Goal: Information Seeking & Learning: Stay updated

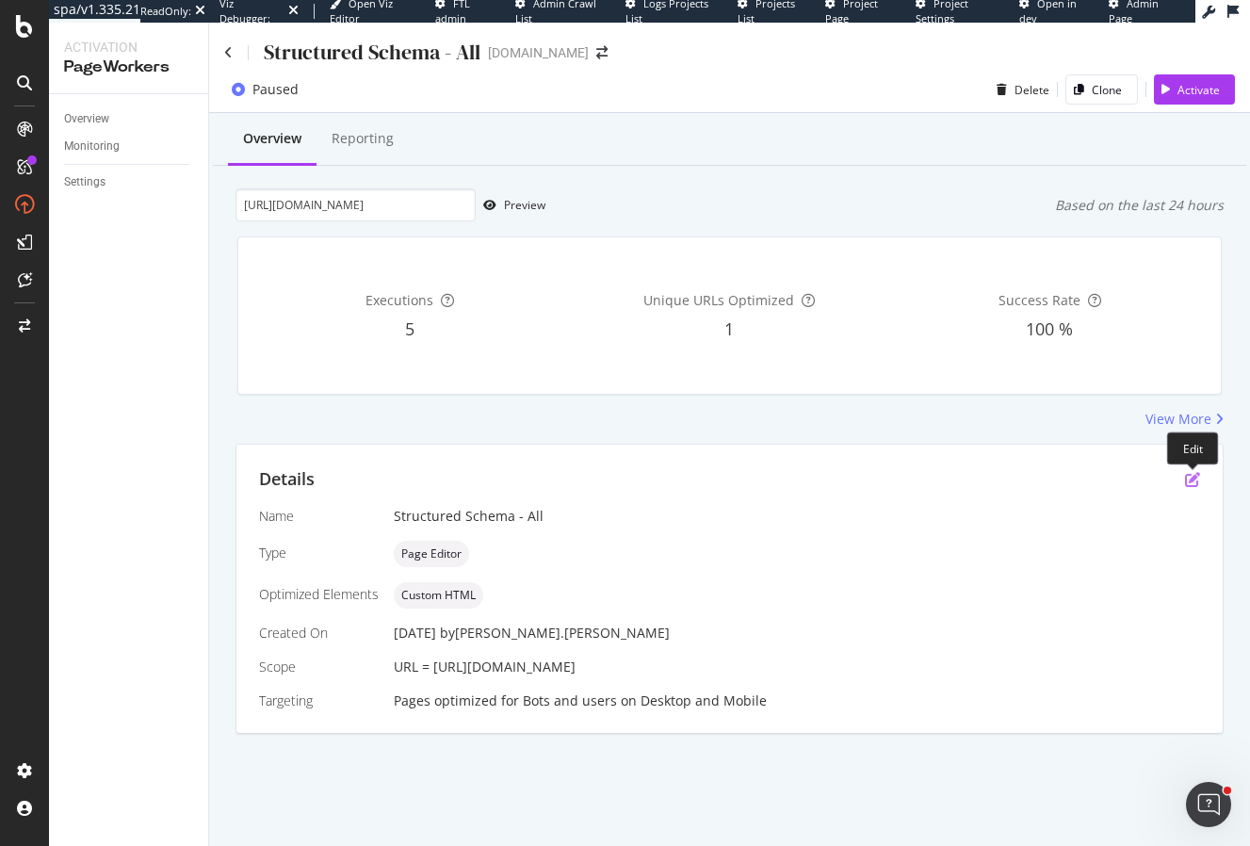
click at [1185, 472] on icon "pen-to-square" at bounding box center [1192, 479] width 15 height 15
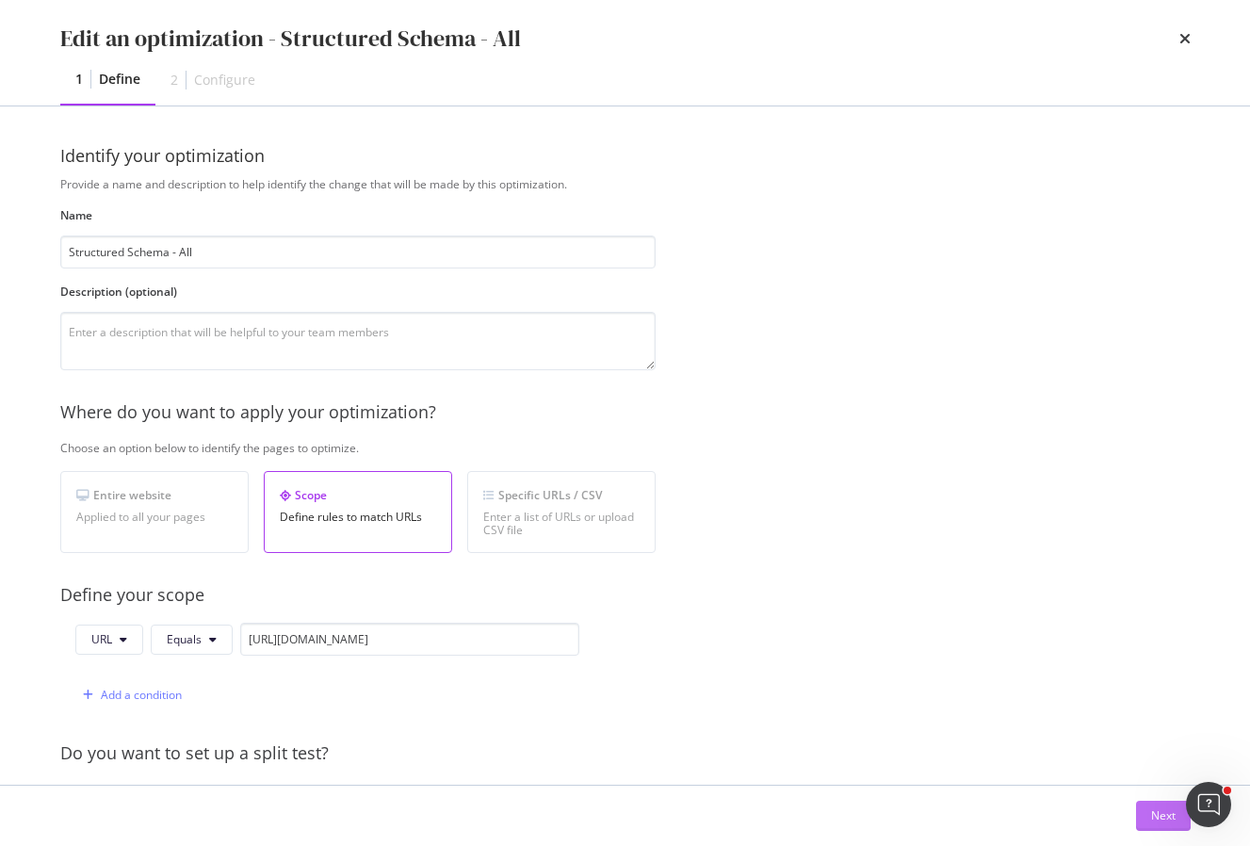
click at [1145, 815] on button "Next" at bounding box center [1163, 816] width 55 height 30
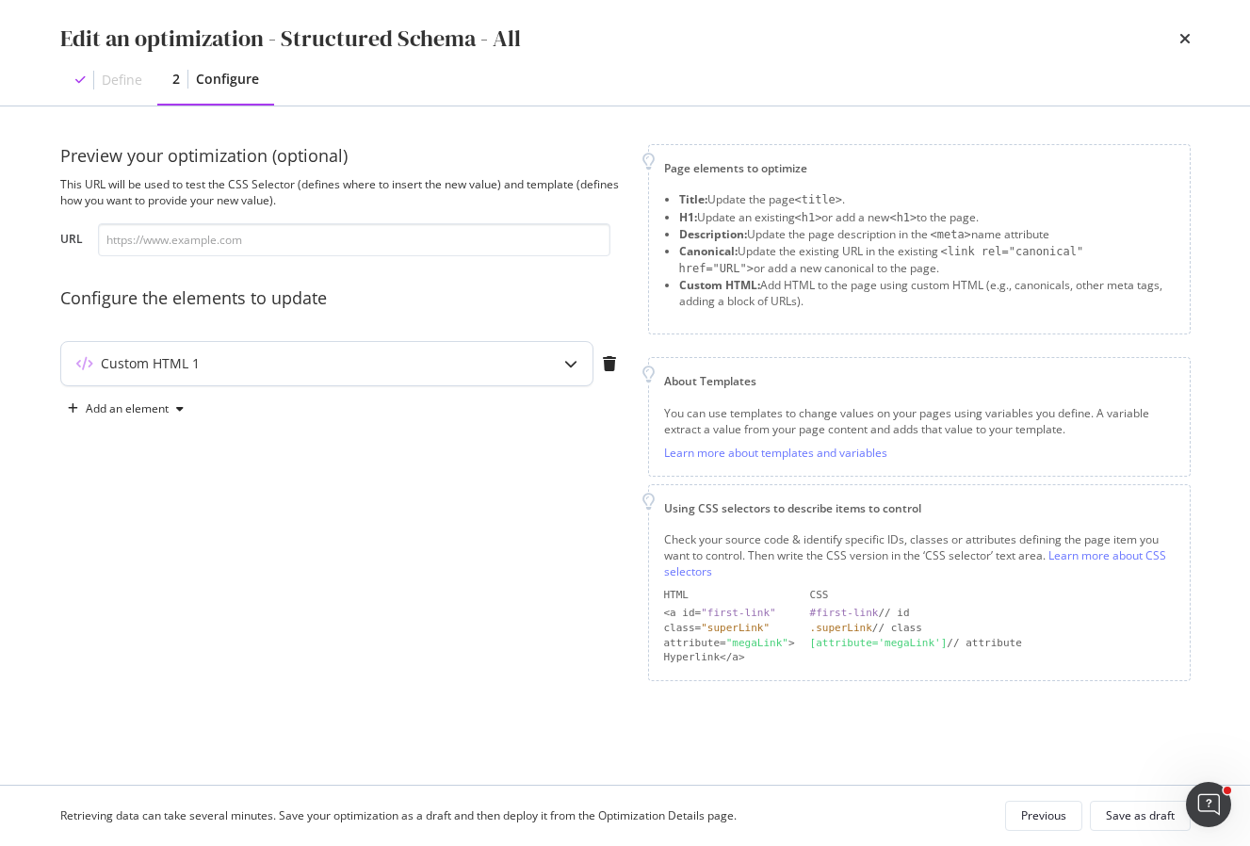
click at [572, 361] on icon "modal" at bounding box center [570, 363] width 13 height 13
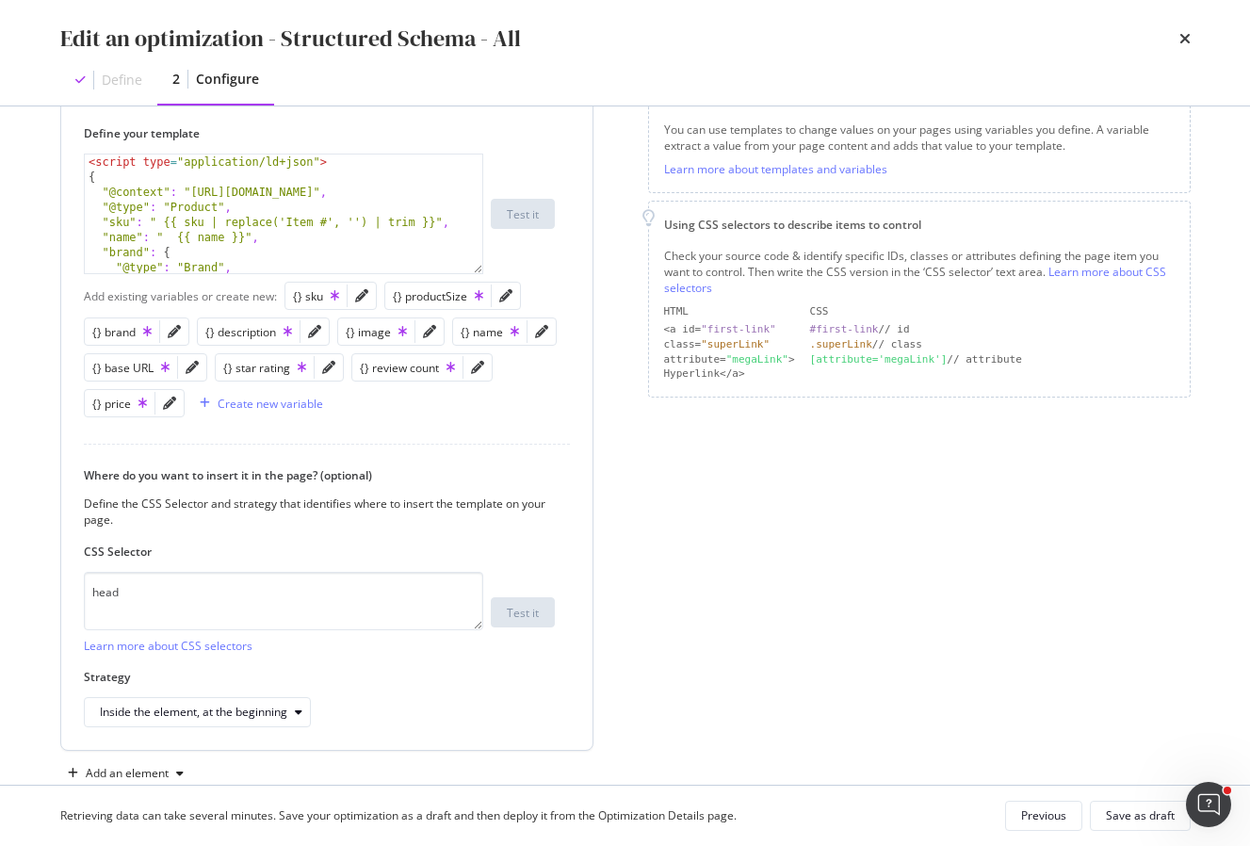
scroll to position [286, 0]
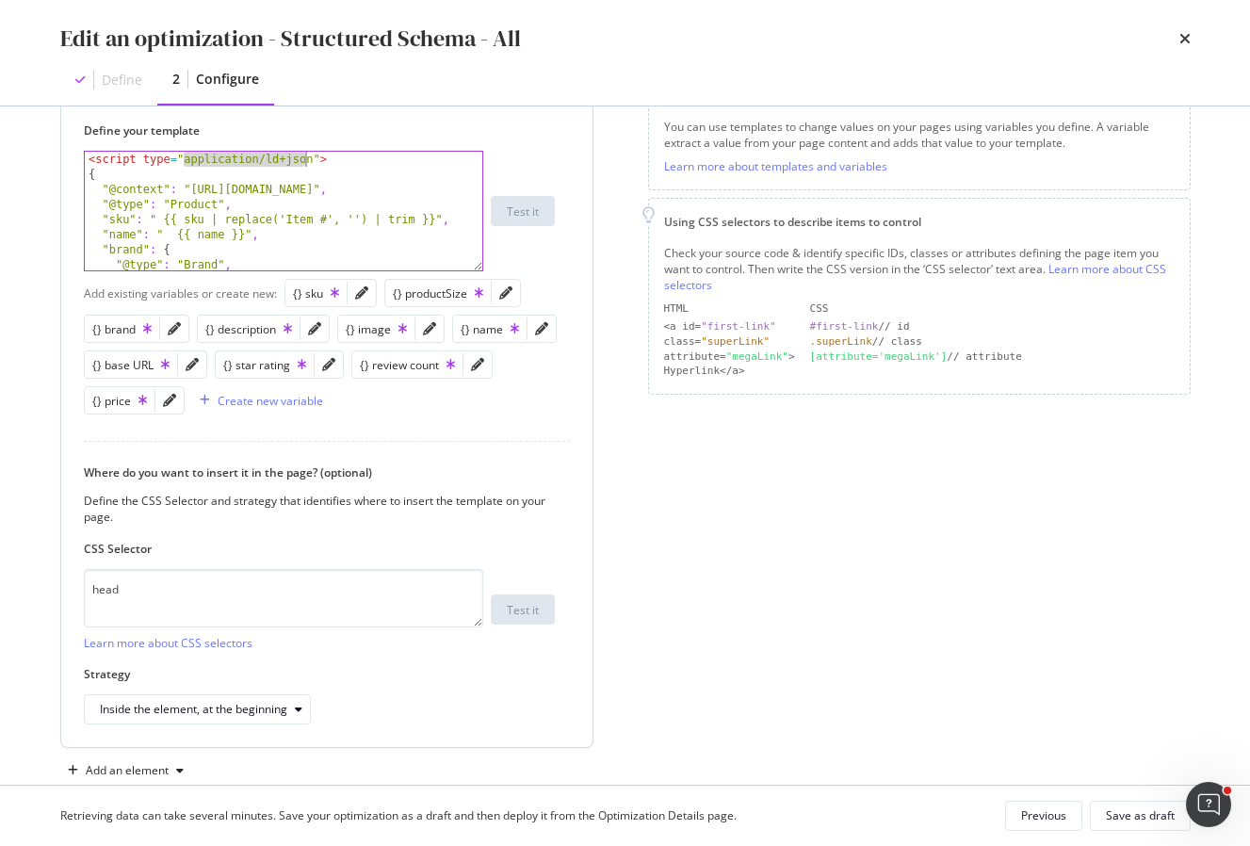
drag, startPoint x: 181, startPoint y: 167, endPoint x: 313, endPoint y: 165, distance: 131.9
click at [314, 165] on div "< script type = "application/ld+json" > { "@context" : "[URL][DOMAIN_NAME]" , "…" at bounding box center [284, 226] width 398 height 149
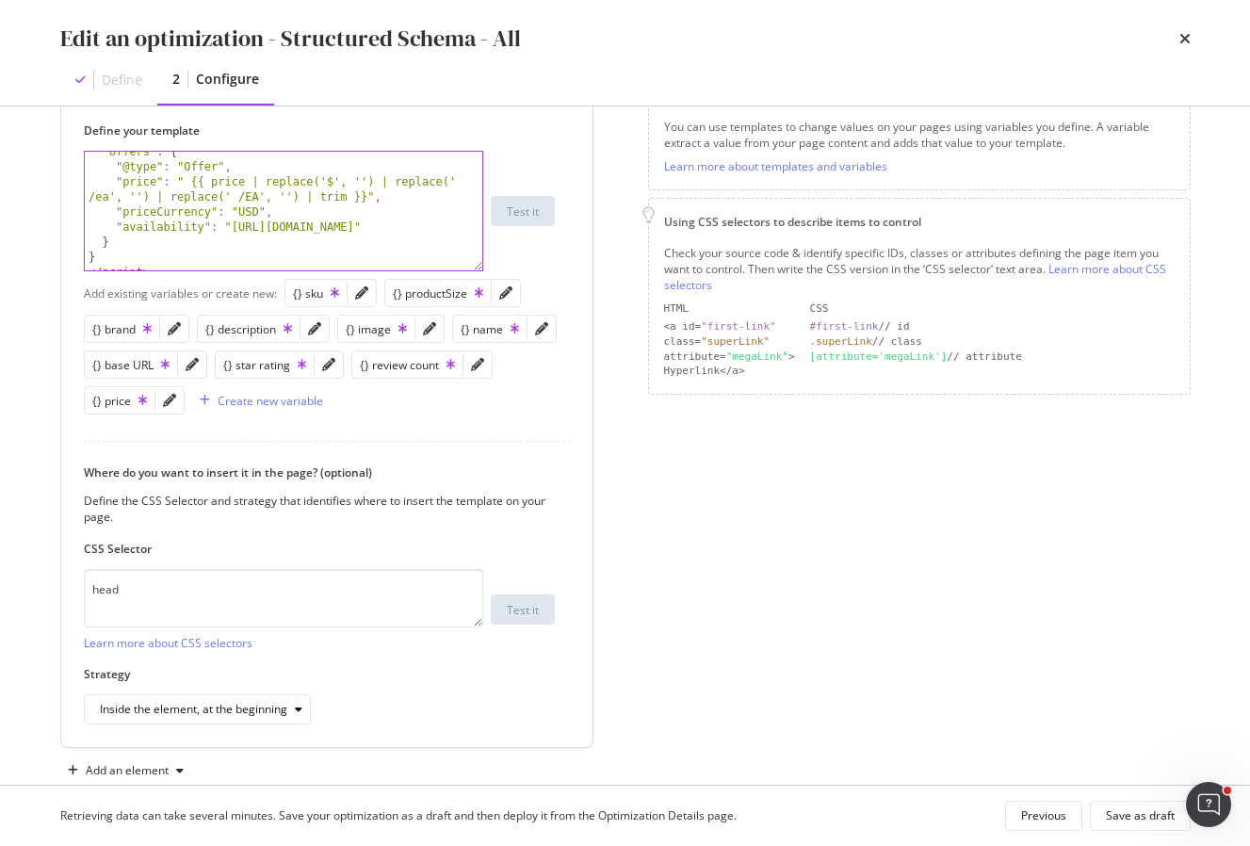
scroll to position [365, 0]
click at [251, 203] on div ""offers" : { "@type" : "Offer" , "price" : " {{ price | replace('$', '') | repl…" at bounding box center [284, 222] width 398 height 149
click at [100, 202] on div ""offers" : { "@type" : "Offer" , "price" : " {{ price | replace('$', '') | repl…" at bounding box center [284, 222] width 398 height 149
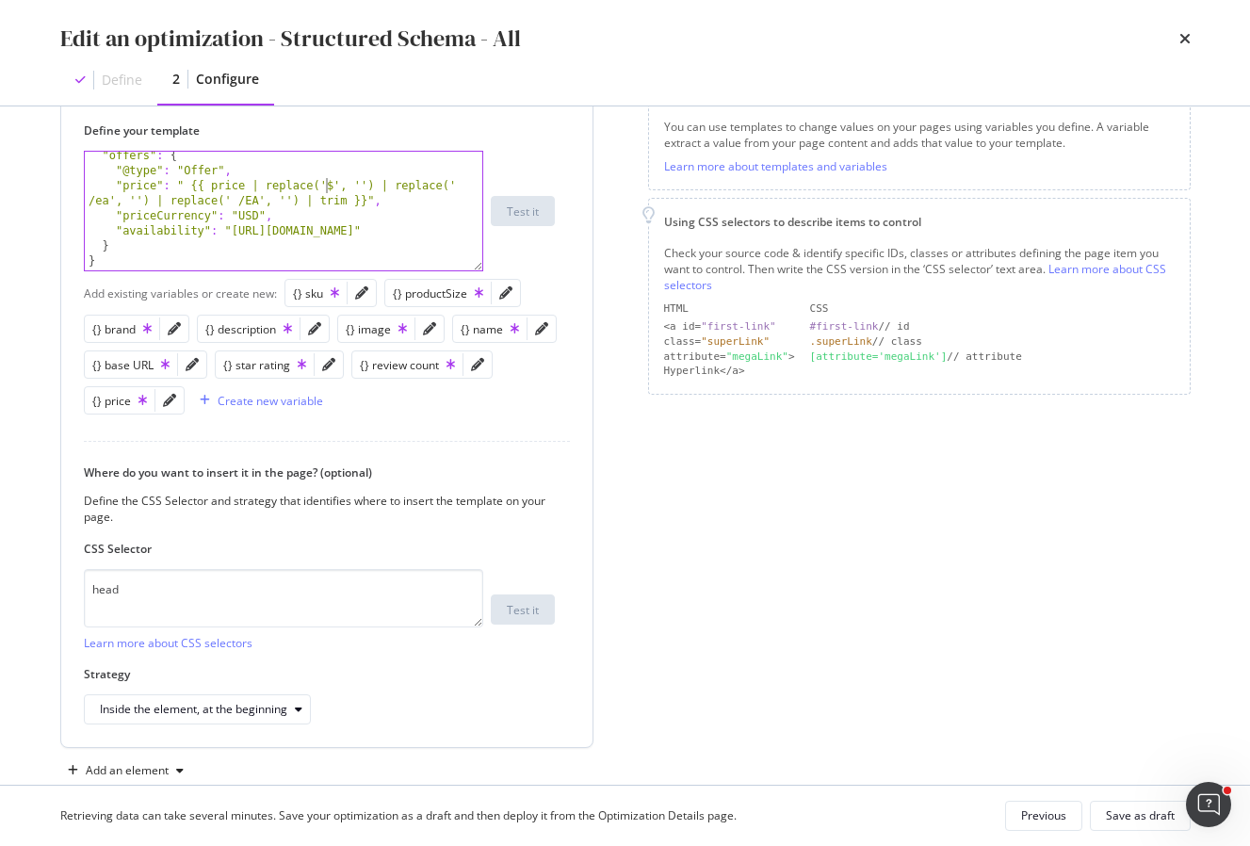
click at [327, 188] on div ""offers" : { "@type" : "Offer" , "price" : " {{ price | replace('$', '') | repl…" at bounding box center [284, 222] width 398 height 149
click at [282, 236] on div ""offers" : { "@type" : "Offer" , "price" : " {{ price | replace('$', '') | repl…" at bounding box center [284, 222] width 398 height 149
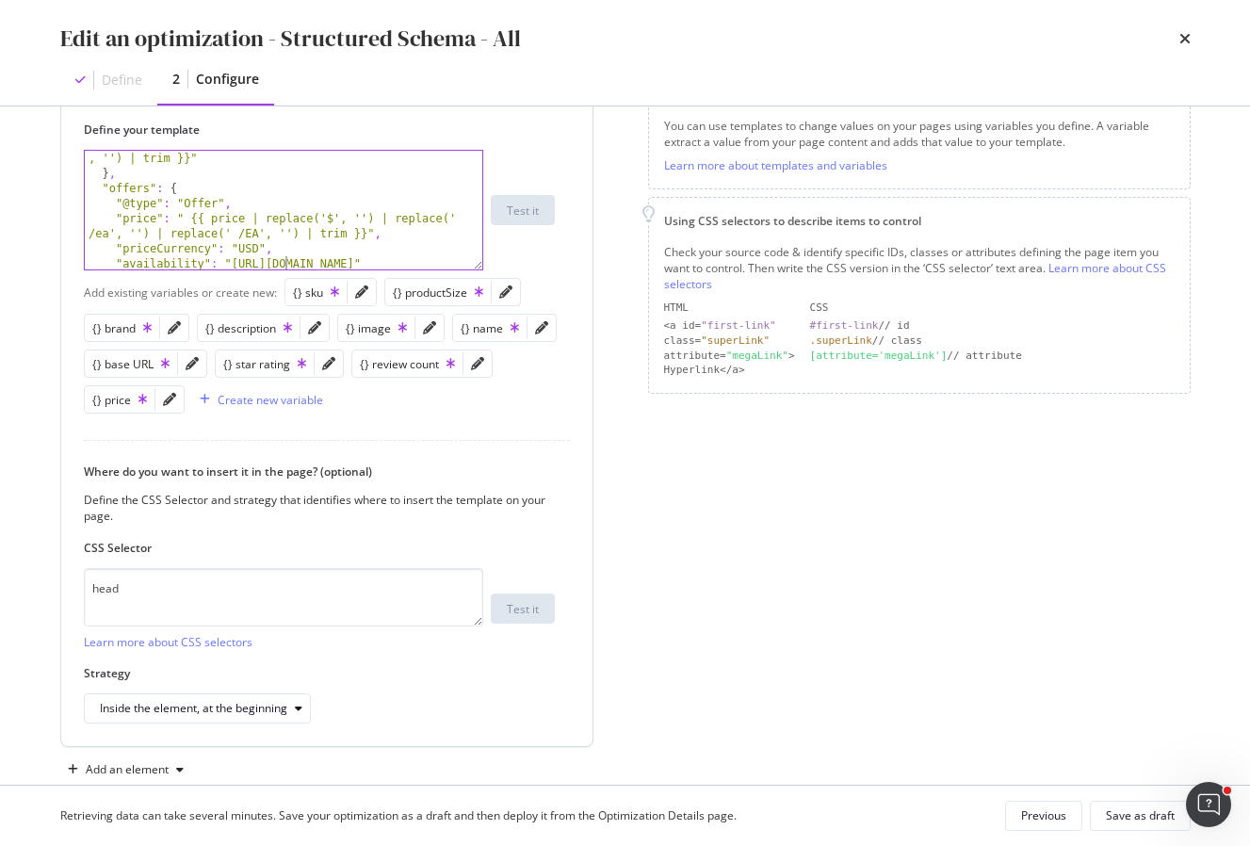
scroll to position [331, 0]
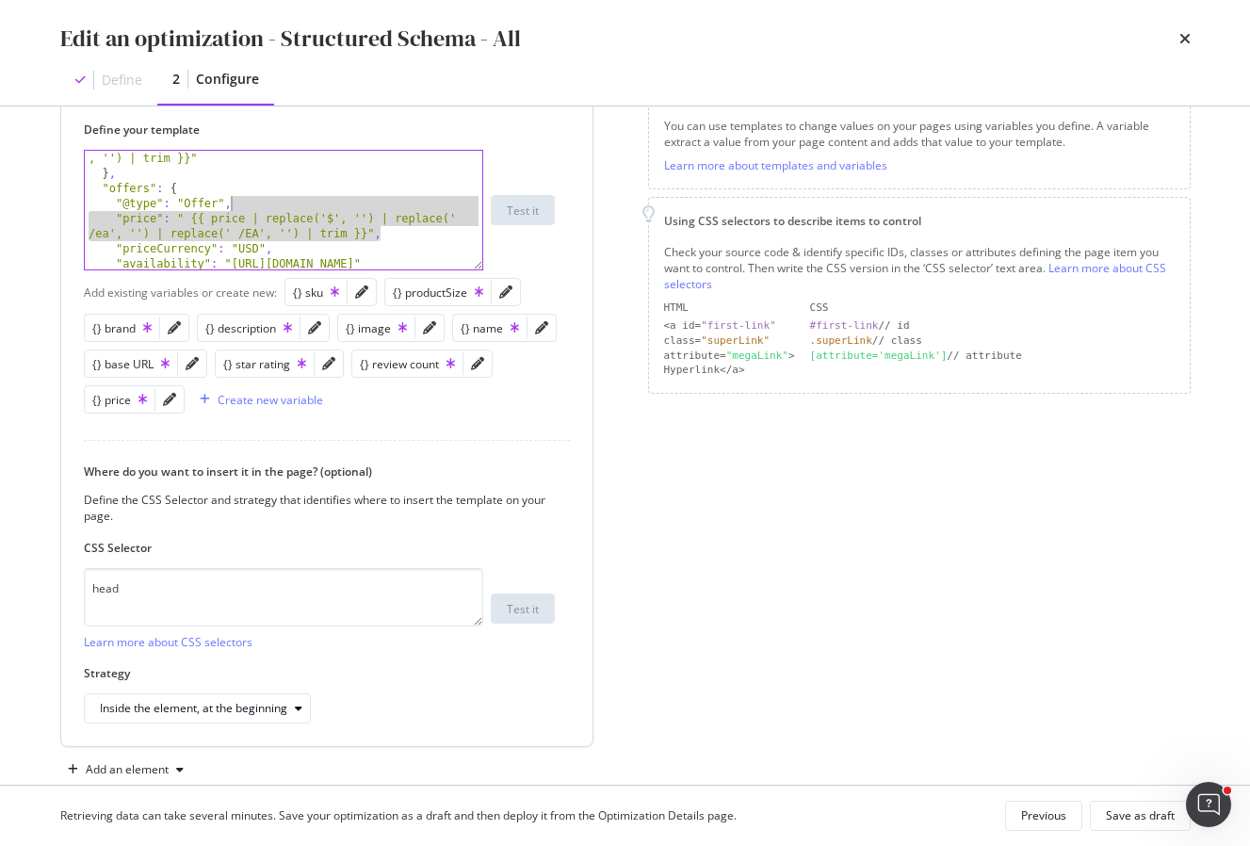
drag, startPoint x: 382, startPoint y: 240, endPoint x: 234, endPoint y: 205, distance: 151.9
click at [233, 205] on div ""reviewCount" : " {{ review_count | replace(' Reviews' , '') | trim }}" } , "of…" at bounding box center [284, 218] width 398 height 164
click at [792, 488] on div "Page elements to optimize Title: Update the page <title> . H1: Update an existi…" at bounding box center [919, 321] width 543 height 928
click at [529, 428] on div "Define your template "@type": "Offer", "price": " {{ price | replace('$', '') |…" at bounding box center [326, 422] width 531 height 648
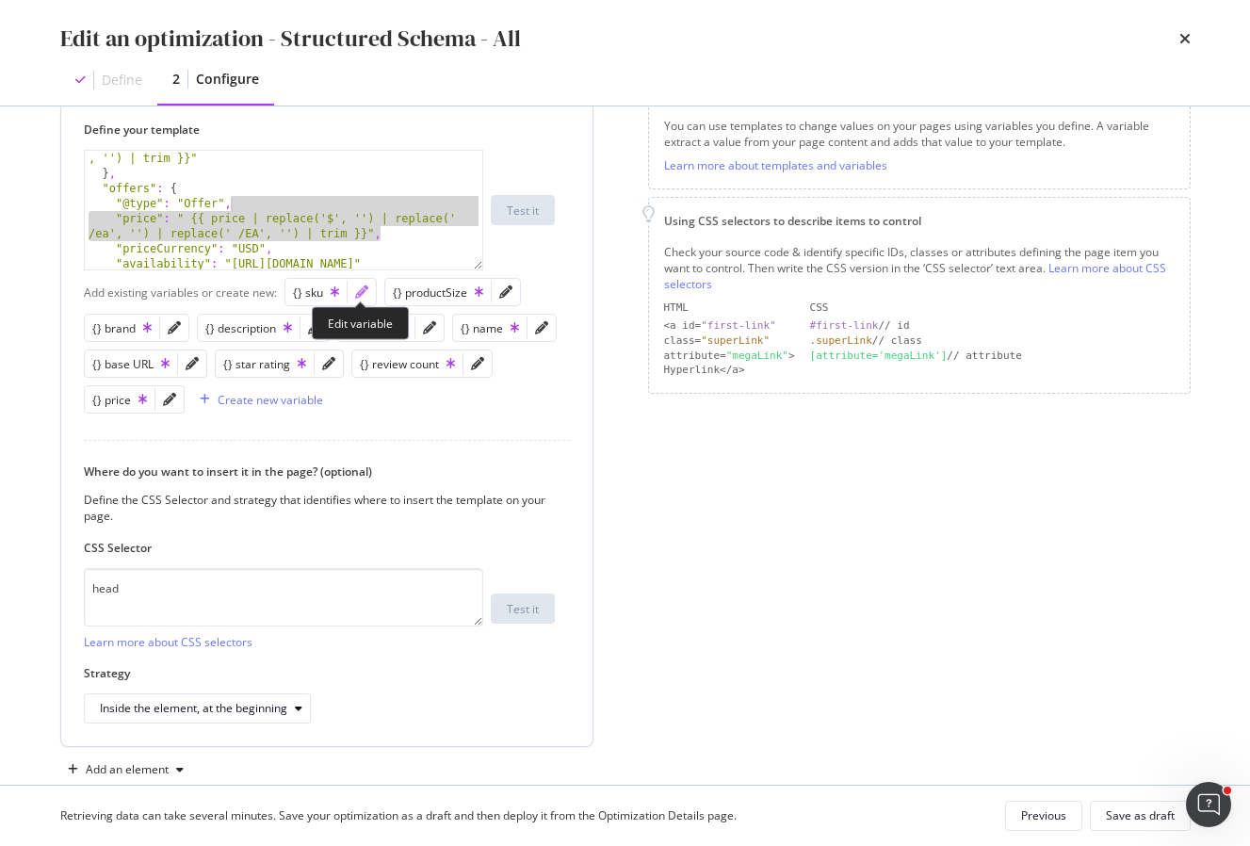
click at [363, 293] on icon "pencil" at bounding box center [361, 291] width 13 height 13
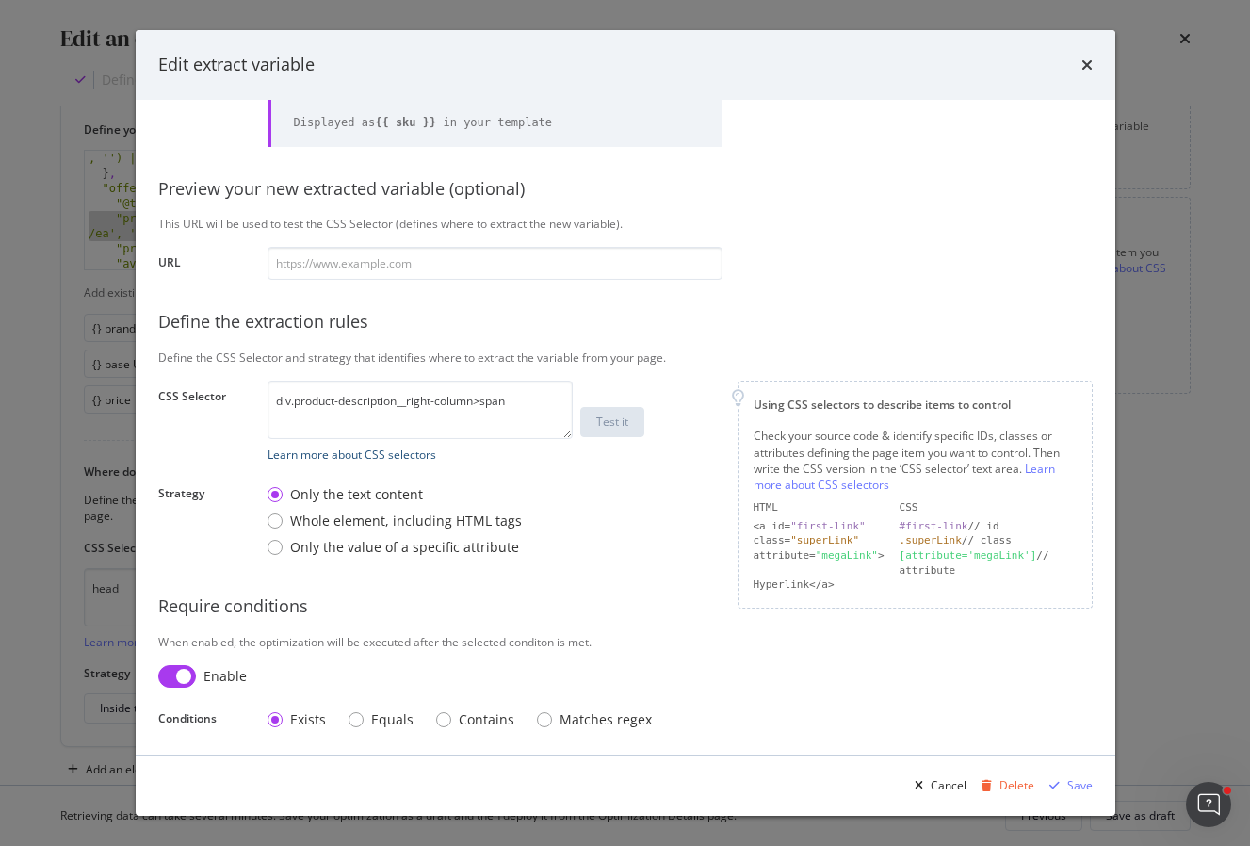
scroll to position [121, 0]
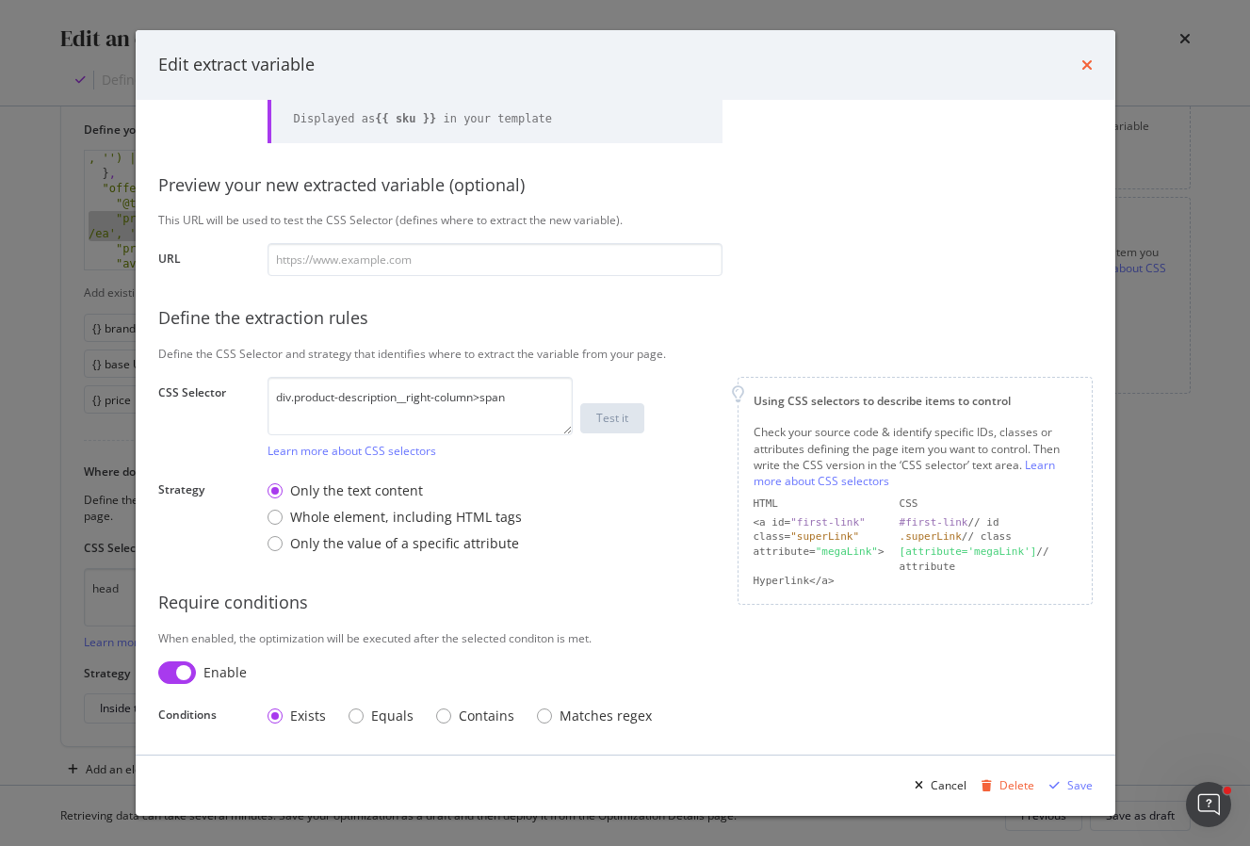
click at [1084, 67] on icon "times" at bounding box center [1086, 64] width 11 height 15
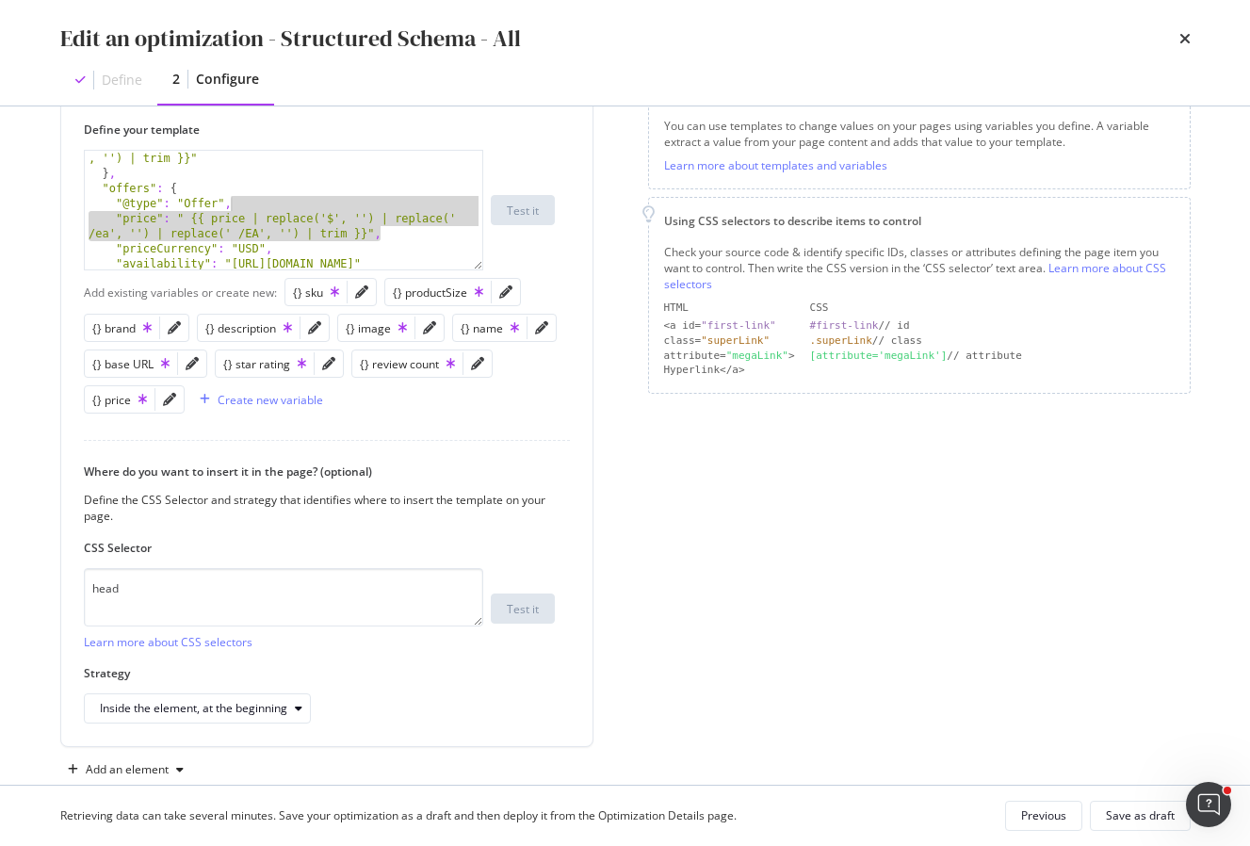
click at [605, 312] on div "Custom HTML 1 Define your template "@type": "Offer", "price": " {{ price | repl…" at bounding box center [342, 404] width 565 height 701
click at [299, 236] on div ""reviewCount" : " {{ review_count | replace(' Reviews' , '') | trim }}" } , "of…" at bounding box center [284, 218] width 398 height 164
type textarea ""price": " {{ price | replace('$', '') | replace(' /ea', '') | replace(' /EA', …"
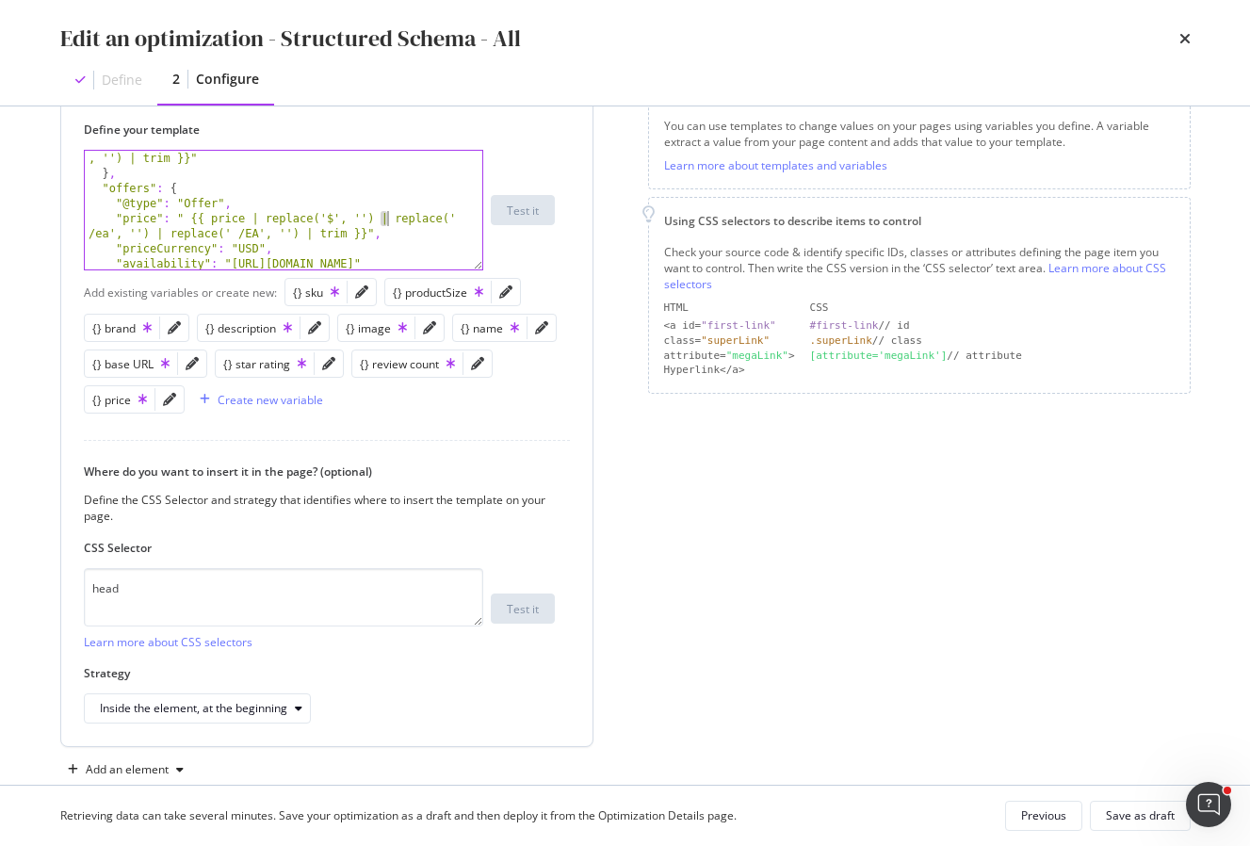
click at [387, 219] on div ""reviewCount" : " {{ review_count | replace(' Reviews' , '') | trim }}" } , "of…" at bounding box center [284, 218] width 398 height 164
click at [309, 235] on div ""reviewCount" : " {{ review_count | replace(' Reviews' , '') | trim }}" } , "of…" at bounding box center [284, 218] width 398 height 164
click at [361, 220] on div ""reviewCount" : " {{ review_count | replace(' Reviews' , '') | trim }}" } , "of…" at bounding box center [284, 218] width 398 height 164
click at [624, 488] on div "Custom HTML 1 Define your template "price": " {{ price | replace('$', '') | rep…" at bounding box center [342, 404] width 565 height 701
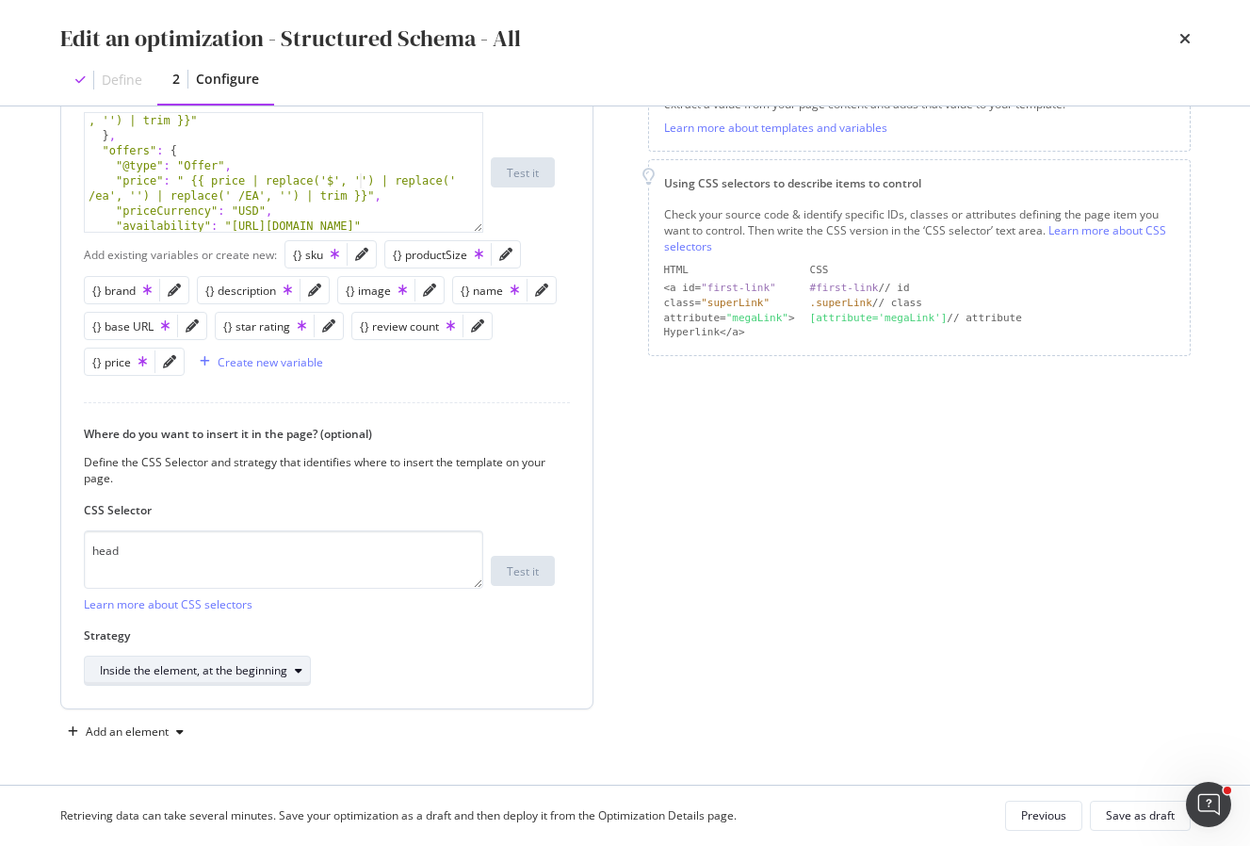
click at [217, 676] on div "Inside the element, at the beginning" at bounding box center [193, 670] width 187 height 11
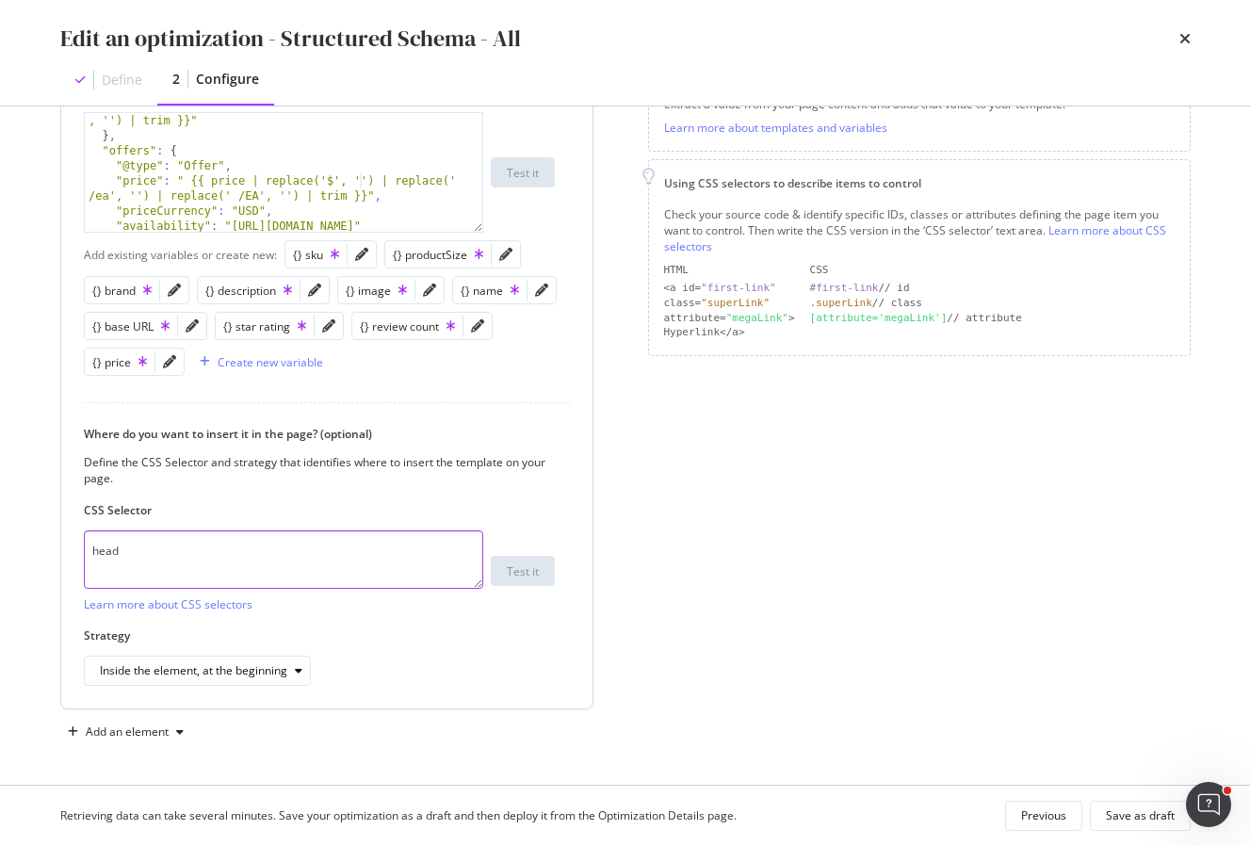
click at [393, 536] on textarea "head" at bounding box center [283, 559] width 399 height 58
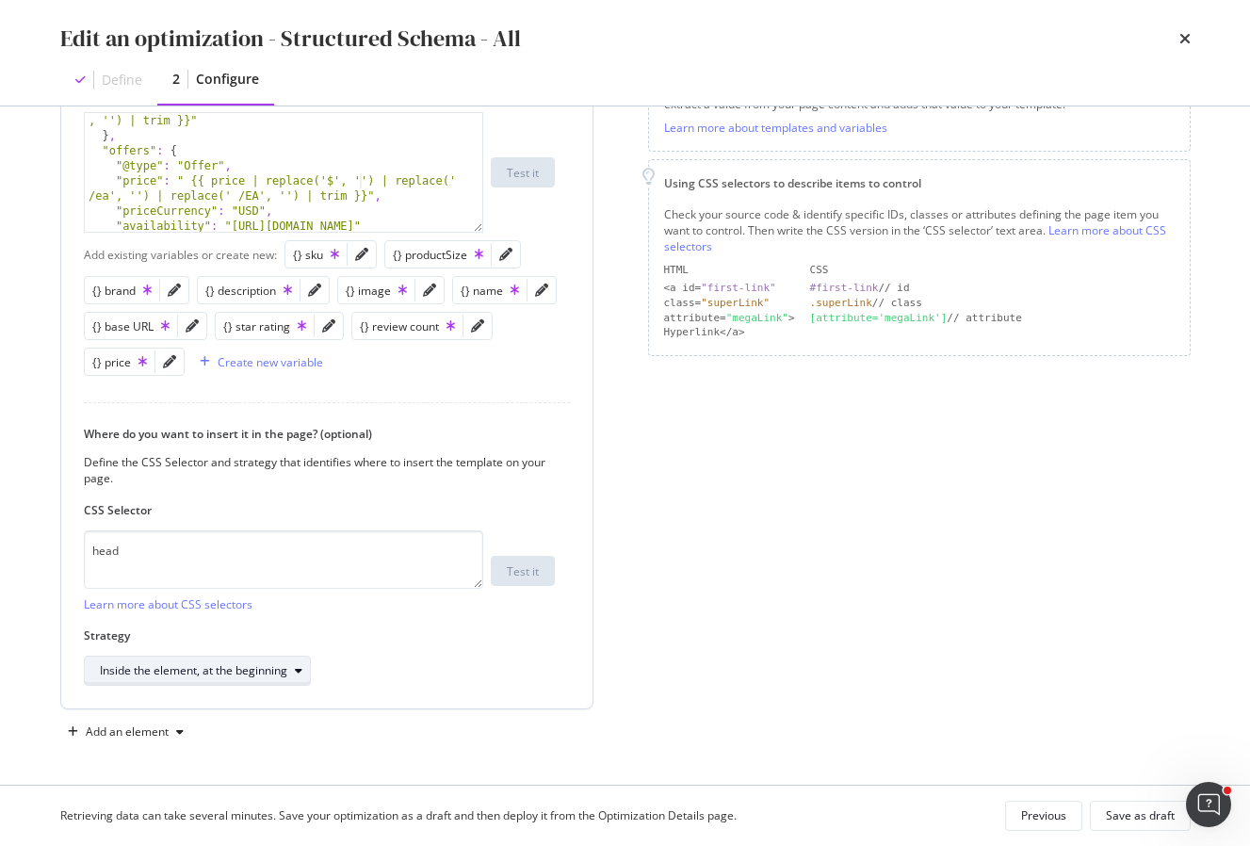
click at [262, 676] on div "Inside the element, at the beginning" at bounding box center [193, 670] width 187 height 11
click at [372, 512] on label "CSS Selector" at bounding box center [319, 510] width 471 height 16
click at [560, 447] on div "Where do you want to insert it in the page? (optional) Define the CSS Selector …" at bounding box center [327, 556] width 486 height 260
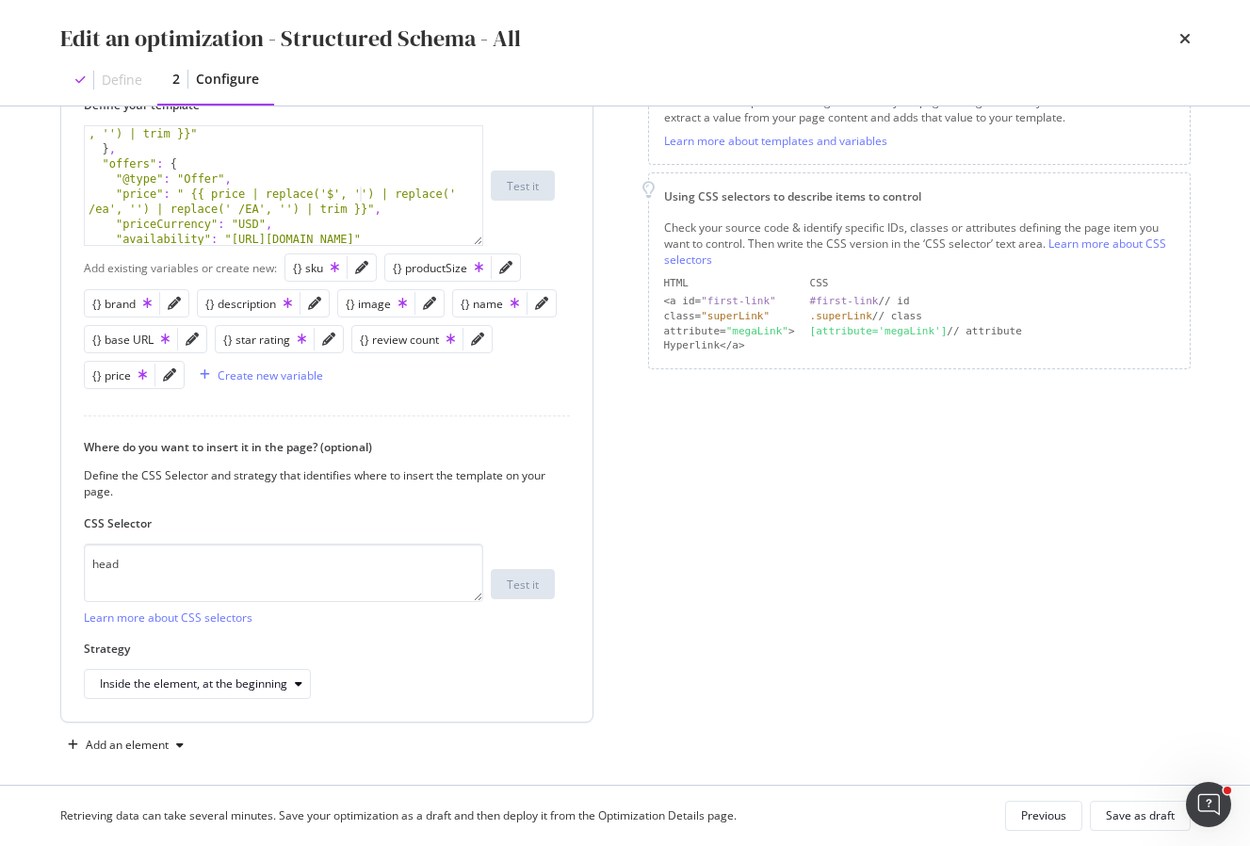
scroll to position [317, 0]
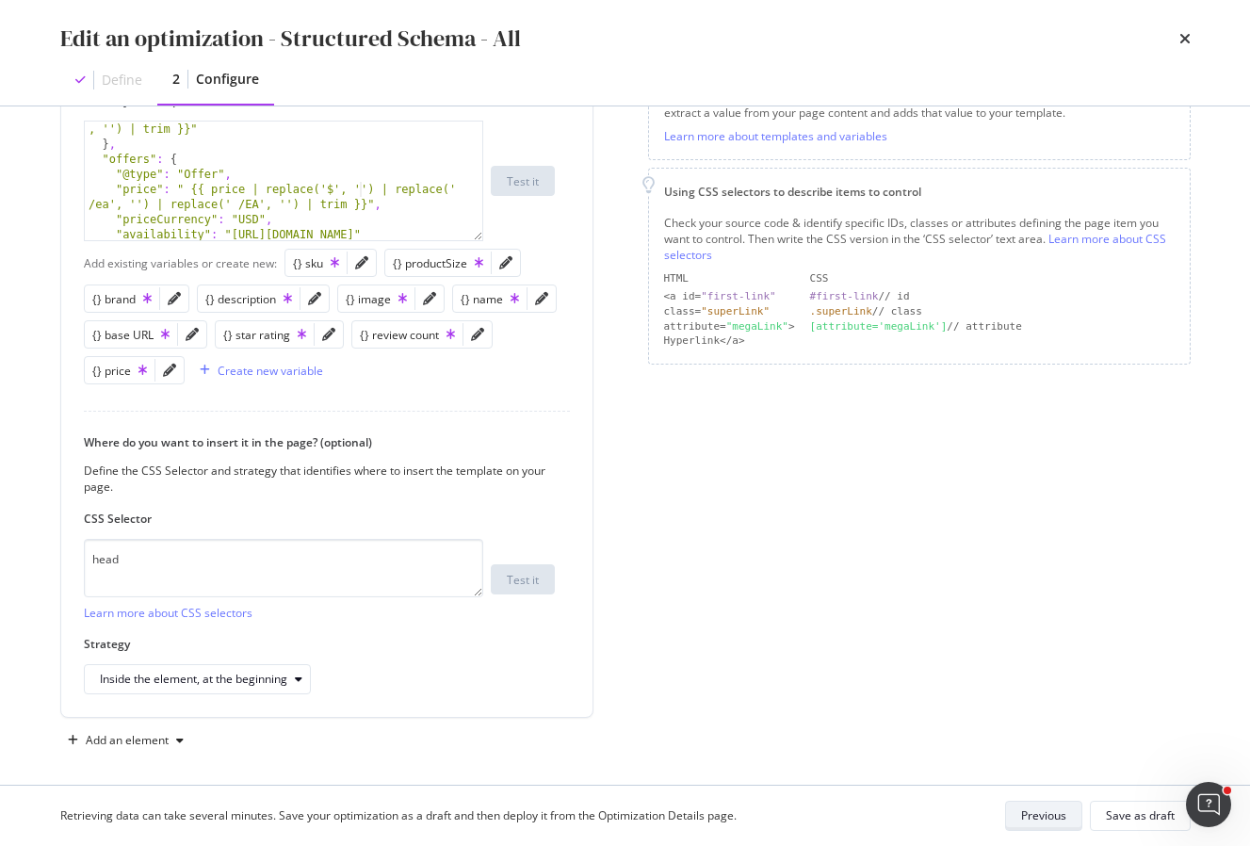
click at [1024, 814] on div "Previous" at bounding box center [1043, 815] width 45 height 16
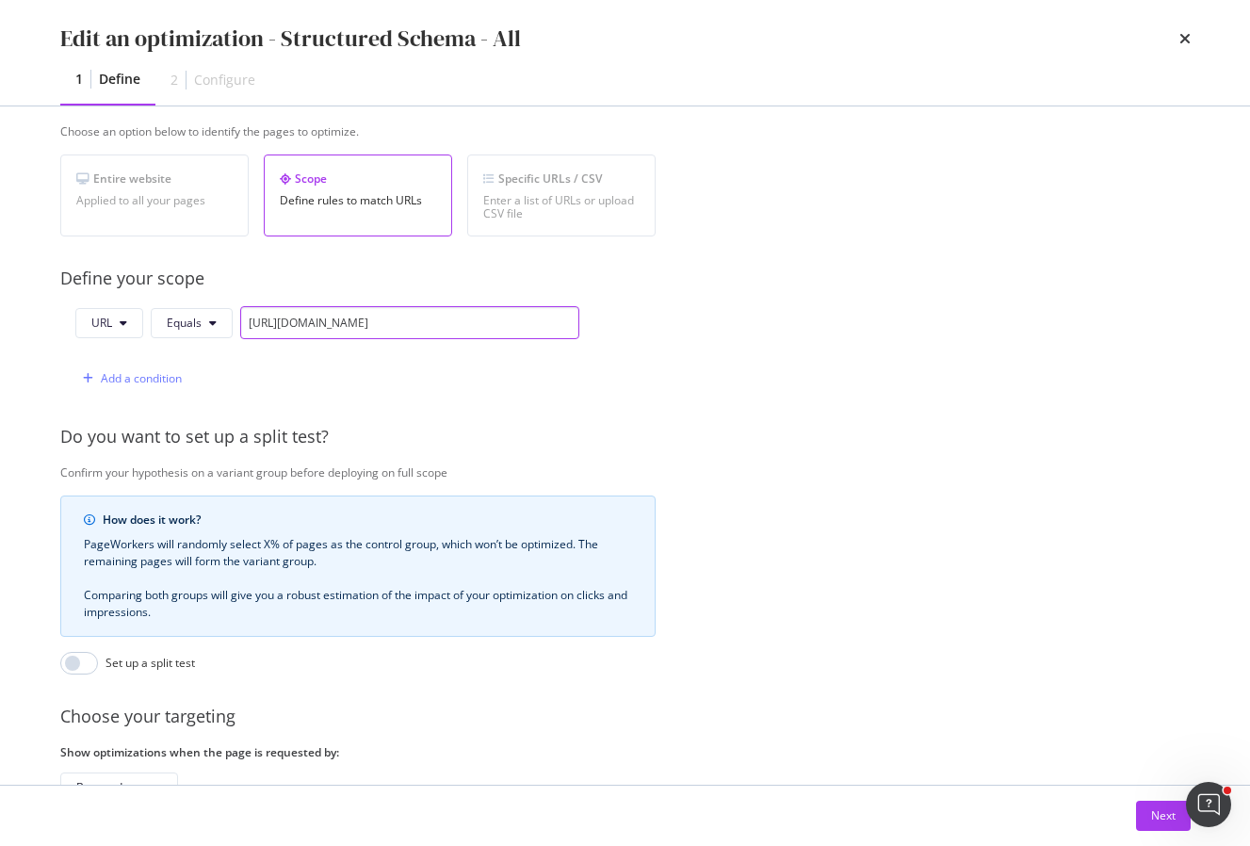
click at [324, 317] on input "[URL][DOMAIN_NAME]" at bounding box center [409, 322] width 339 height 33
click at [349, 333] on input "[URL][DOMAIN_NAME]" at bounding box center [409, 322] width 339 height 33
click at [317, 331] on input "[URL][DOMAIN_NAME]" at bounding box center [409, 322] width 339 height 33
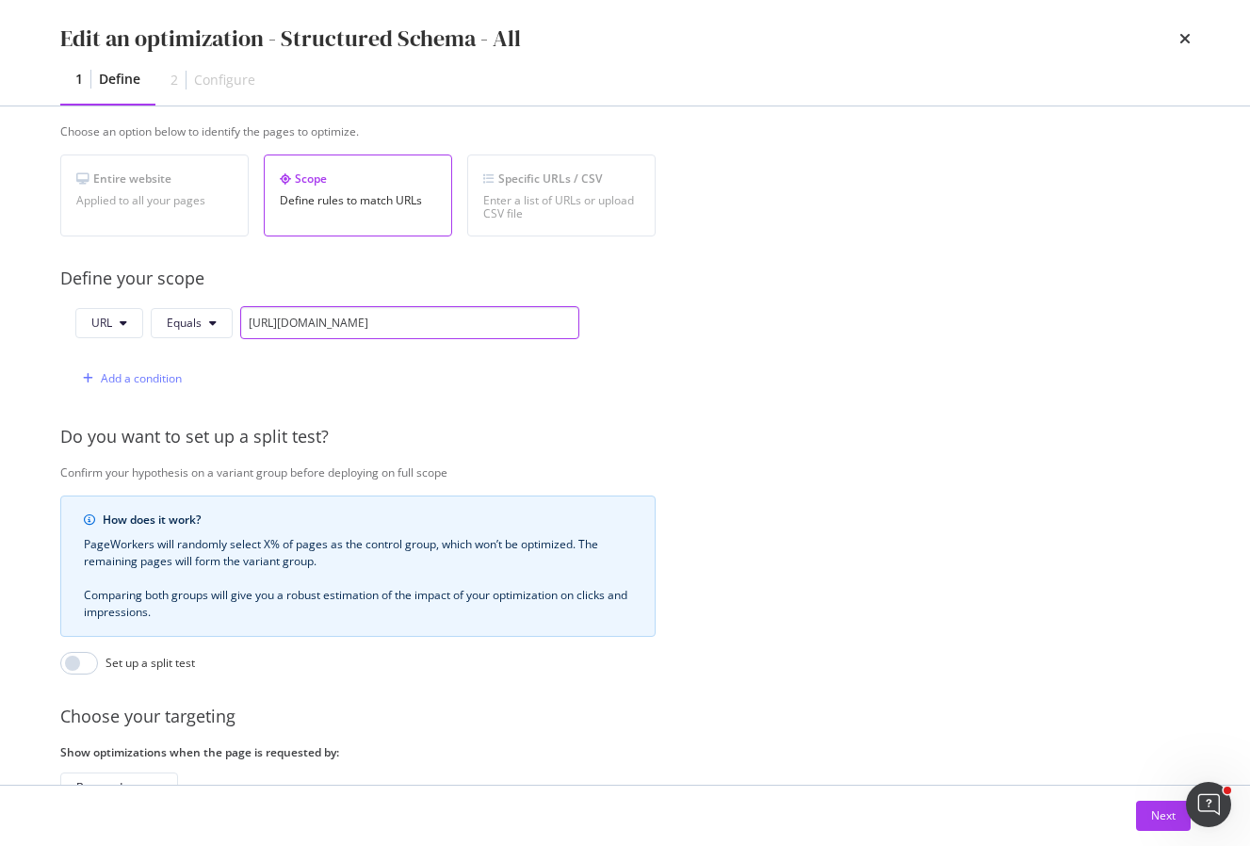
click at [400, 331] on input "[URL][DOMAIN_NAME]" at bounding box center [409, 322] width 339 height 33
click at [1179, 39] on icon "times" at bounding box center [1184, 38] width 11 height 15
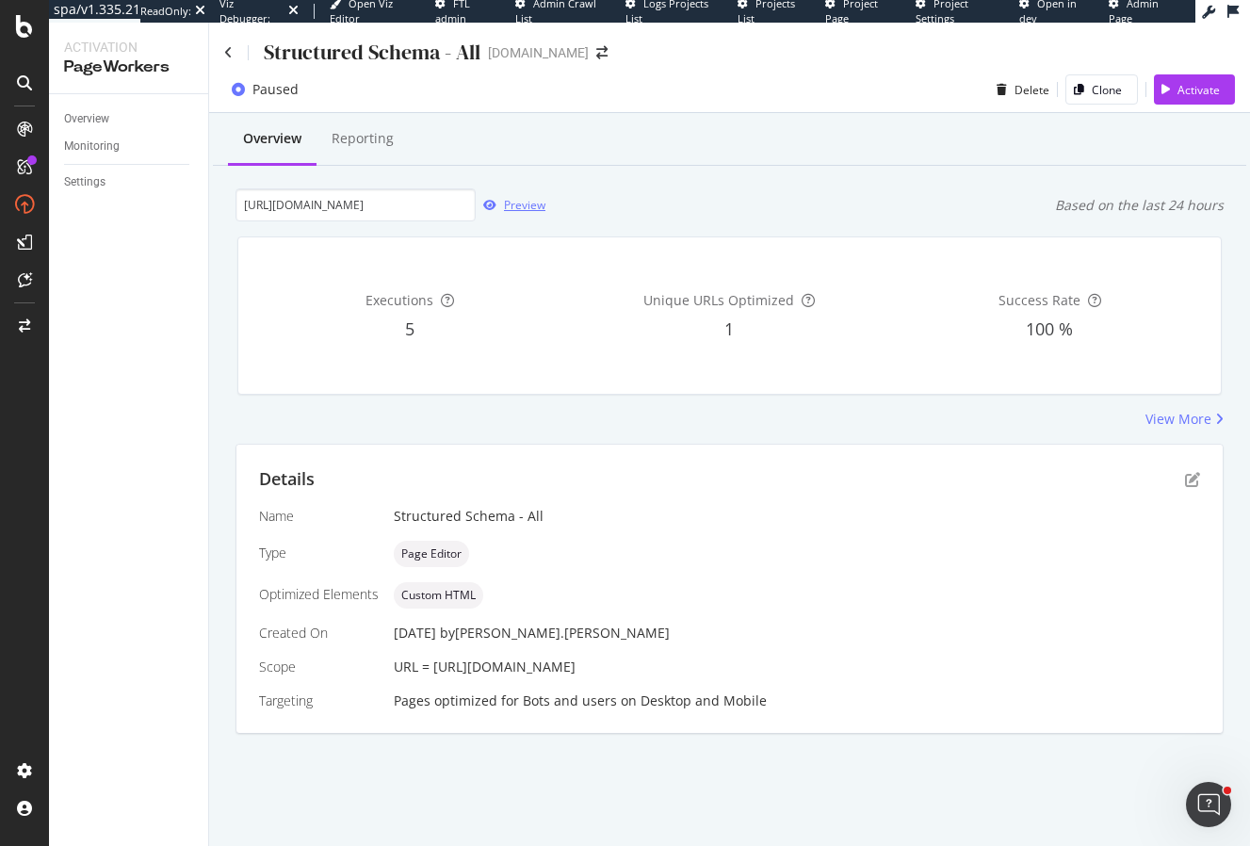
click at [517, 205] on div "Preview" at bounding box center [524, 205] width 41 height 16
click at [89, 117] on div "Overview" at bounding box center [86, 119] width 45 height 20
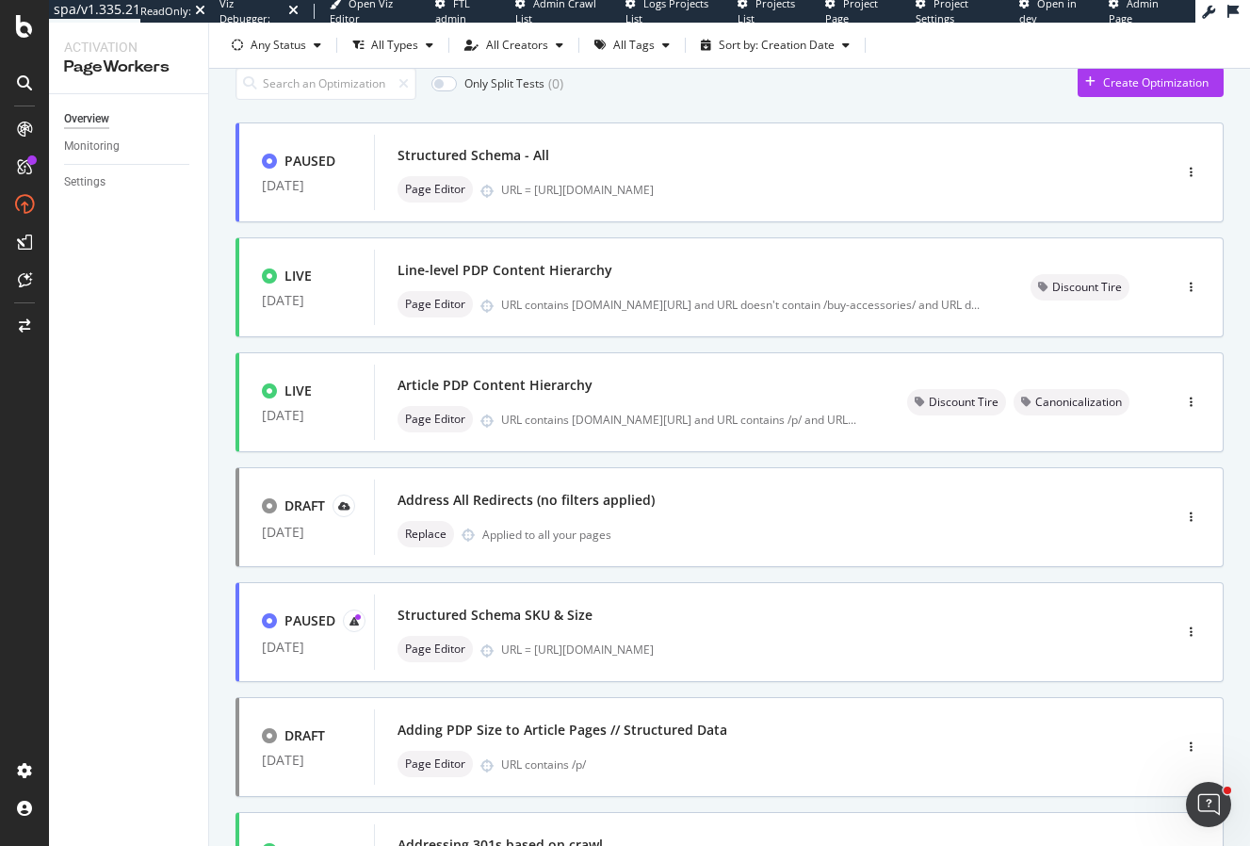
scroll to position [70, 0]
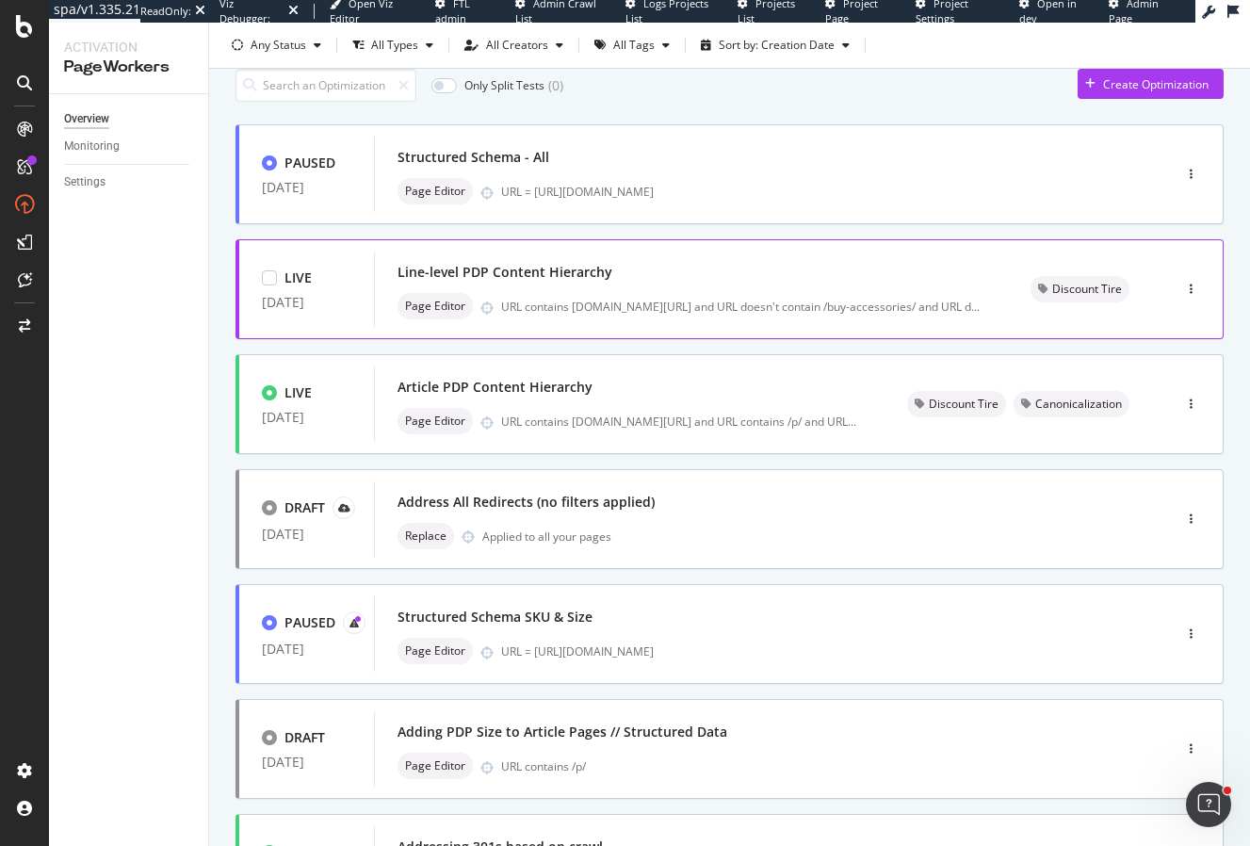
click at [482, 276] on div "Line-level PDP Content Hierarchy" at bounding box center [505, 272] width 215 height 19
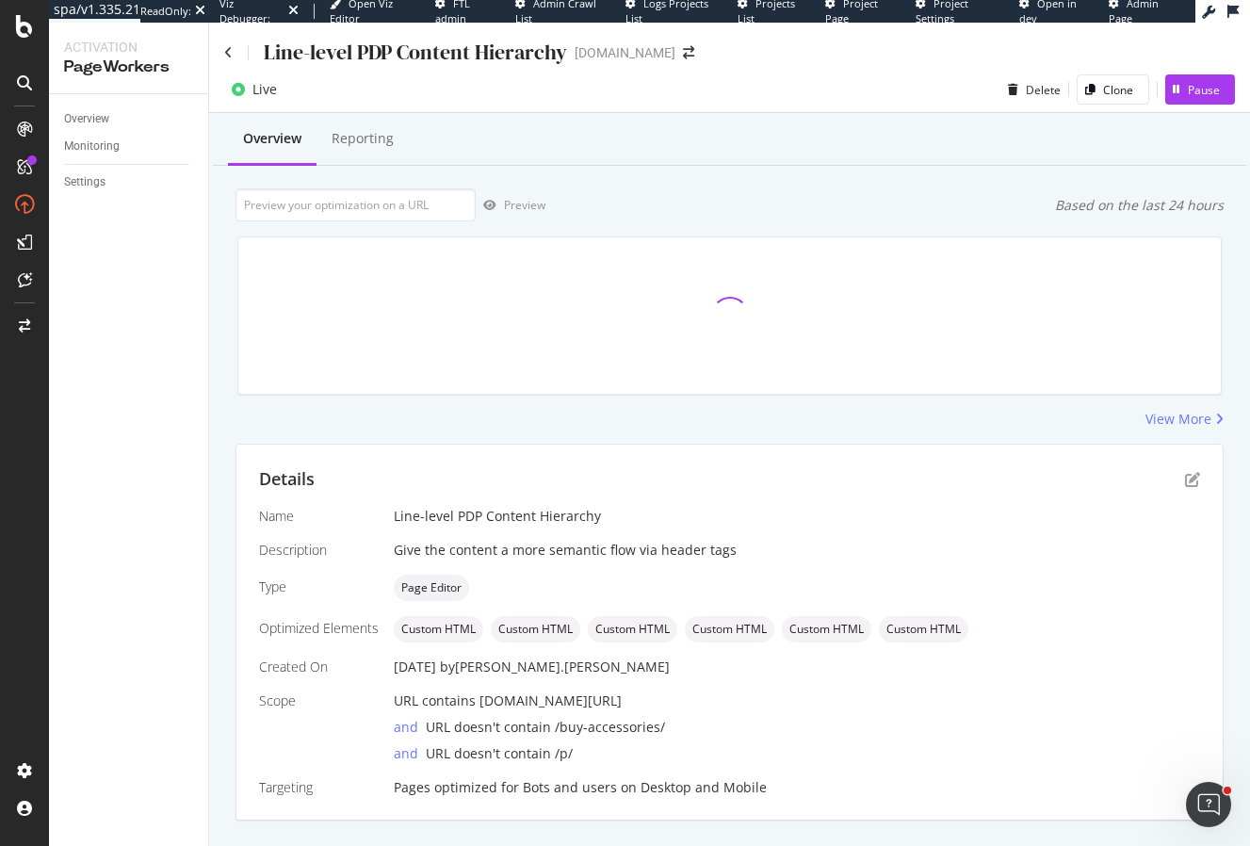
scroll to position [41, 0]
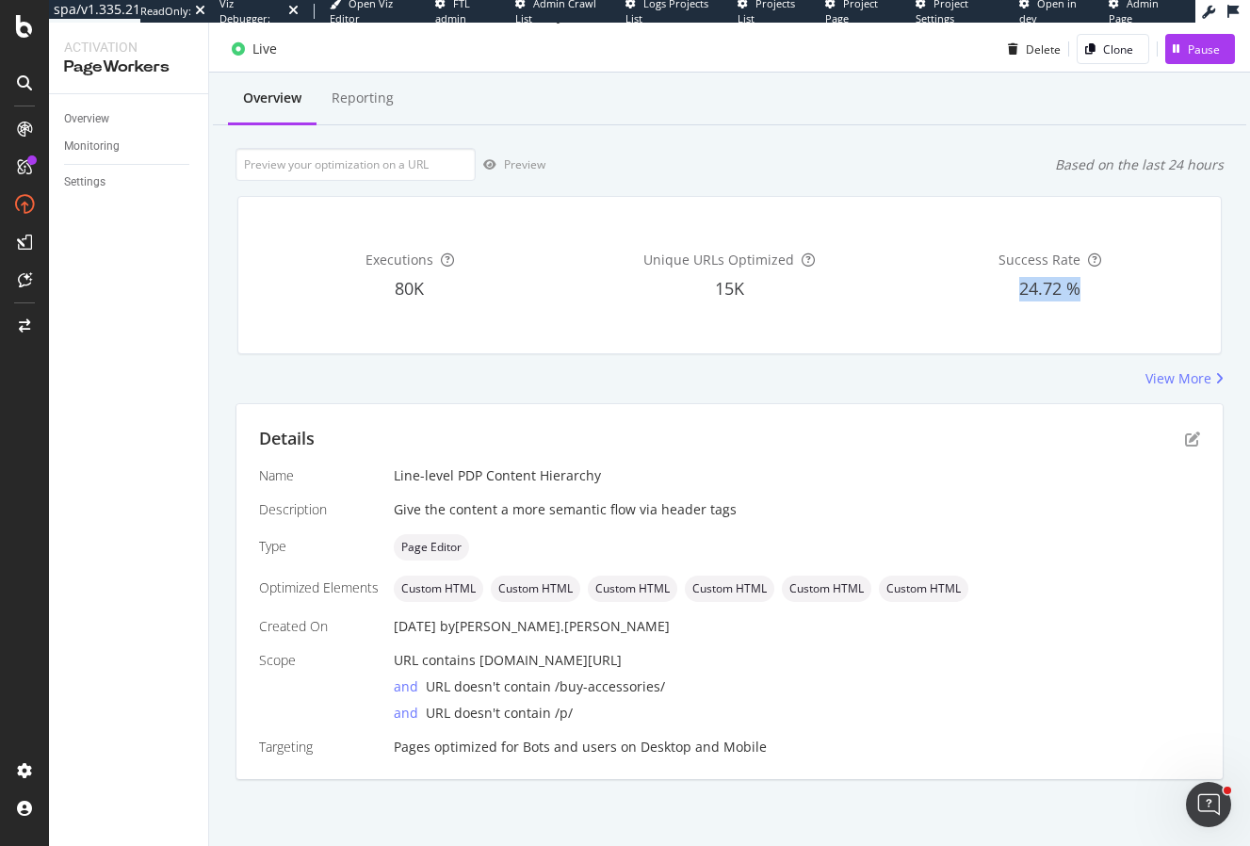
drag, startPoint x: 1104, startPoint y: 285, endPoint x: 986, endPoint y: 282, distance: 117.8
click at [986, 282] on div "24.72 %" at bounding box center [1049, 289] width 313 height 24
click at [413, 293] on span "80K" at bounding box center [409, 288] width 29 height 23
drag, startPoint x: 772, startPoint y: 285, endPoint x: 681, endPoint y: 281, distance: 91.5
click at [681, 281] on div "15K" at bounding box center [730, 289] width 313 height 24
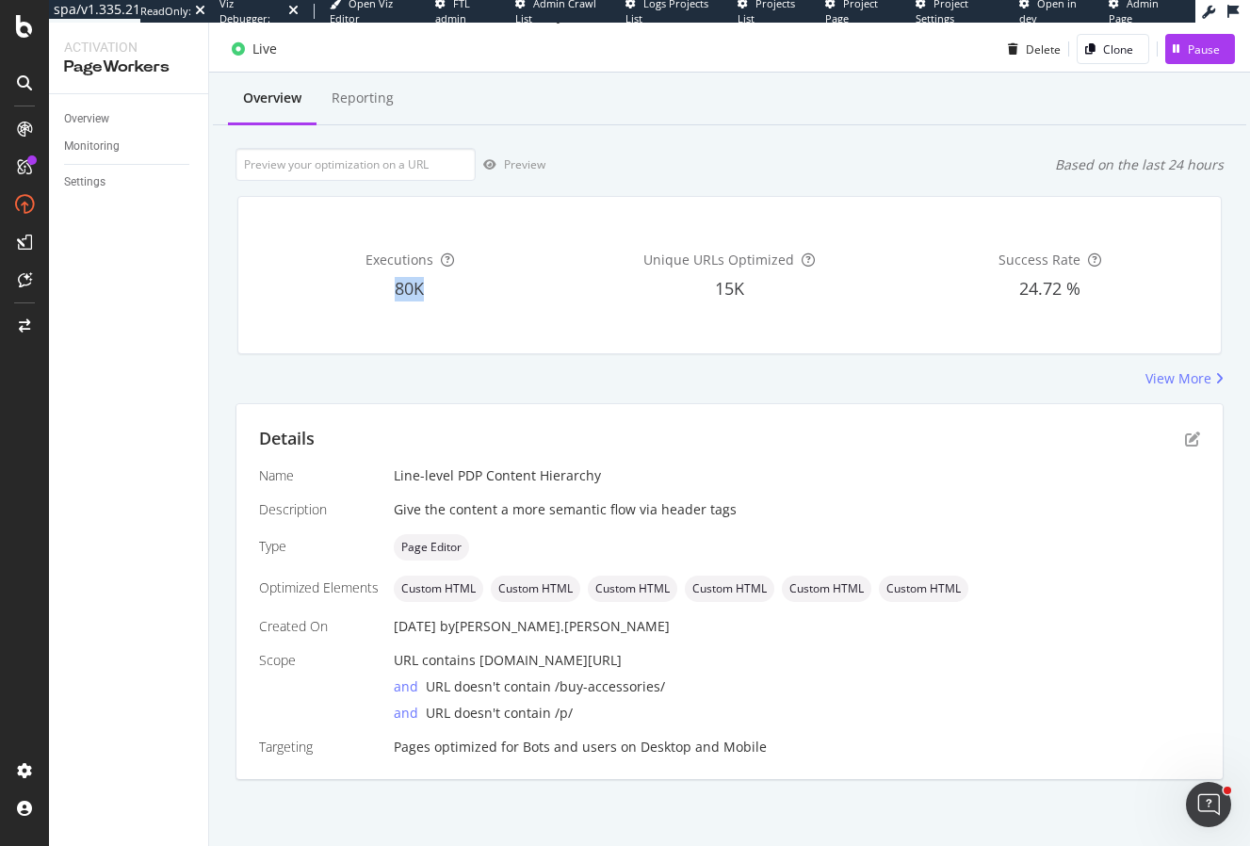
drag, startPoint x: 439, startPoint y: 294, endPoint x: 363, endPoint y: 294, distance: 76.3
click at [363, 294] on div "80K" at bounding box center [409, 289] width 313 height 24
click at [1191, 439] on icon "pen-to-square" at bounding box center [1192, 438] width 15 height 15
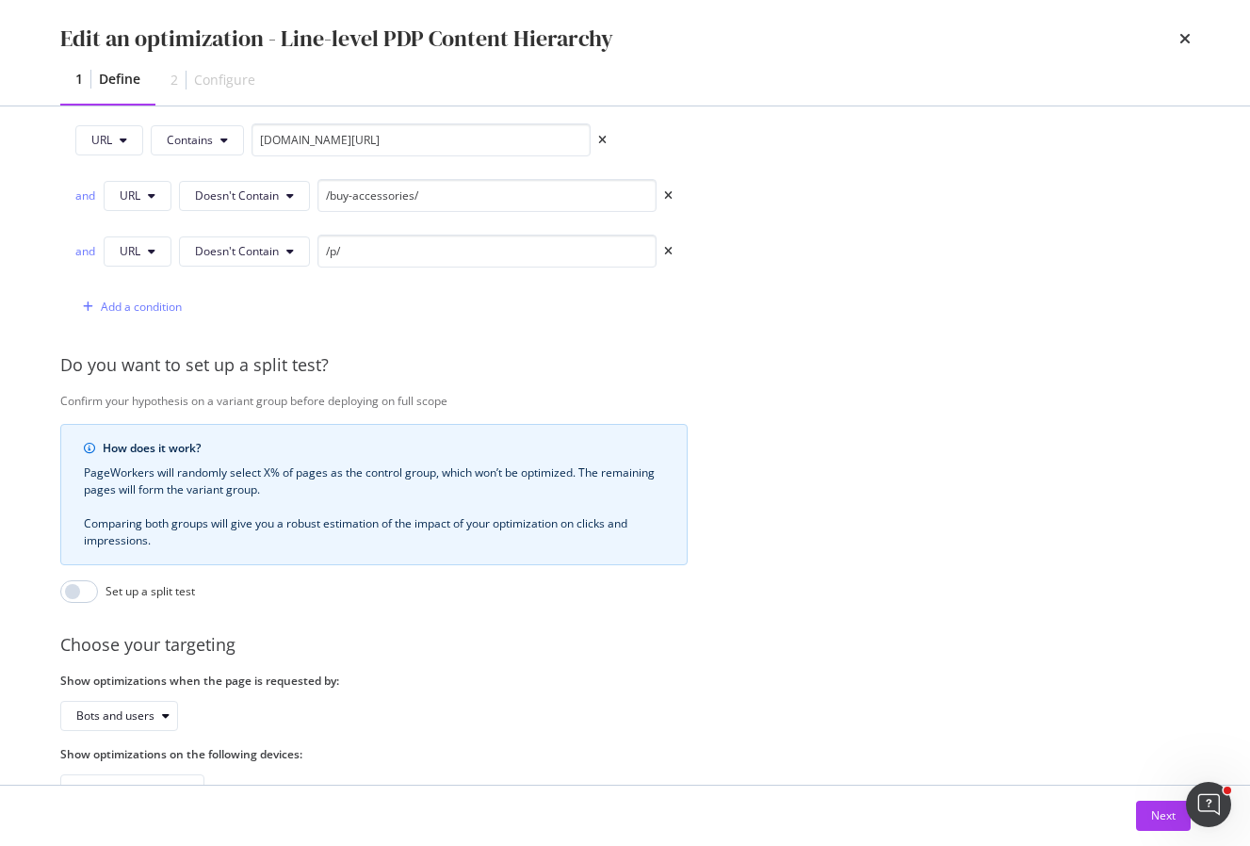
scroll to position [557, 0]
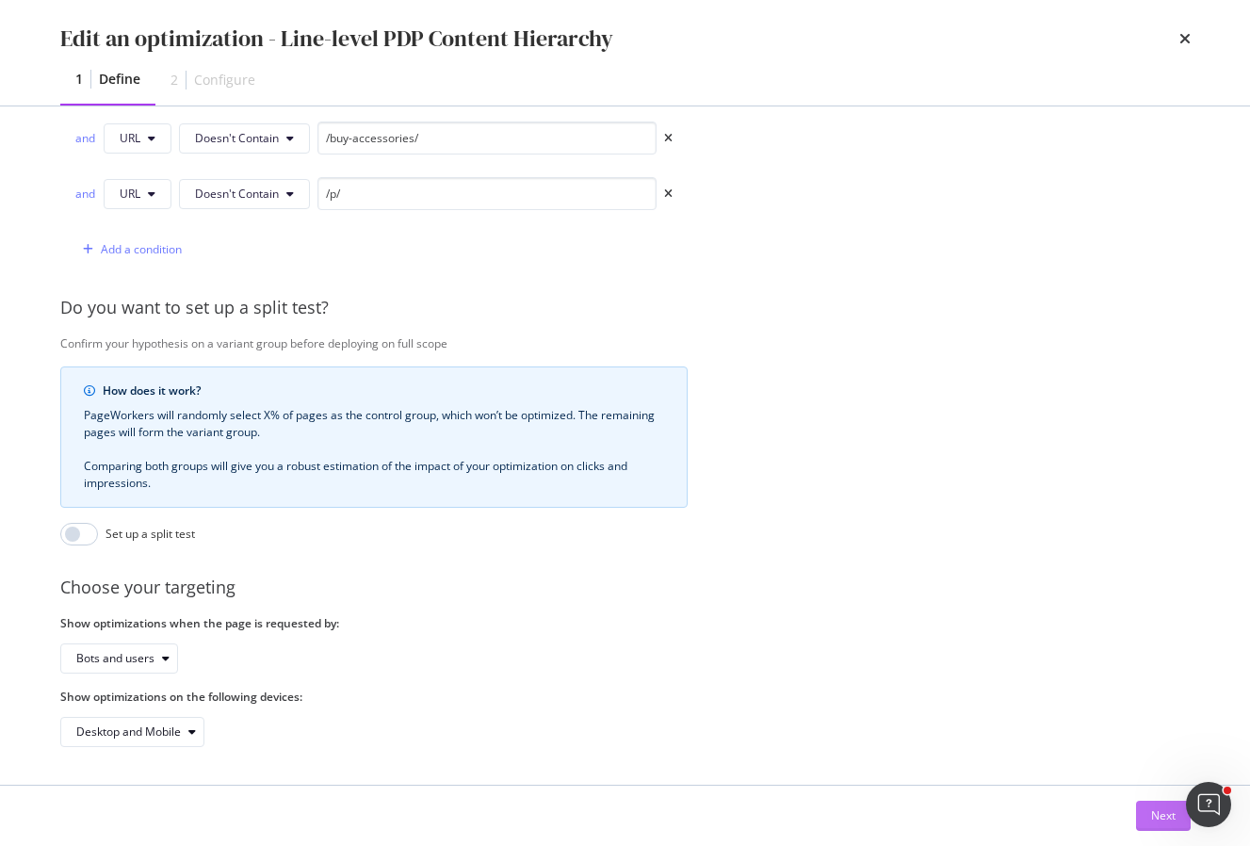
click at [1151, 814] on div "Next" at bounding box center [1163, 815] width 24 height 16
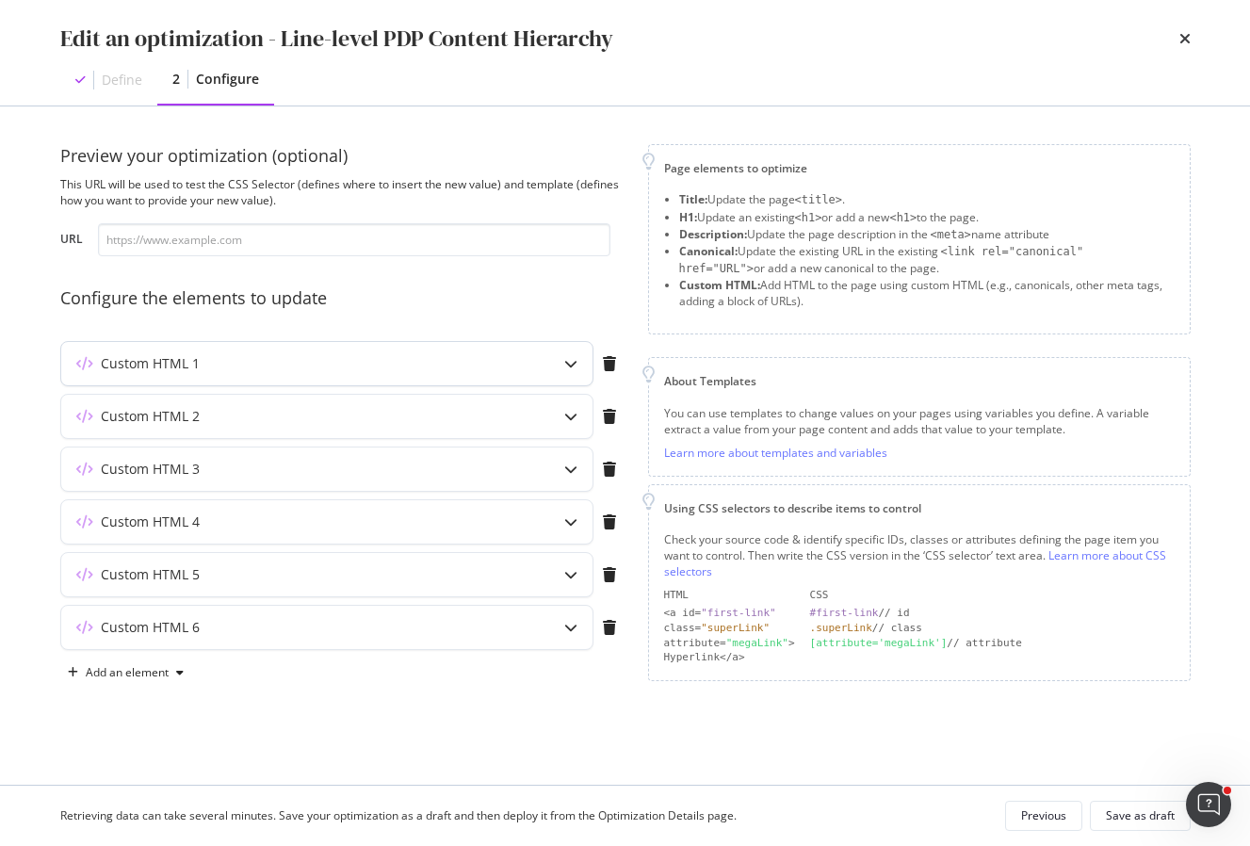
click at [570, 360] on icon "modal" at bounding box center [570, 363] width 13 height 13
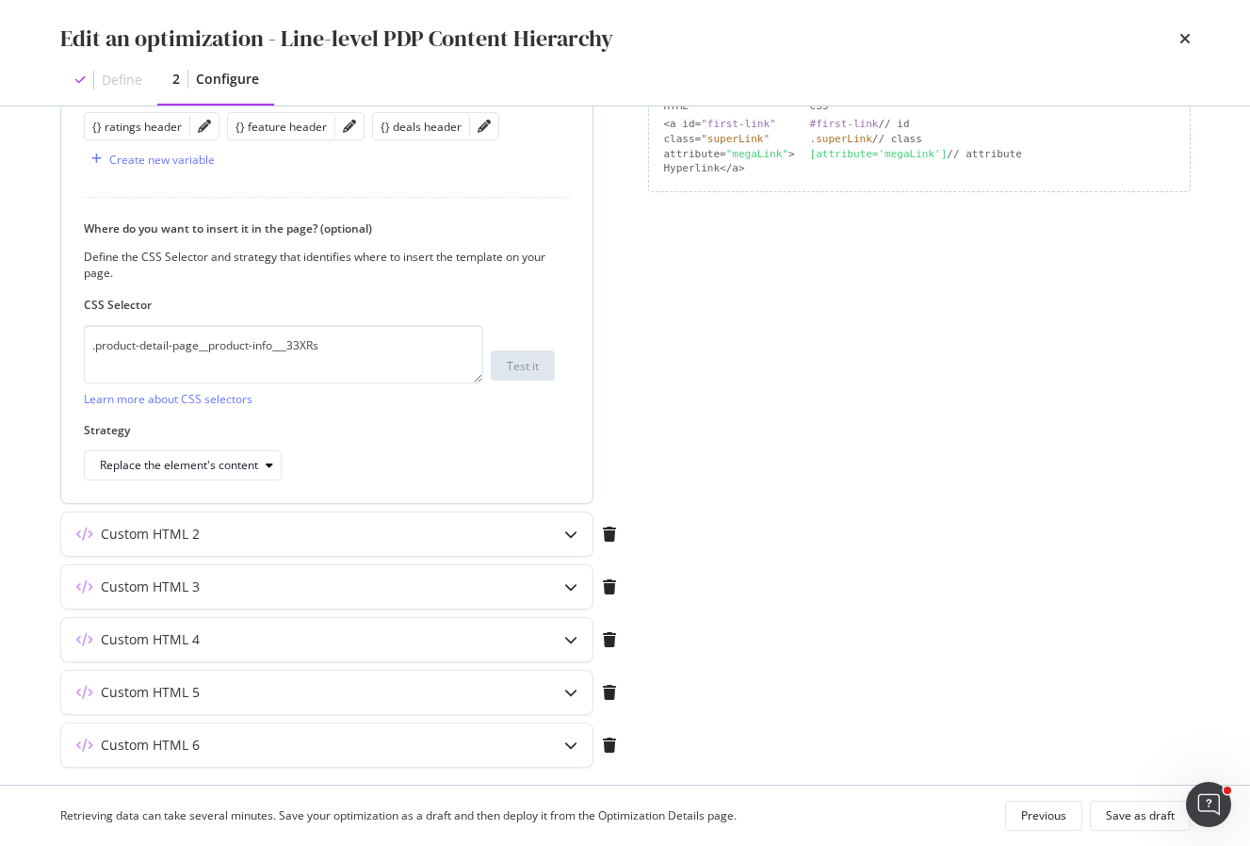
scroll to position [499, 0]
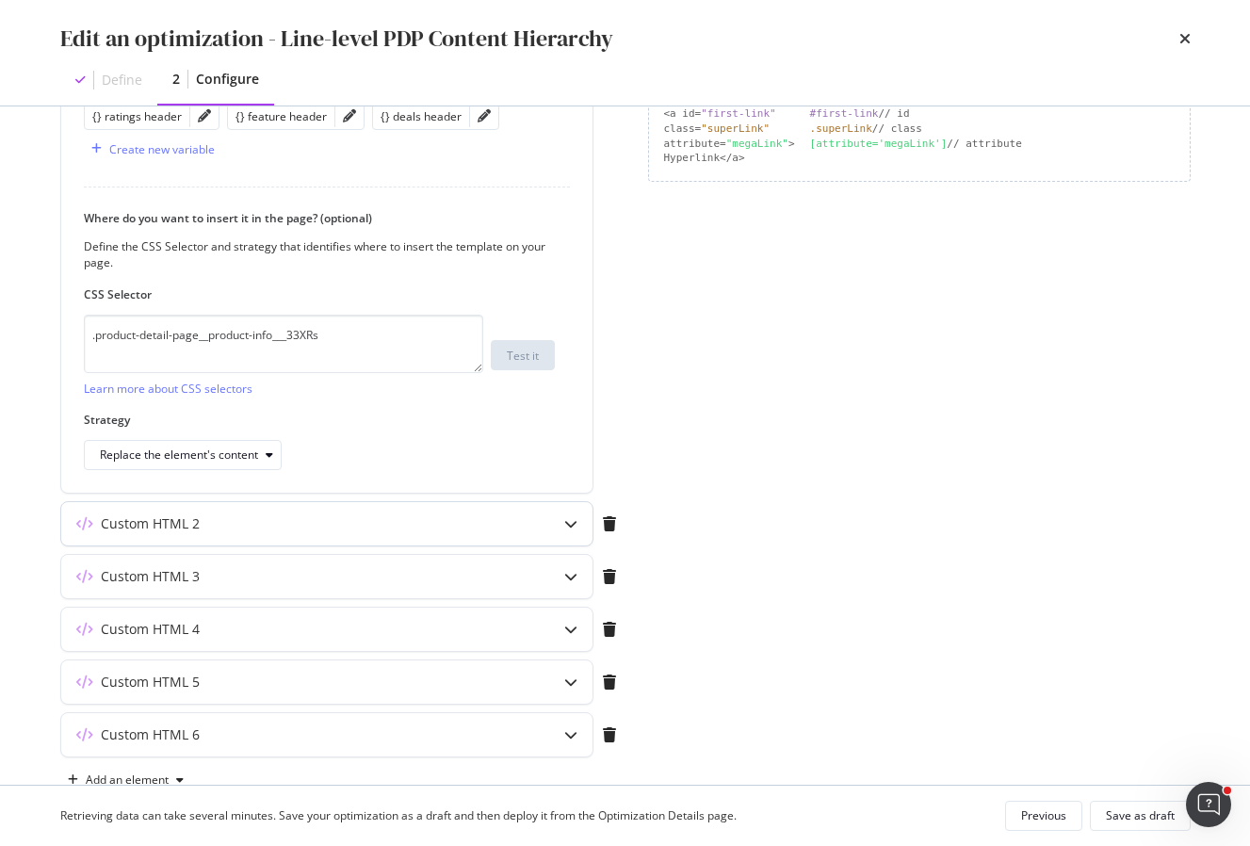
click at [569, 523] on icon "modal" at bounding box center [570, 523] width 13 height 13
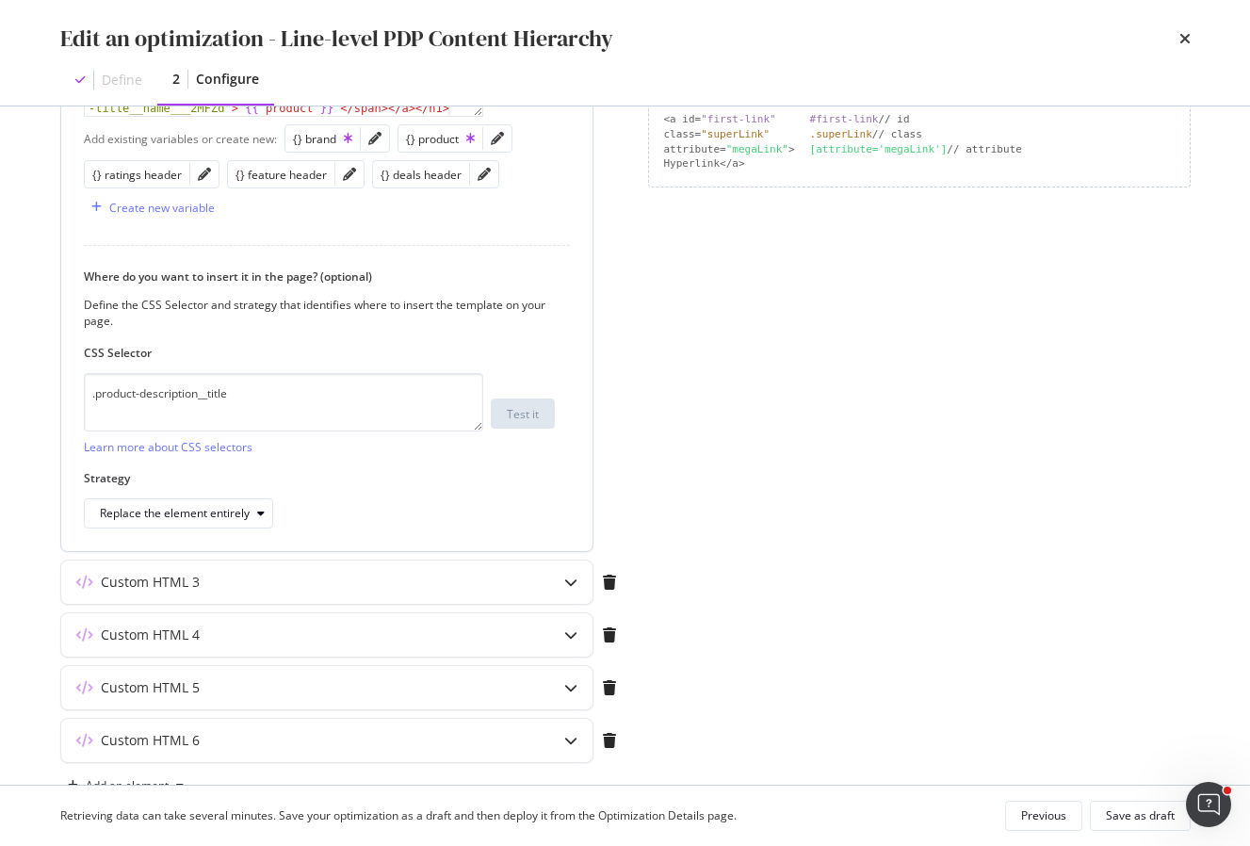
scroll to position [506, 0]
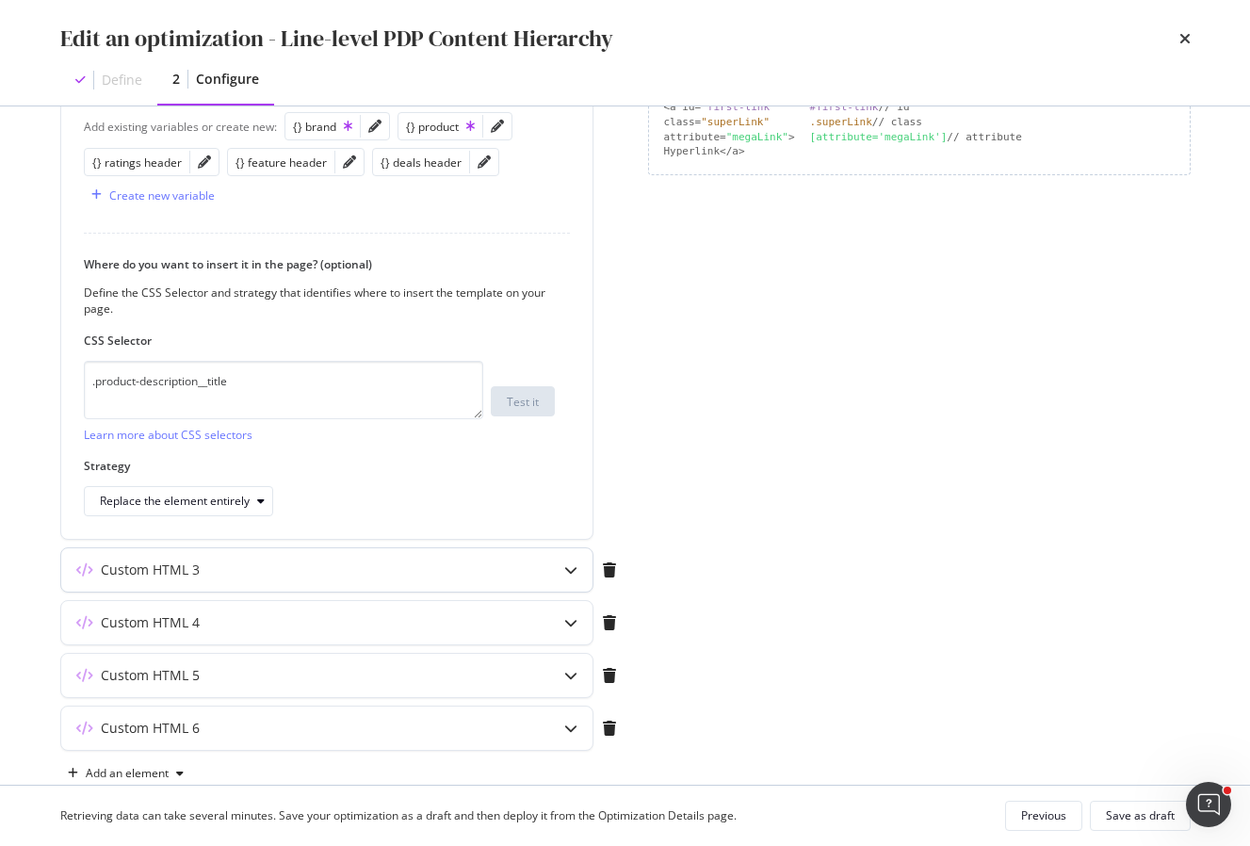
click at [565, 574] on icon "modal" at bounding box center [570, 569] width 13 height 13
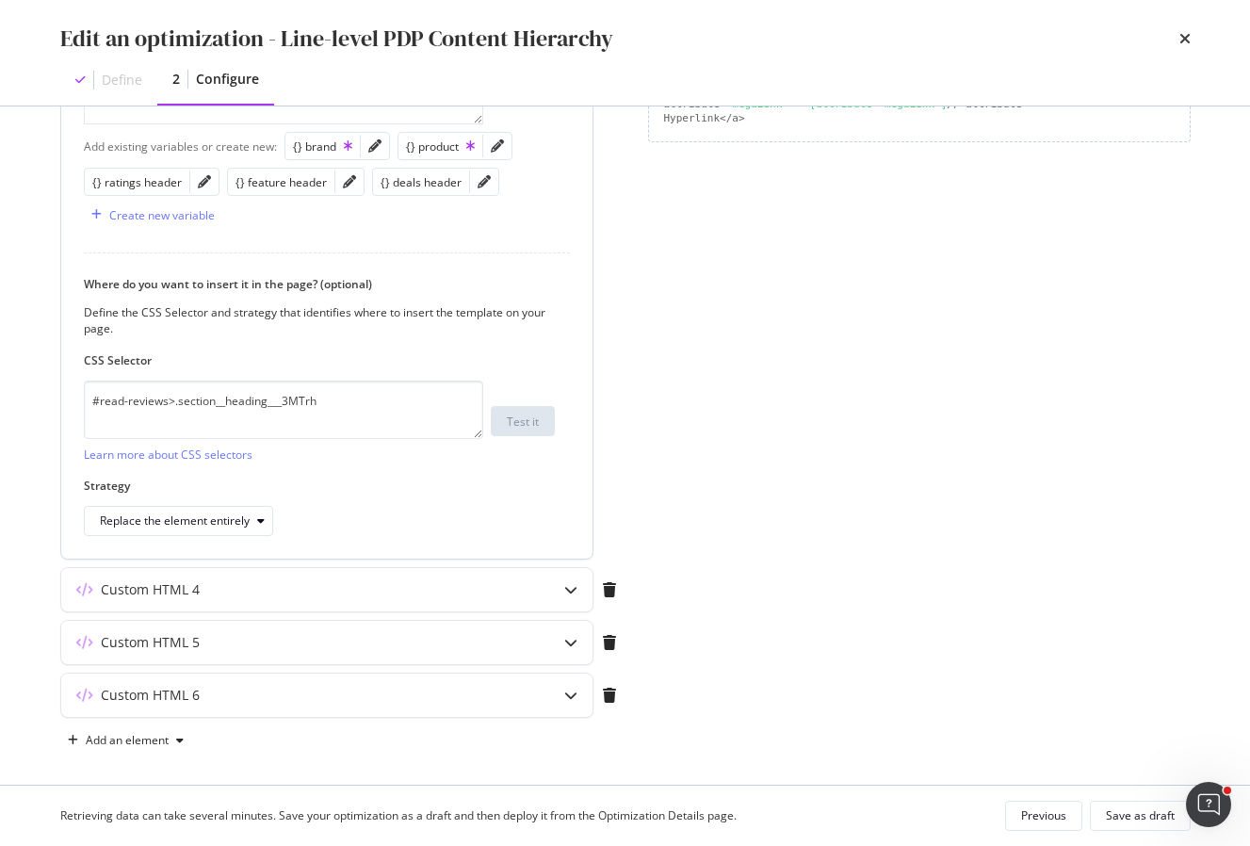
scroll to position [547, 0]
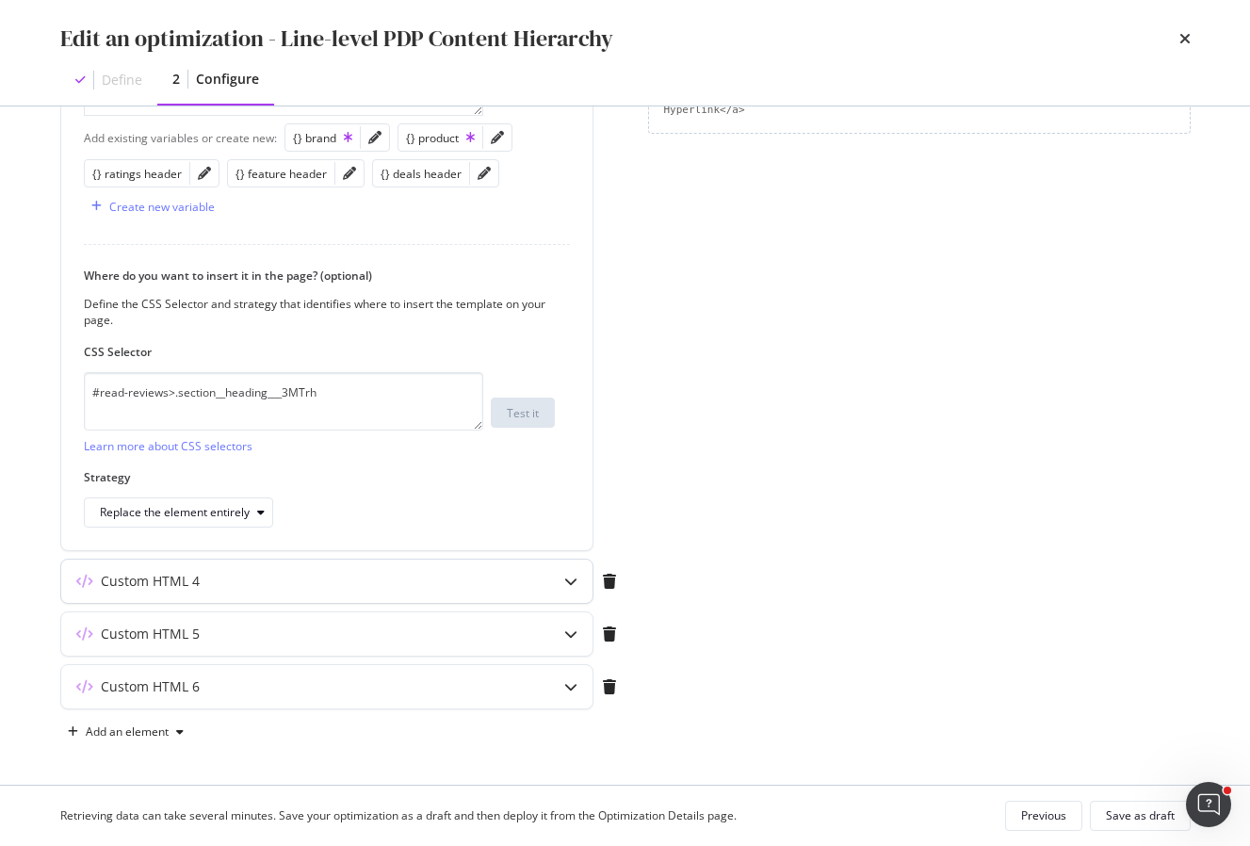
click at [566, 583] on icon "modal" at bounding box center [570, 581] width 13 height 13
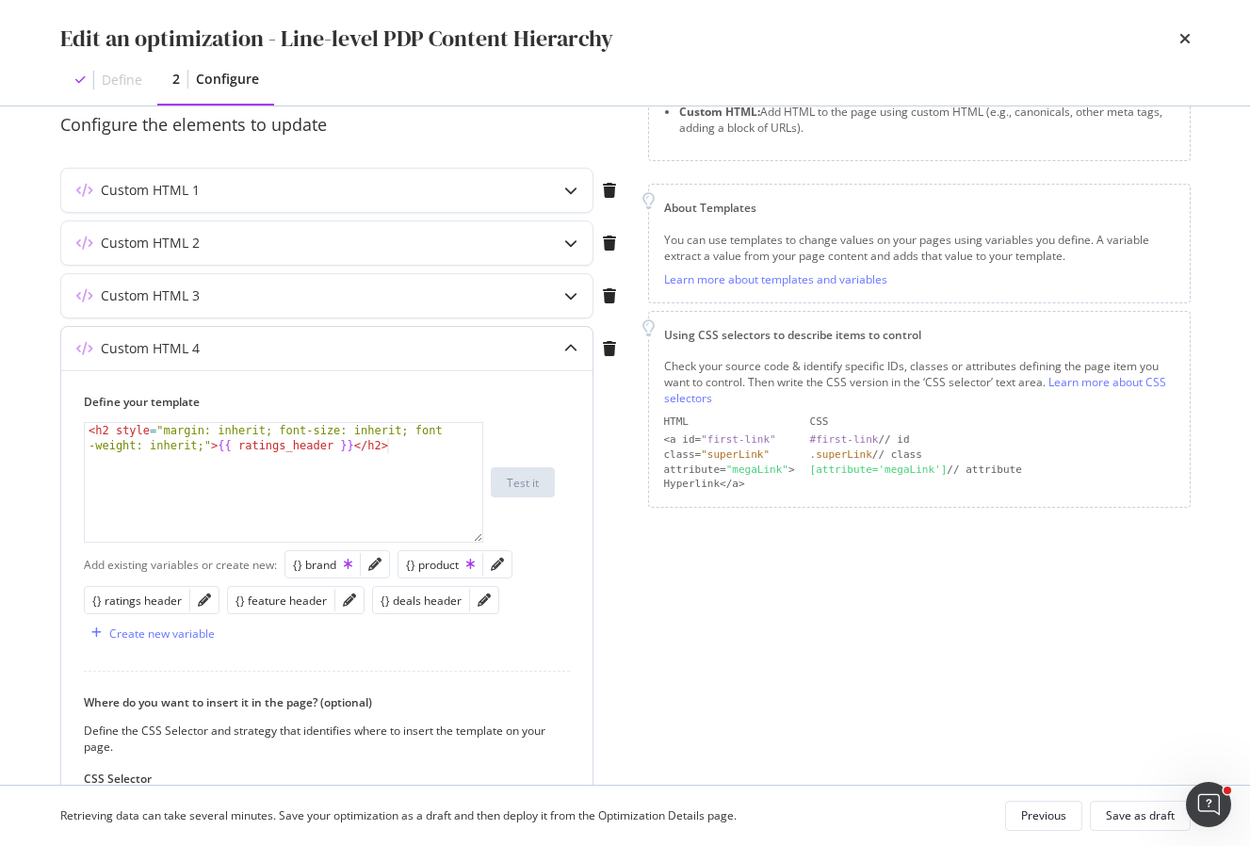
scroll to position [146, 0]
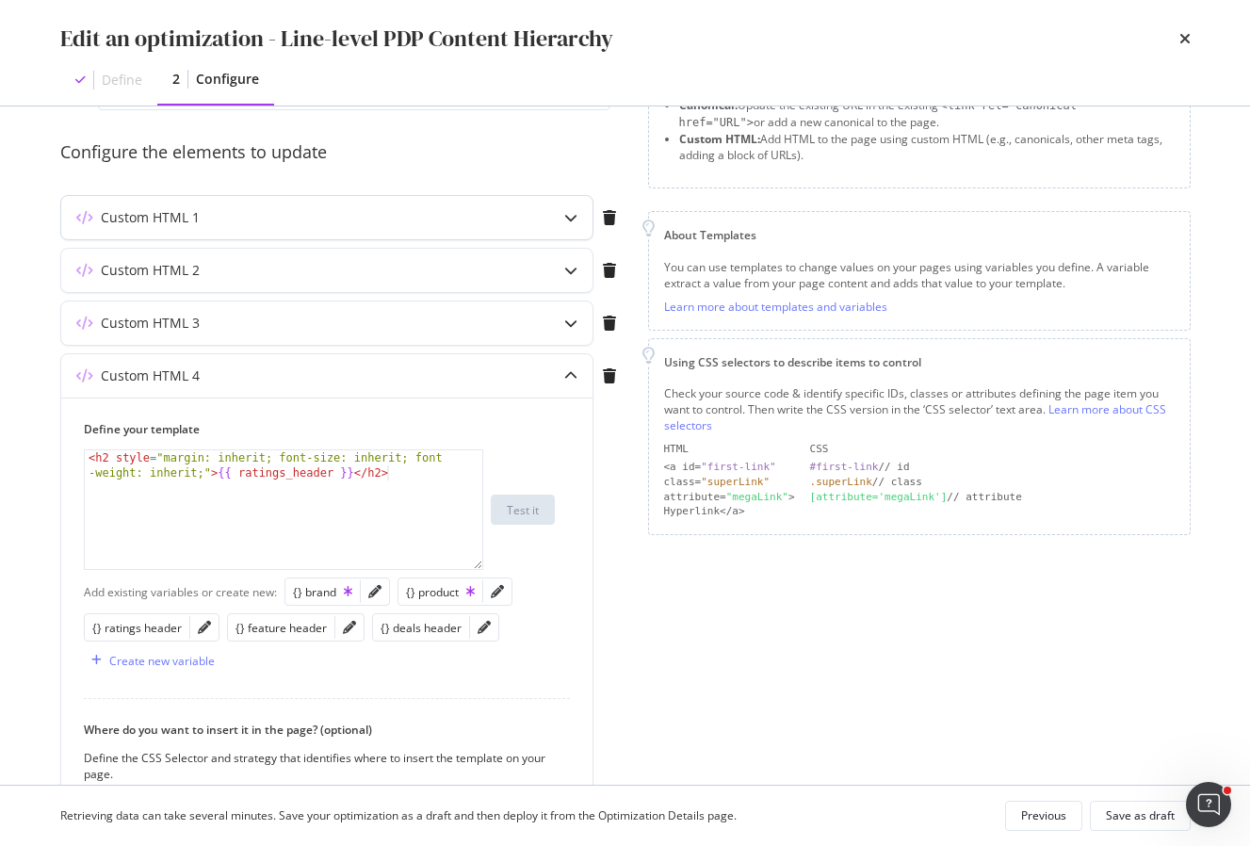
click at [575, 211] on icon "modal" at bounding box center [570, 217] width 13 height 13
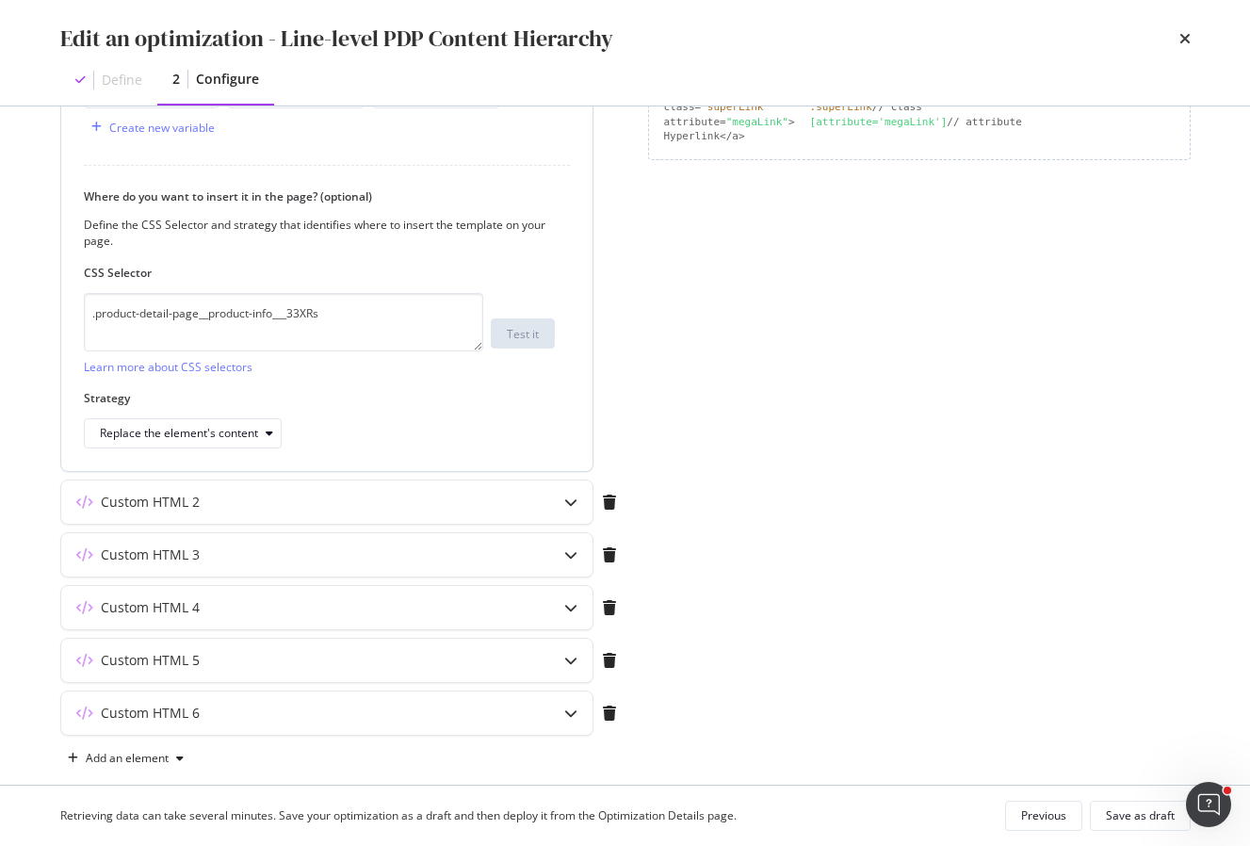
scroll to position [546, 0]
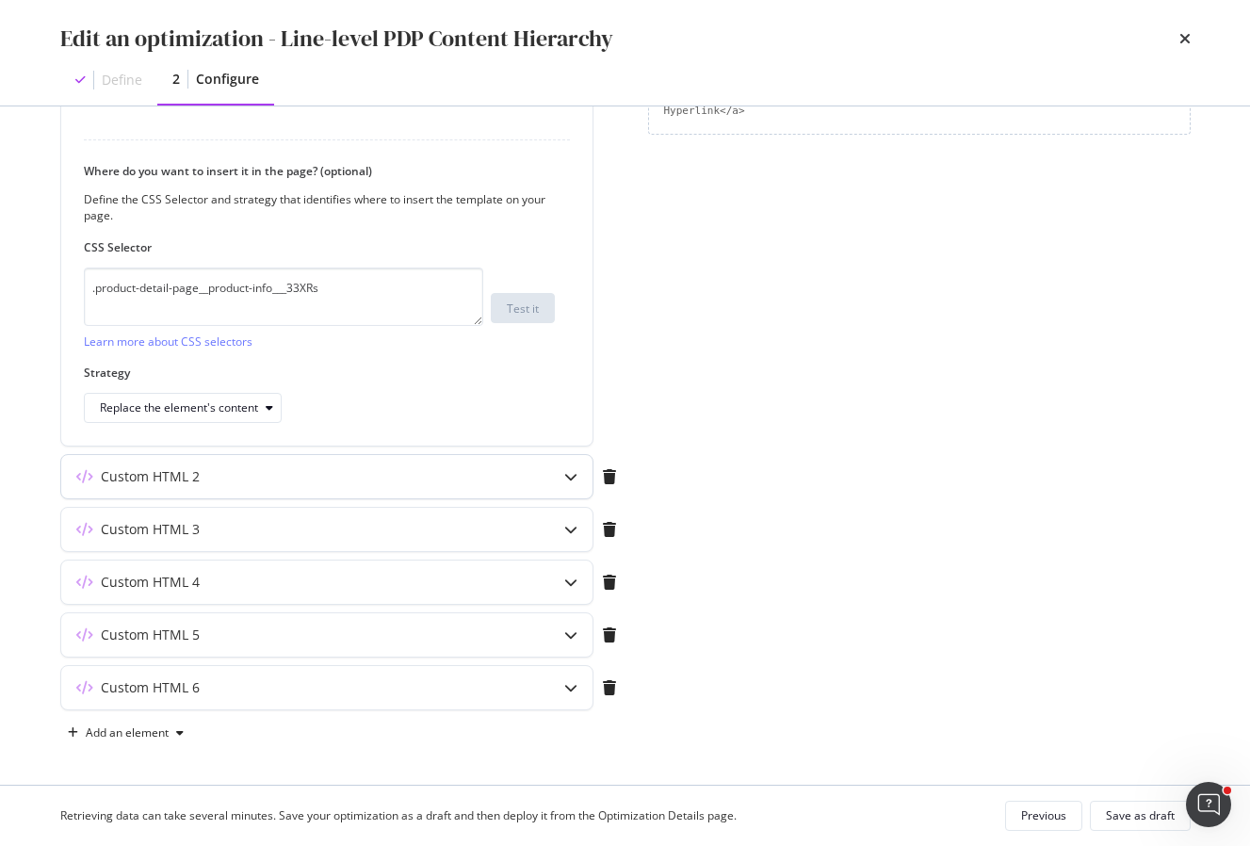
click at [569, 479] on icon "modal" at bounding box center [570, 476] width 13 height 13
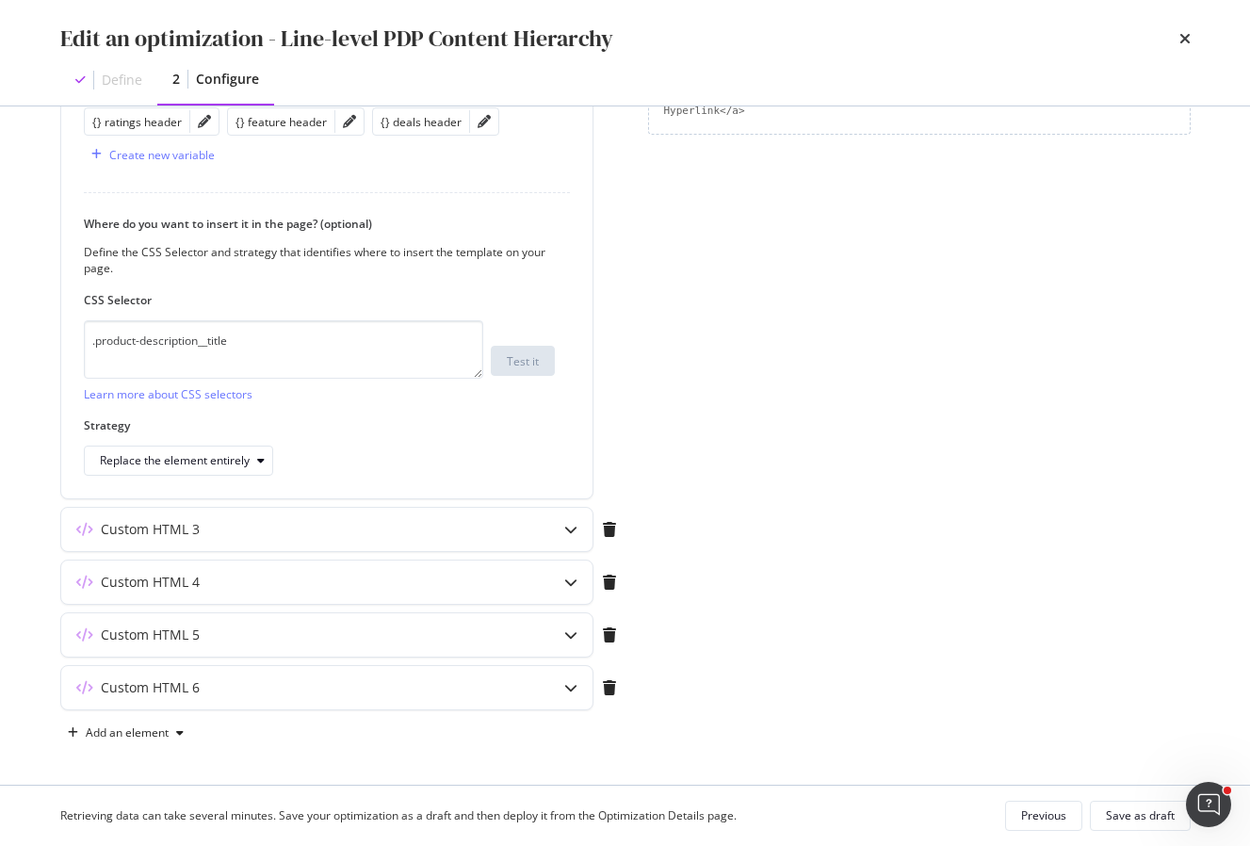
click at [757, 221] on div "Page elements to optimize Title: Update the page <title> . H1: Update an existi…" at bounding box center [919, 173] width 543 height 1150
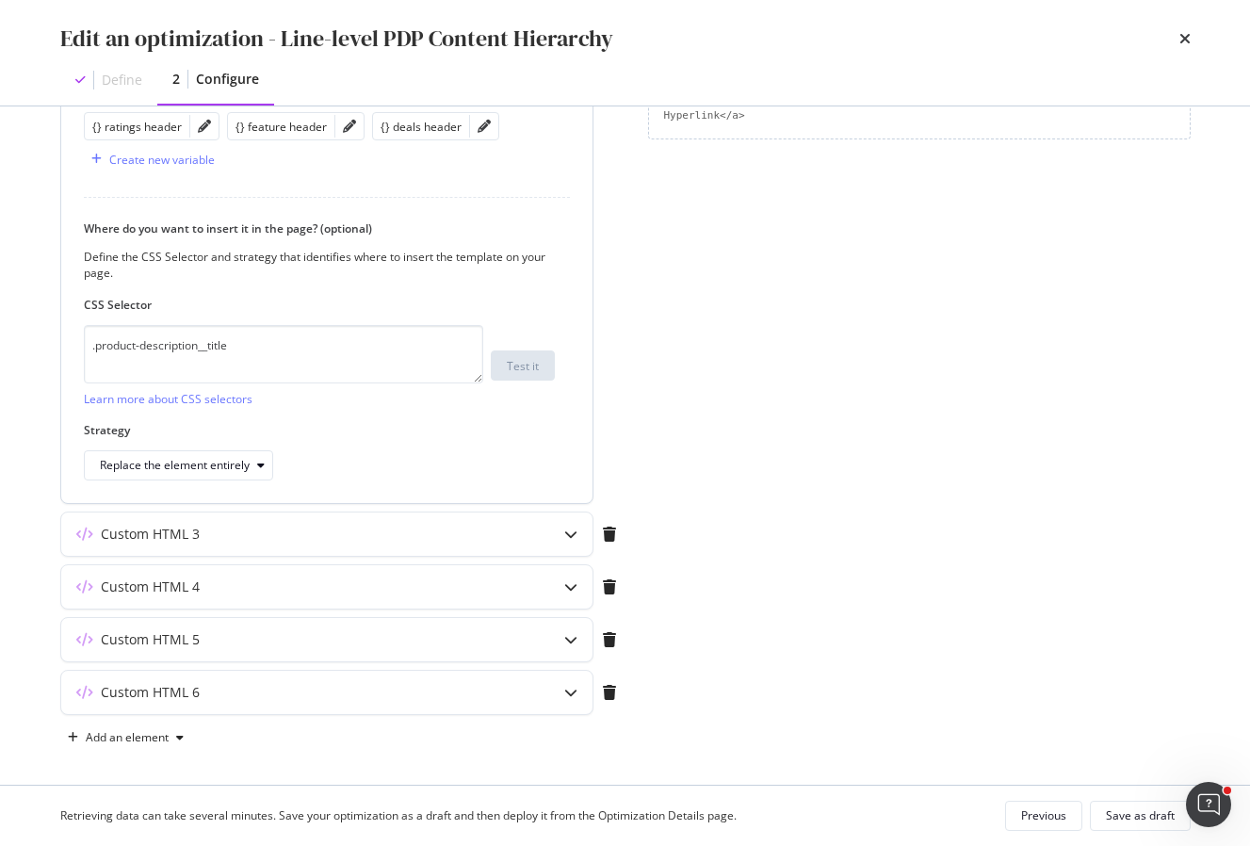
scroll to position [547, 0]
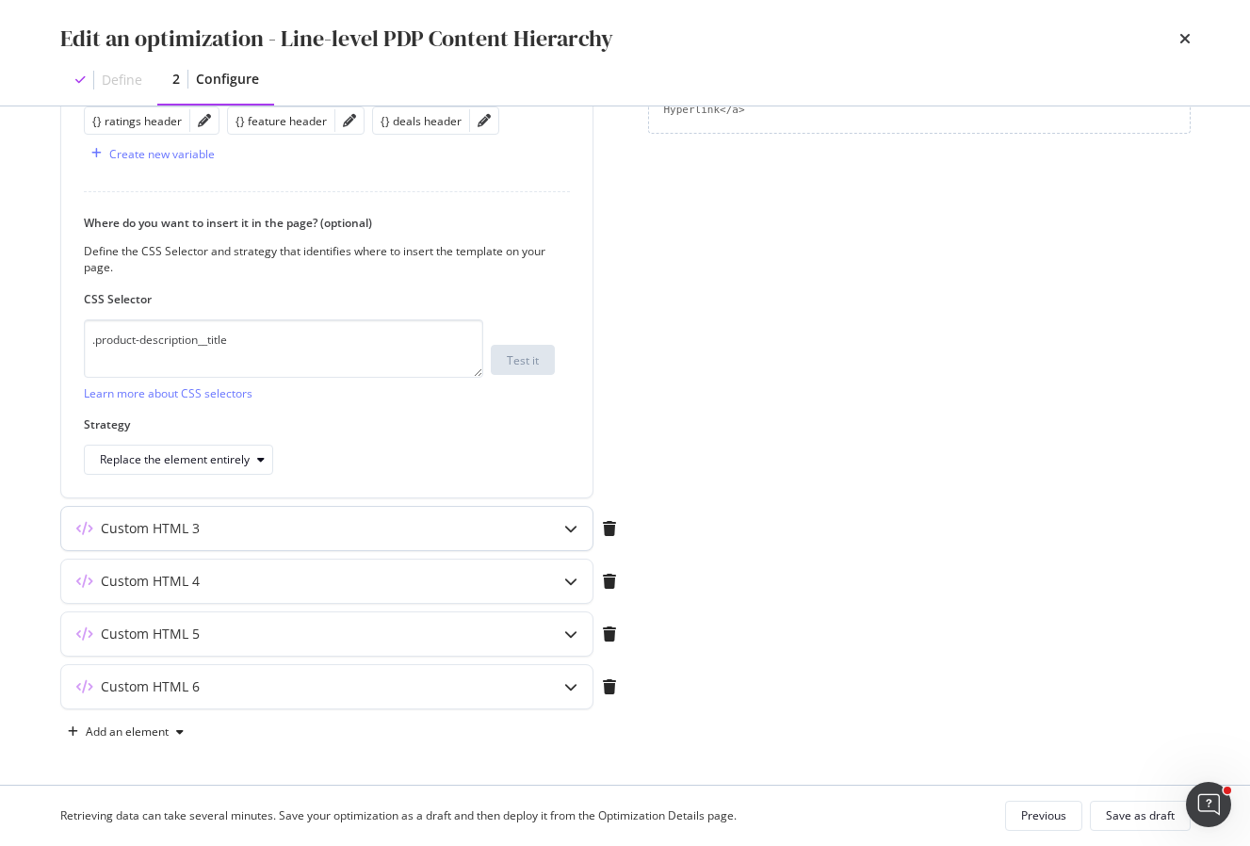
click at [571, 528] on icon "modal" at bounding box center [570, 528] width 13 height 13
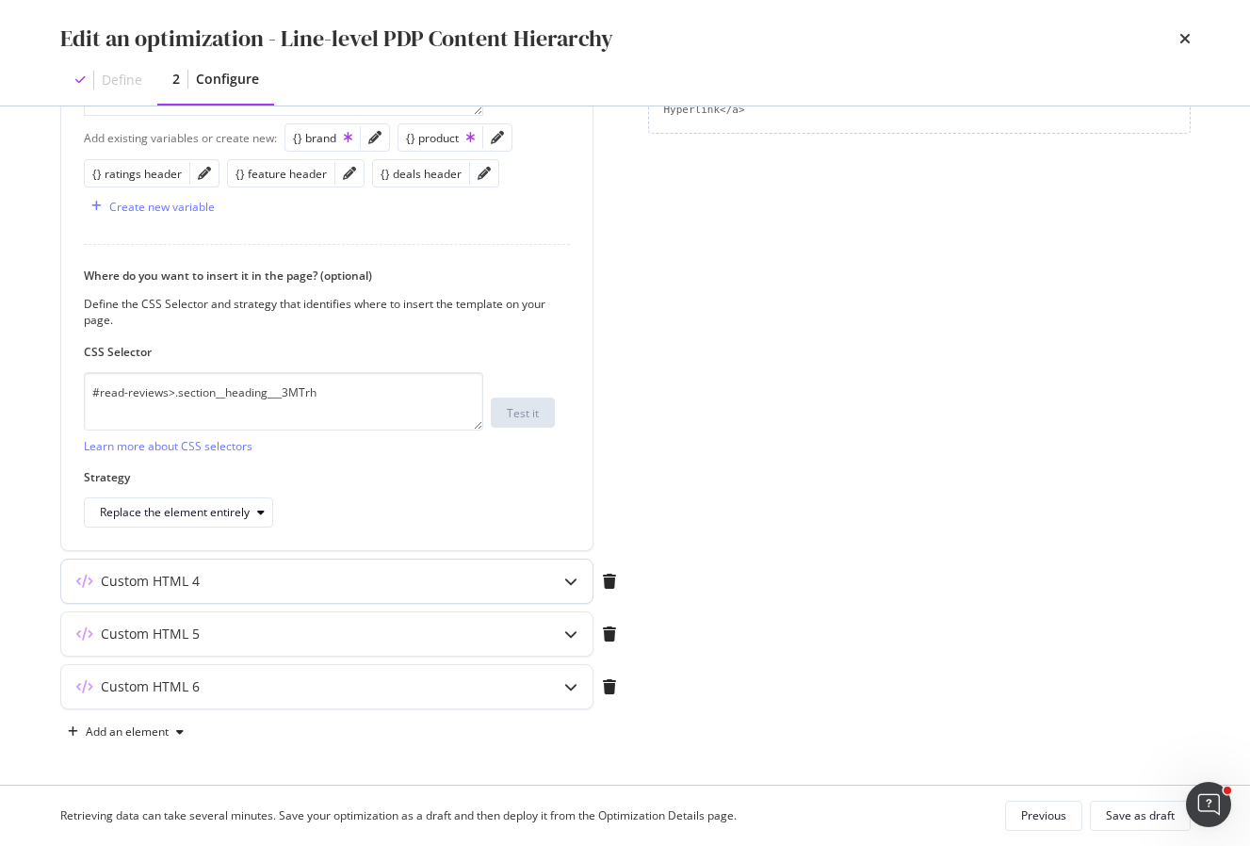
click at [572, 584] on icon "modal" at bounding box center [570, 581] width 13 height 13
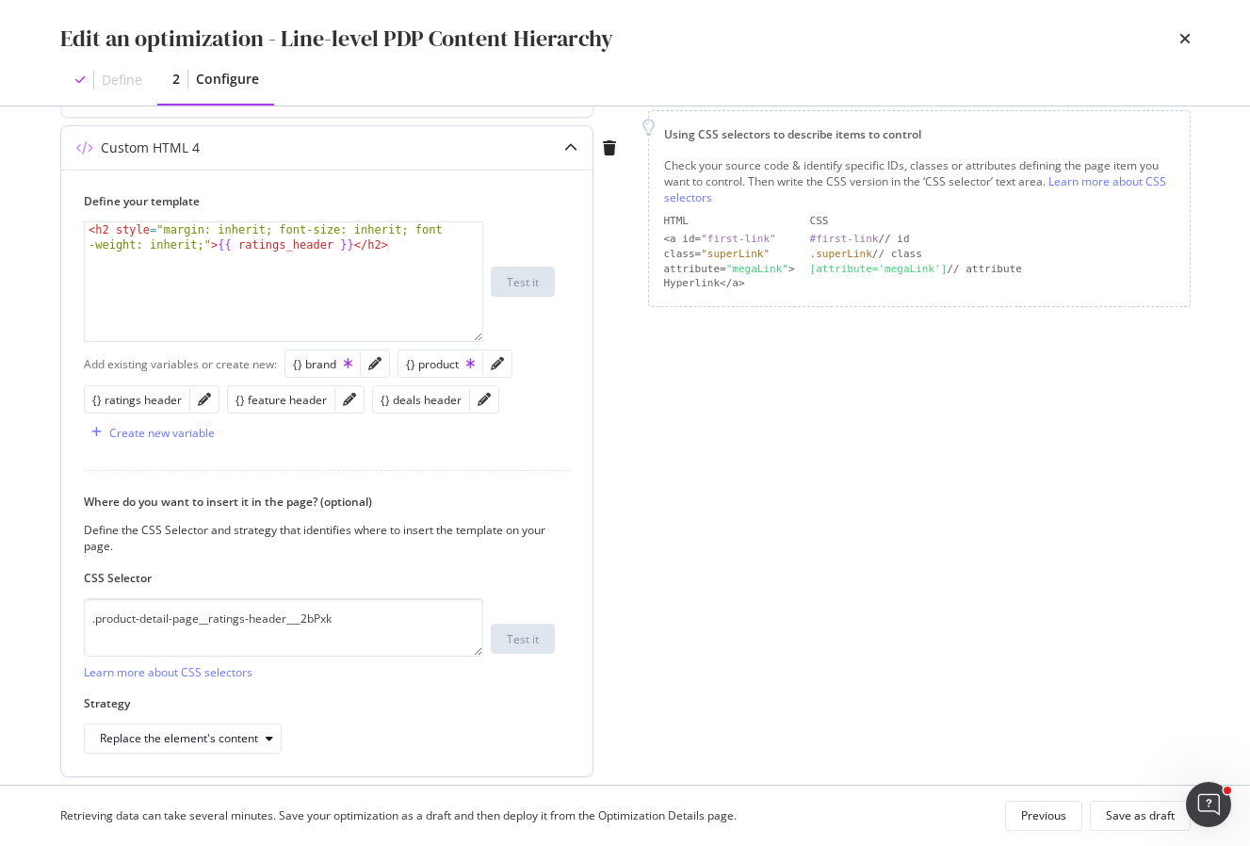
scroll to position [348, 0]
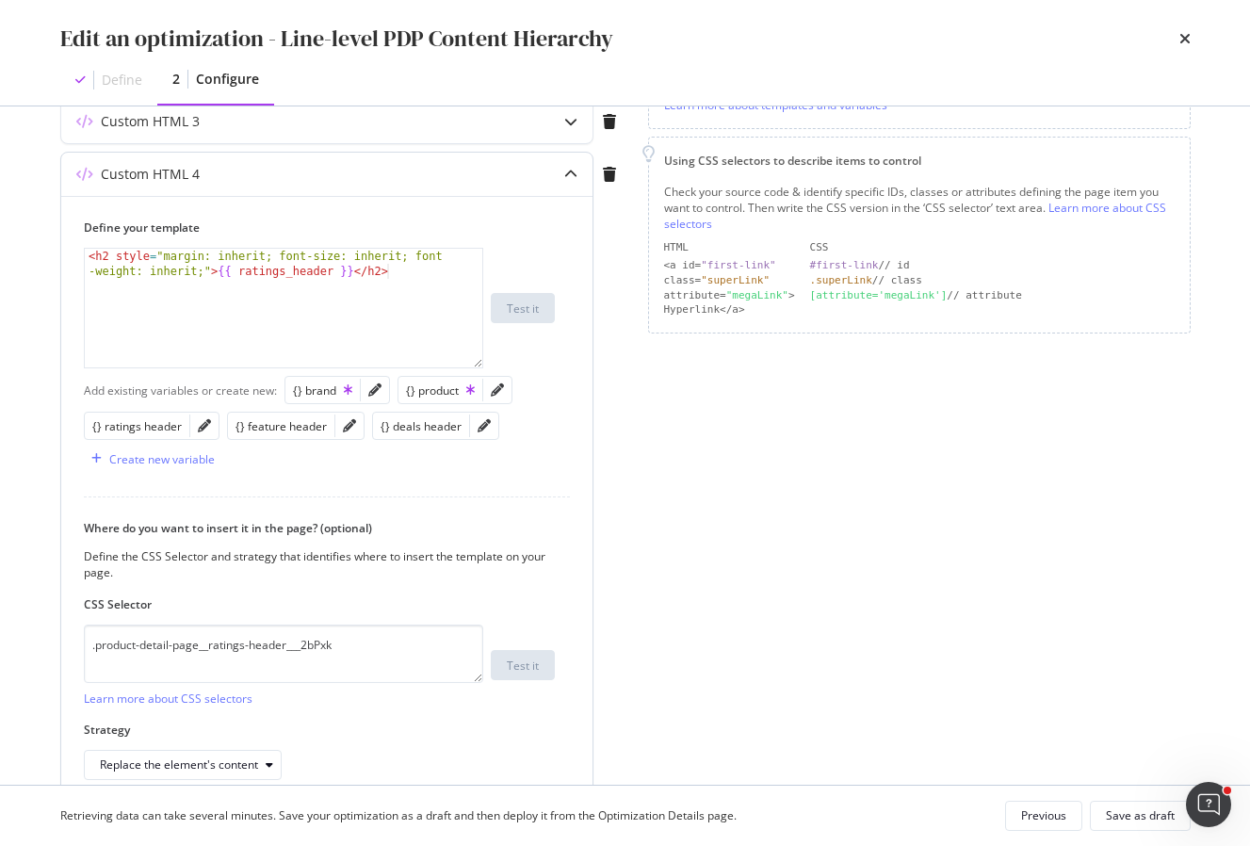
type textarea "<h2 style="margin: inherit; font-size: inherit; font-weight: inherit;">{{ ratin…"
click at [427, 277] on div "< h2 style = "margin: inherit; font-size: inherit; font -weight: inherit;" > {{…" at bounding box center [284, 338] width 398 height 179
type textarea "#rating header may not exist -- we need a "else" function"
click at [660, 350] on div "Page elements to optimize Title: Update the page <title> . H1: Update an existi…" at bounding box center [919, 372] width 543 height 1150
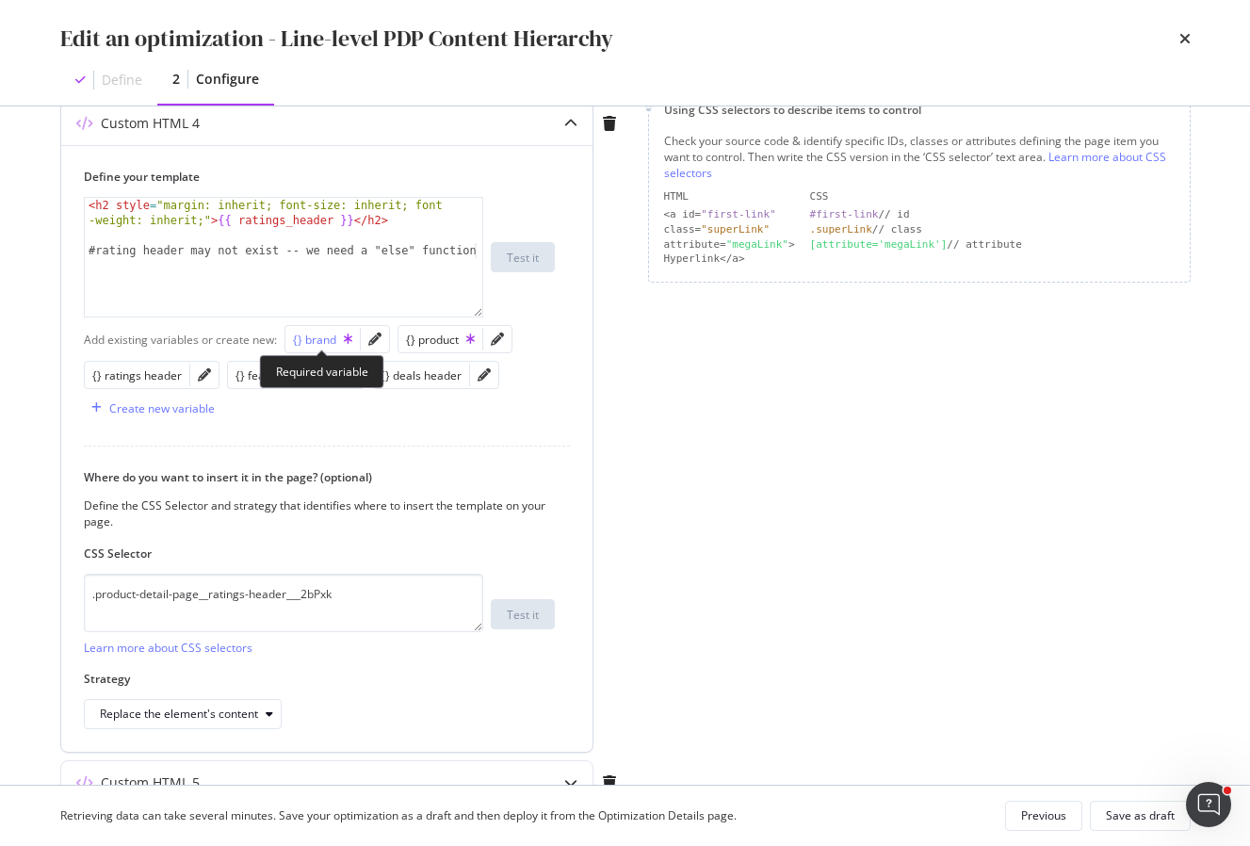
scroll to position [401, 0]
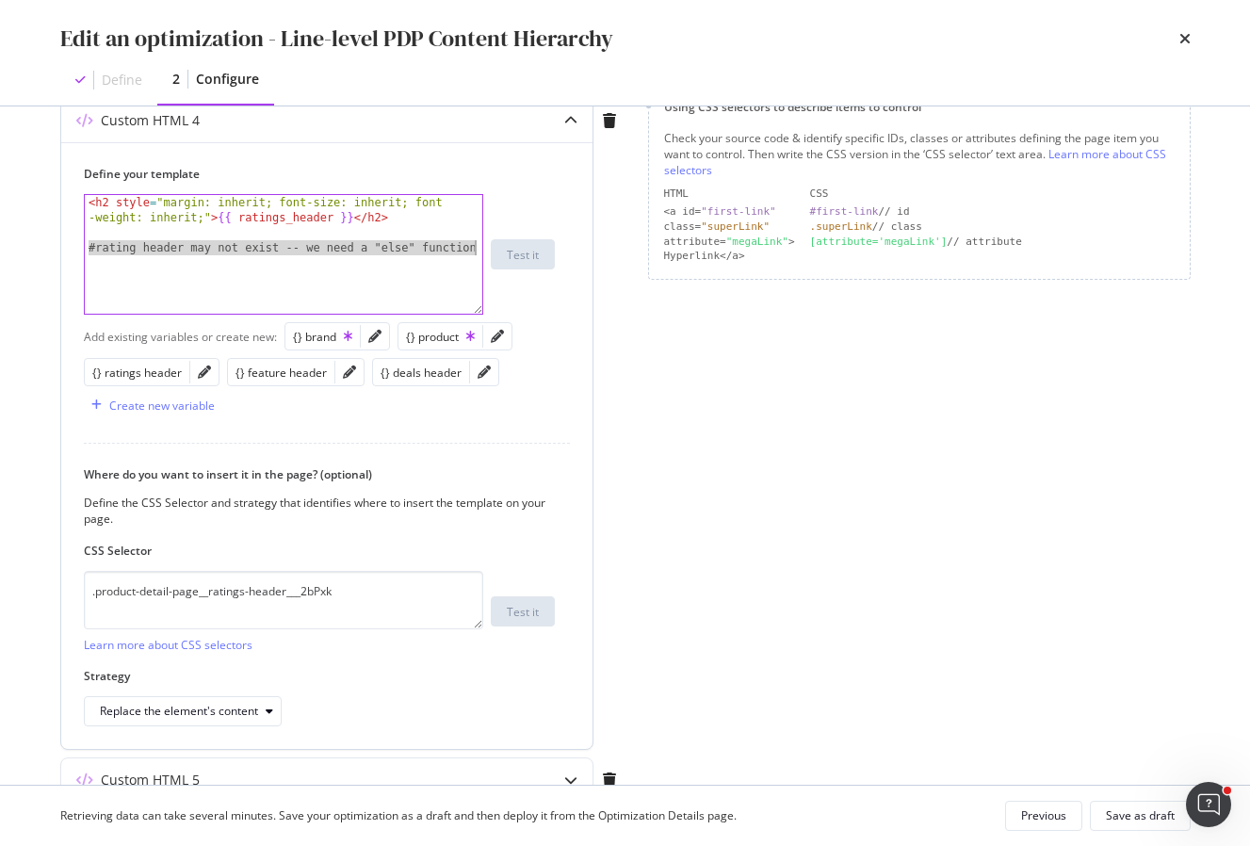
drag, startPoint x: 89, startPoint y: 242, endPoint x: 523, endPoint y: 279, distance: 435.8
click at [523, 279] on div "#rating header may not exist -- we need a "else" function < h2 style = "margin:…" at bounding box center [319, 254] width 471 height 121
type textarea "<h2 style="margin: inherit; font-size: inherit; font-weight: inherit;">{{ ratin…"
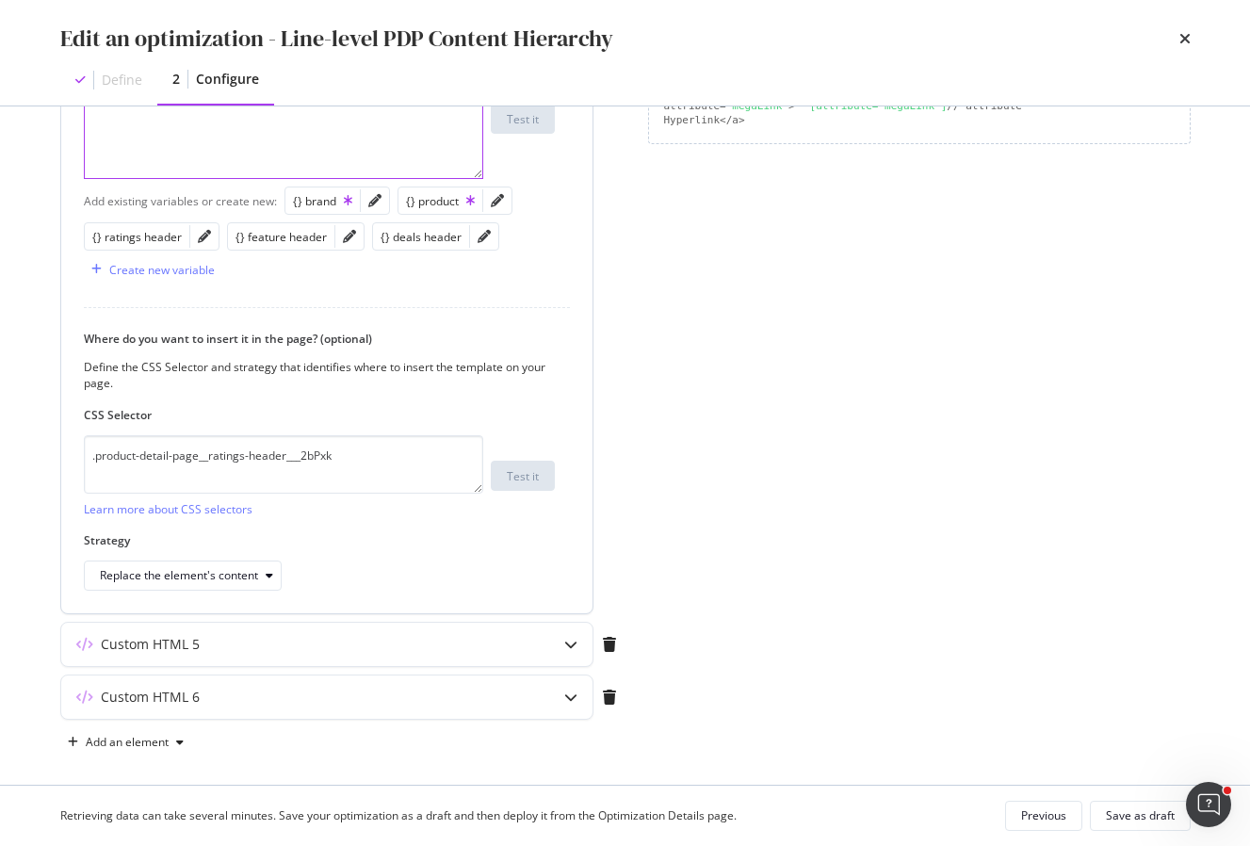
scroll to position [547, 0]
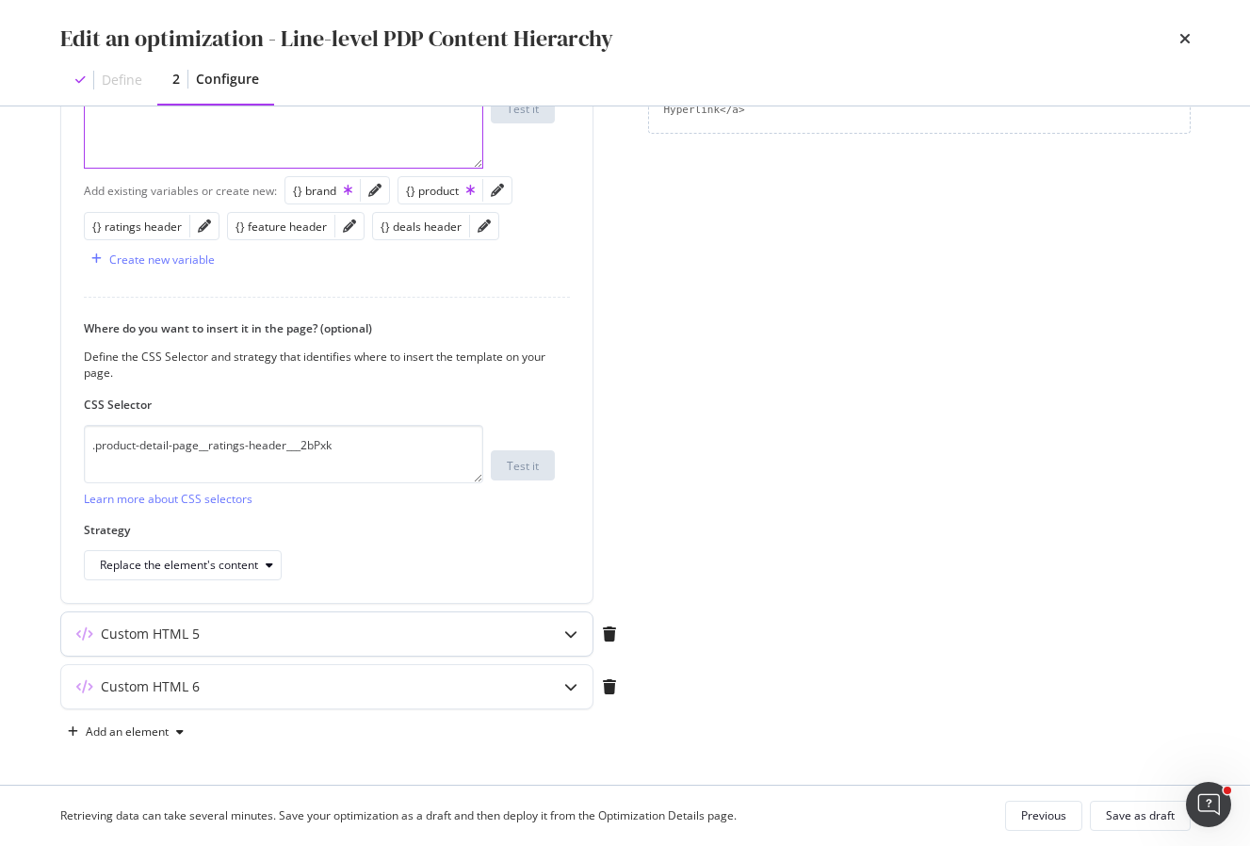
click at [570, 635] on icon "modal" at bounding box center [570, 633] width 13 height 13
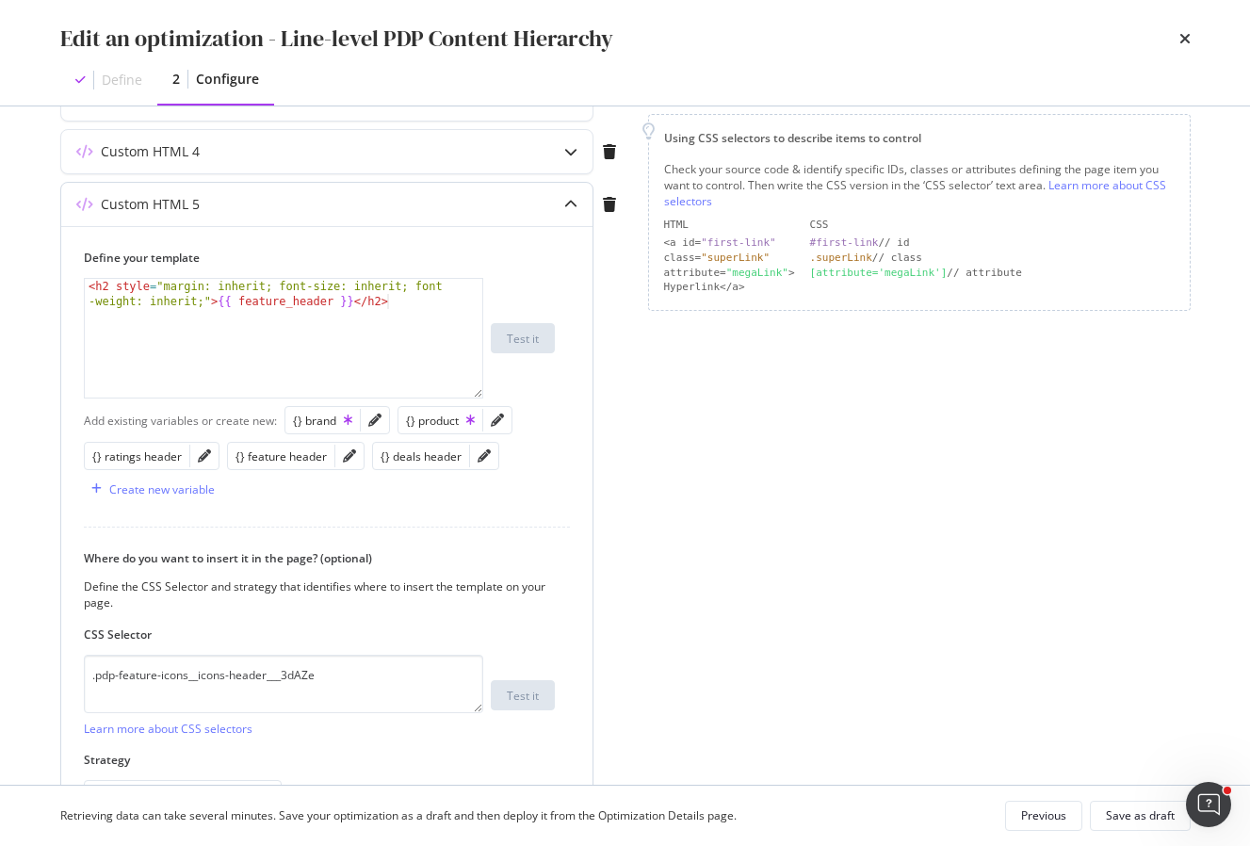
scroll to position [364, 0]
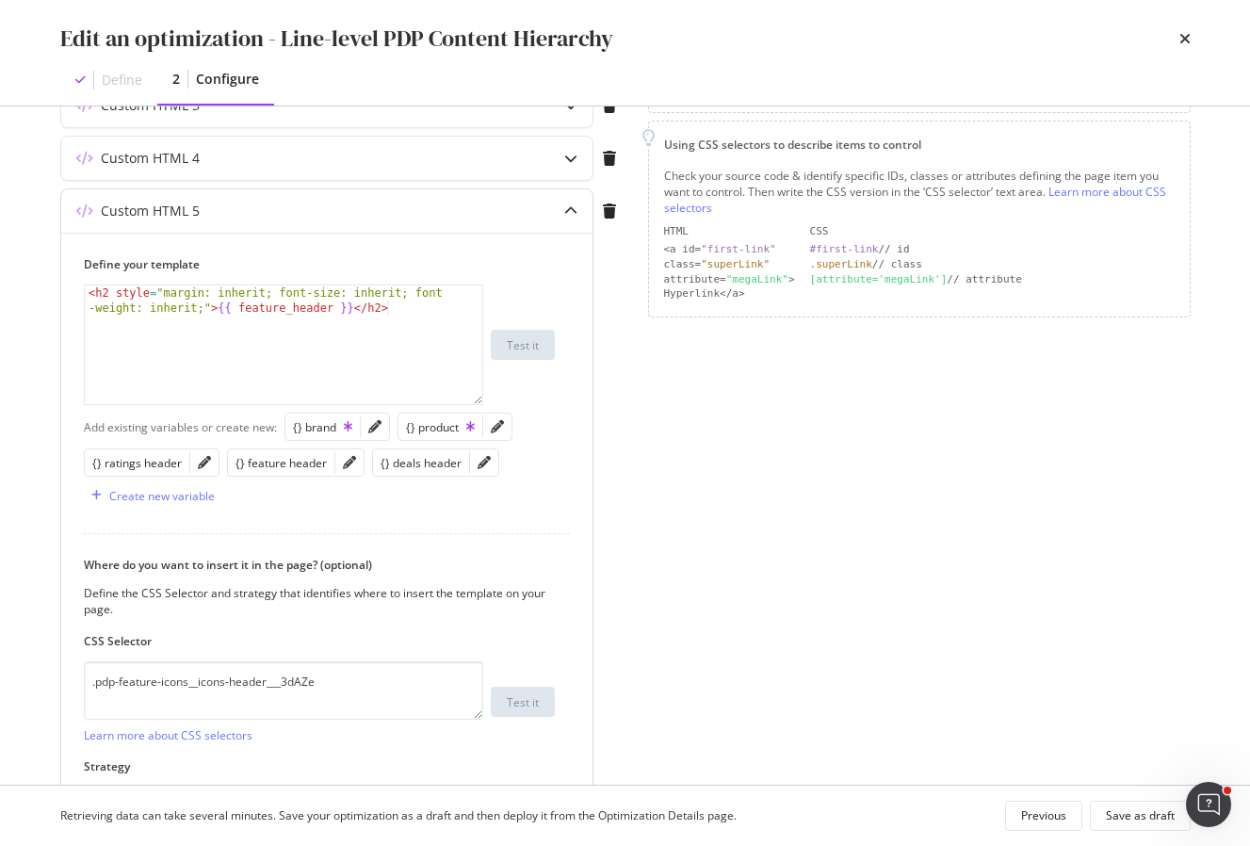
type textarea "<h2 style="margin: inherit; font-size: inherit; font-weight: inherit;">{{ featu…"
click at [283, 309] on div "< h2 style = "margin: inherit; font-size: inherit; font -weight: inherit;" > {{…" at bounding box center [284, 374] width 398 height 179
click at [414, 309] on div "< h2 style = "margin: inherit; font-size: inherit; font -weight: inherit;" > {{…" at bounding box center [284, 374] width 398 height 179
paste textarea "#rating header may not exist -- we need a "else" function"
click at [116, 342] on div "< h2 style = "margin: inherit; font-size: inherit; font -weight: inherit;" > {{…" at bounding box center [284, 367] width 398 height 164
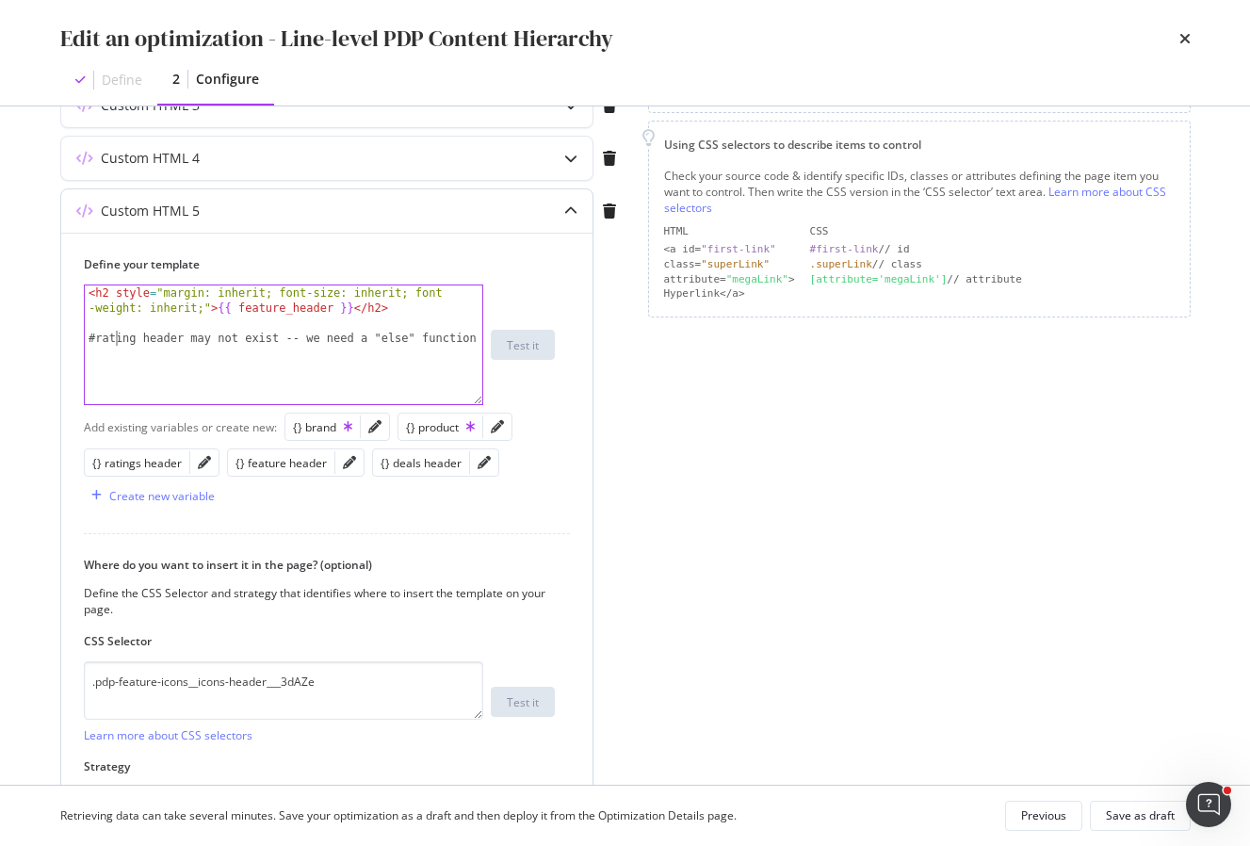
click at [116, 342] on div "< h2 style = "margin: inherit; font-size: inherit; font -weight: inherit;" > {{…" at bounding box center [284, 367] width 398 height 164
type textarea "#feature header may not exist -- we need a "else" function"
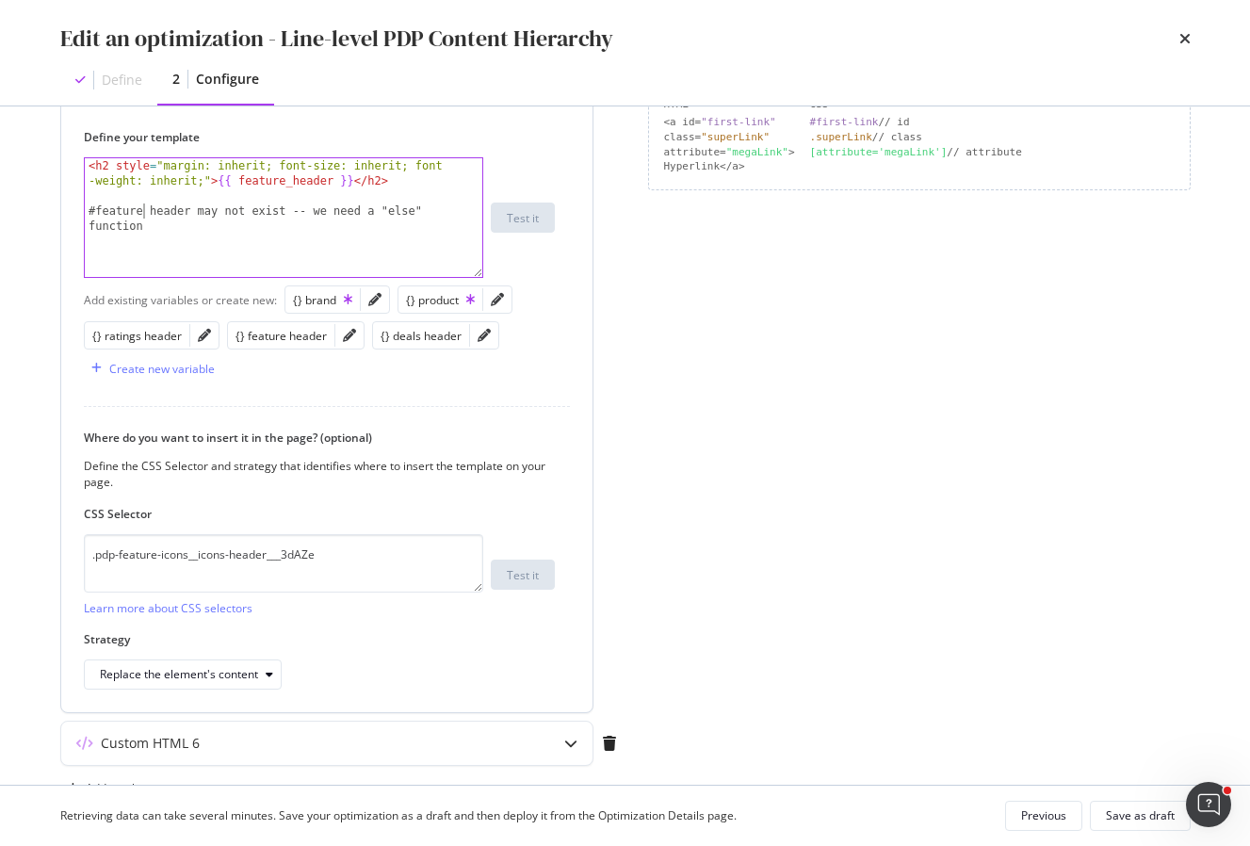
scroll to position [449, 0]
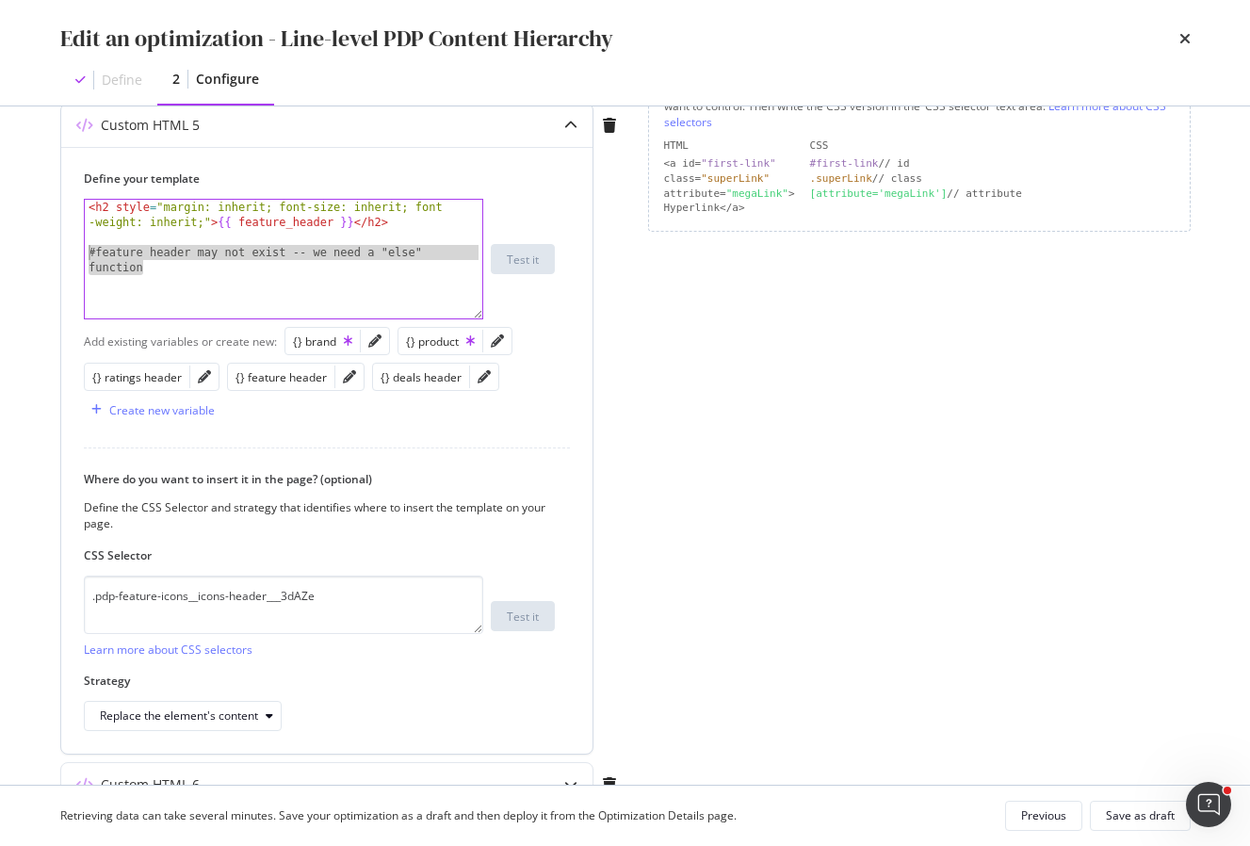
drag, startPoint x: 171, startPoint y: 277, endPoint x: 84, endPoint y: 259, distance: 88.5
click at [85, 259] on div "< h2 style = "margin: inherit; font-size: inherit; font -weight: inherit;" > {{…" at bounding box center [284, 289] width 398 height 179
type textarea "<h2 style="margin: inherit; font-size: inherit; font-weight: inherit;">{{ featu…"
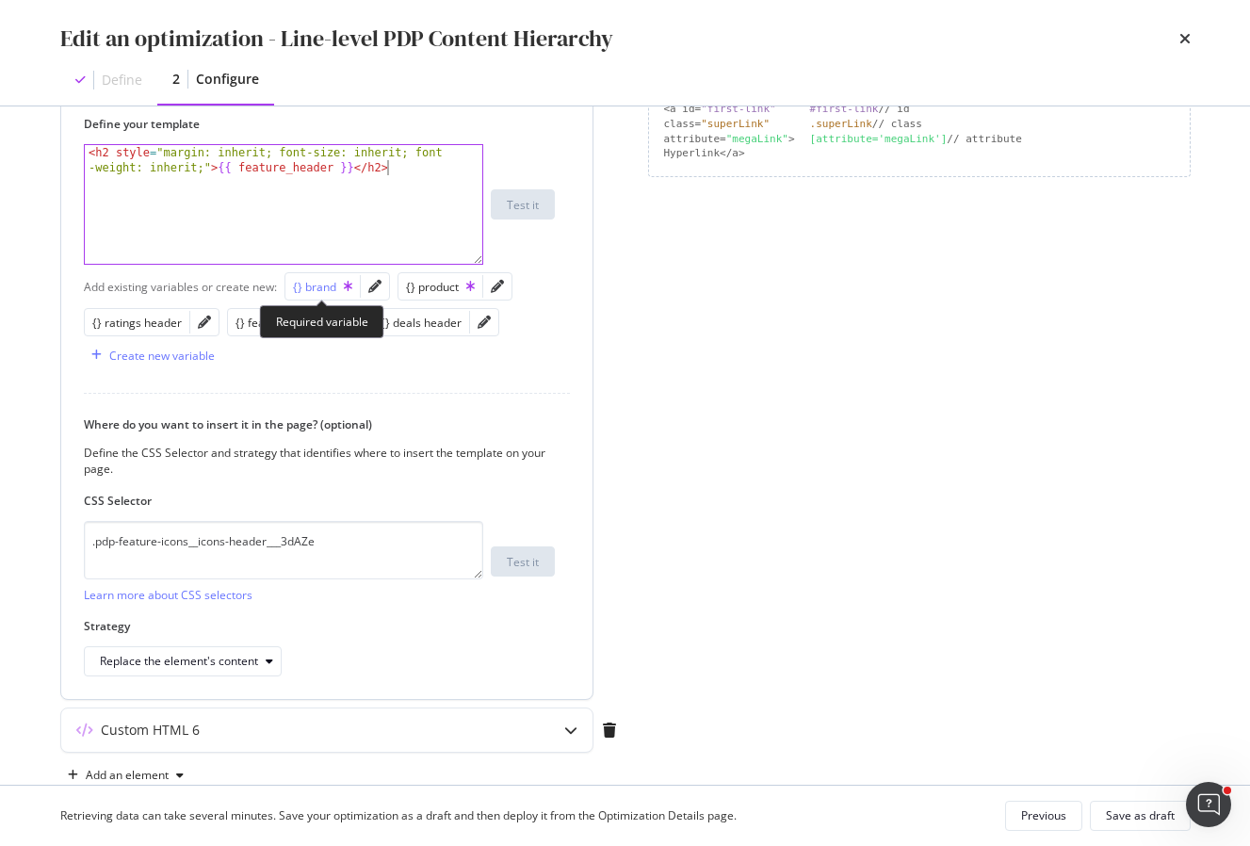
scroll to position [547, 0]
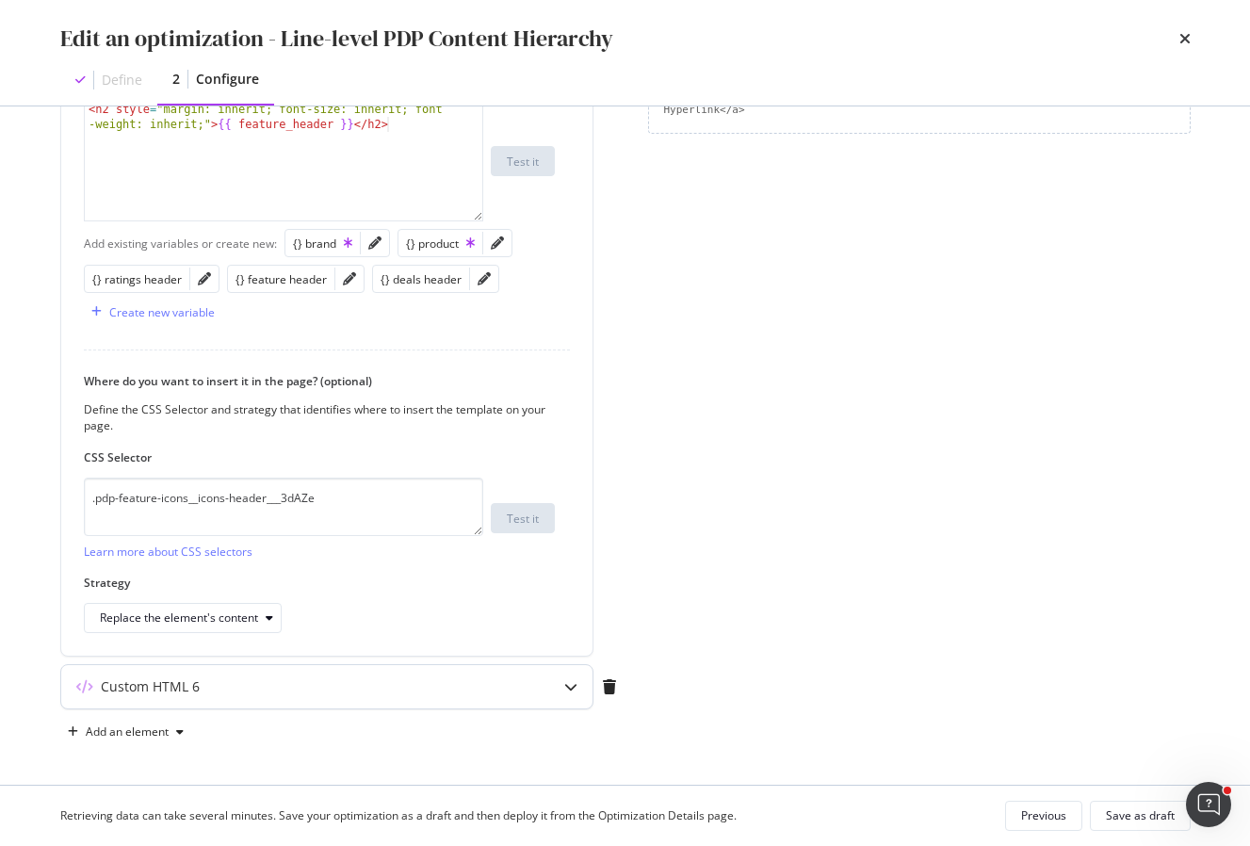
click at [566, 691] on icon "modal" at bounding box center [570, 686] width 13 height 13
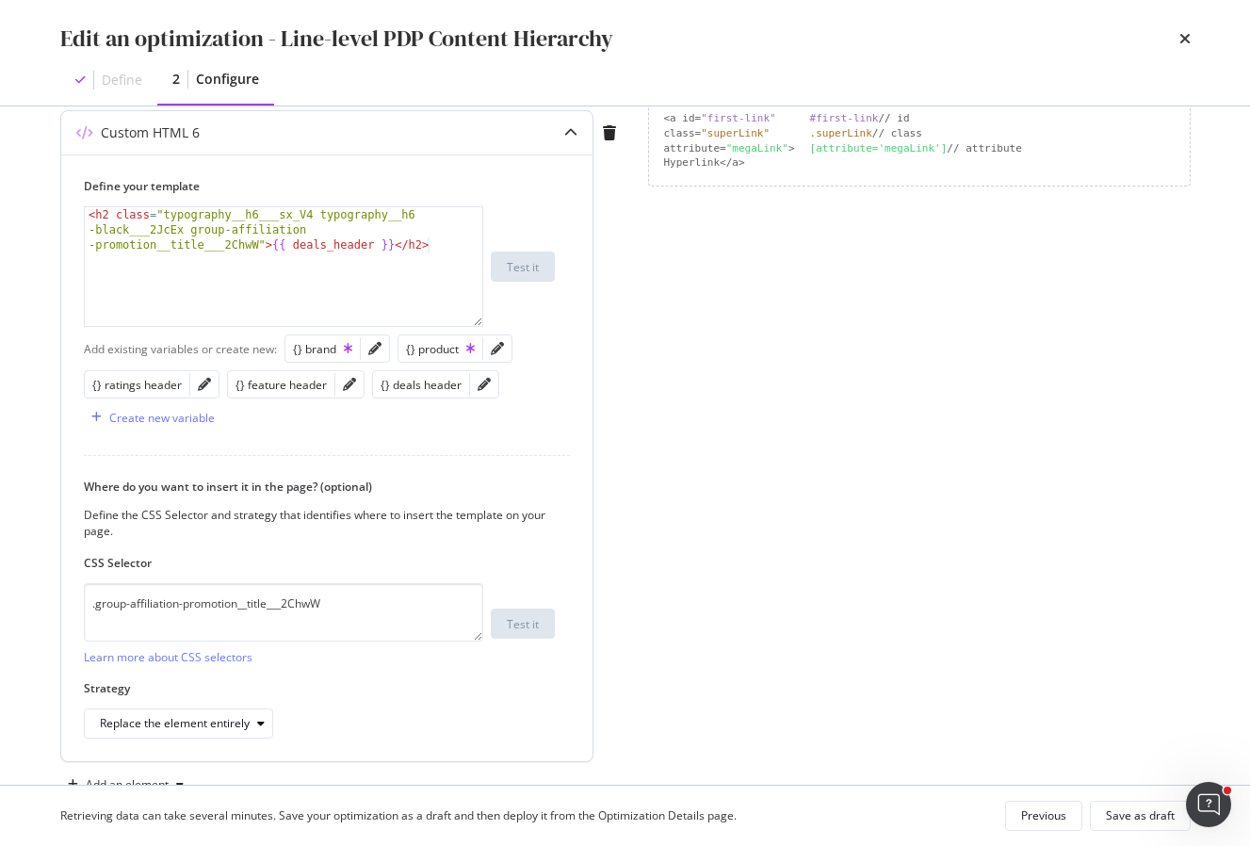
scroll to position [495, 0]
type textarea "<h2 class="typography__h6___sx_V4 typography__h6-black___2JcEx group-affiliatio…"
click at [442, 253] on div "< h2 class = "typography__h6___sx_V4 typography__h6 -black___2JcEx group-affili…" at bounding box center [284, 310] width 398 height 209
paste textarea "#feature header may not exist -- we need a "else" function"
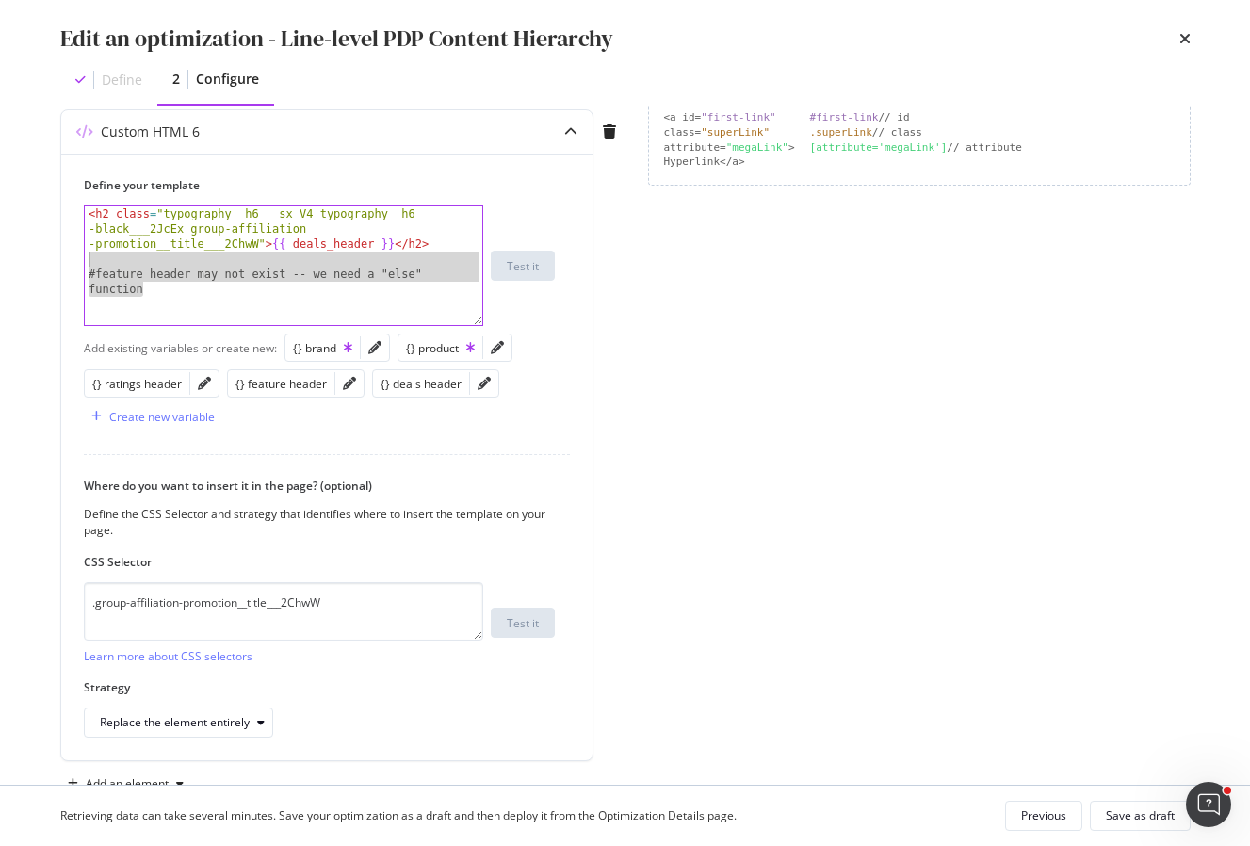
drag, startPoint x: 163, startPoint y: 294, endPoint x: 18, endPoint y: 259, distance: 149.2
click at [18, 259] on div "Edit an optimization - Line-level PDP Content Hierarchy Define 2 Configure Prev…" at bounding box center [625, 423] width 1250 height 846
type textarea "#feature header may not exist -- we need a "else" function"
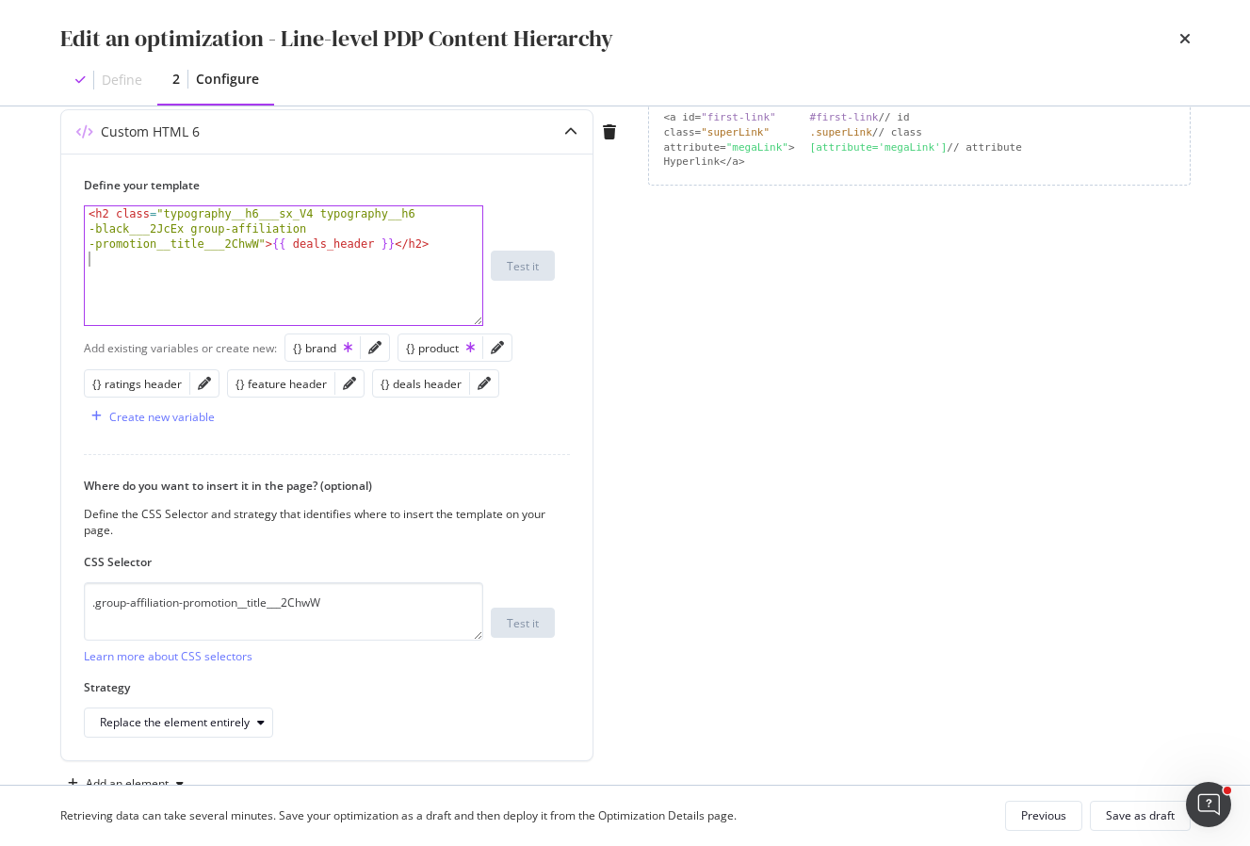
type textarea "<h2 class="typography__h6___sx_V4 typography__h6-black___2JcEx group-affiliatio…"
click at [789, 385] on div "Page elements to optimize Title: Update the page <title> . H1: Update an existi…" at bounding box center [919, 224] width 543 height 1150
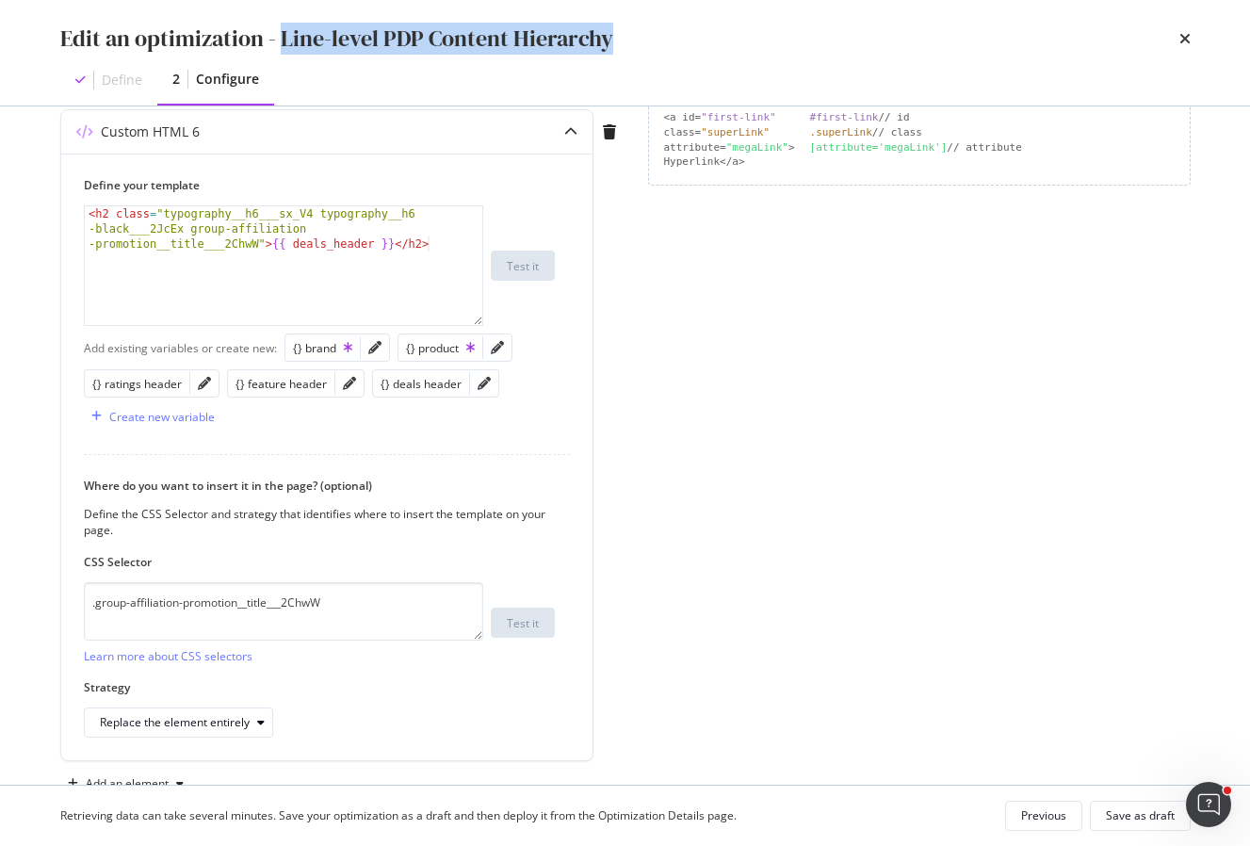
drag, startPoint x: 639, startPoint y: 36, endPoint x: 278, endPoint y: 41, distance: 360.8
click at [278, 41] on div "Edit an optimization - Line-level PDP Content Hierarchy" at bounding box center [625, 39] width 1130 height 32
copy div "Line-level PDP Content Hierarchy"
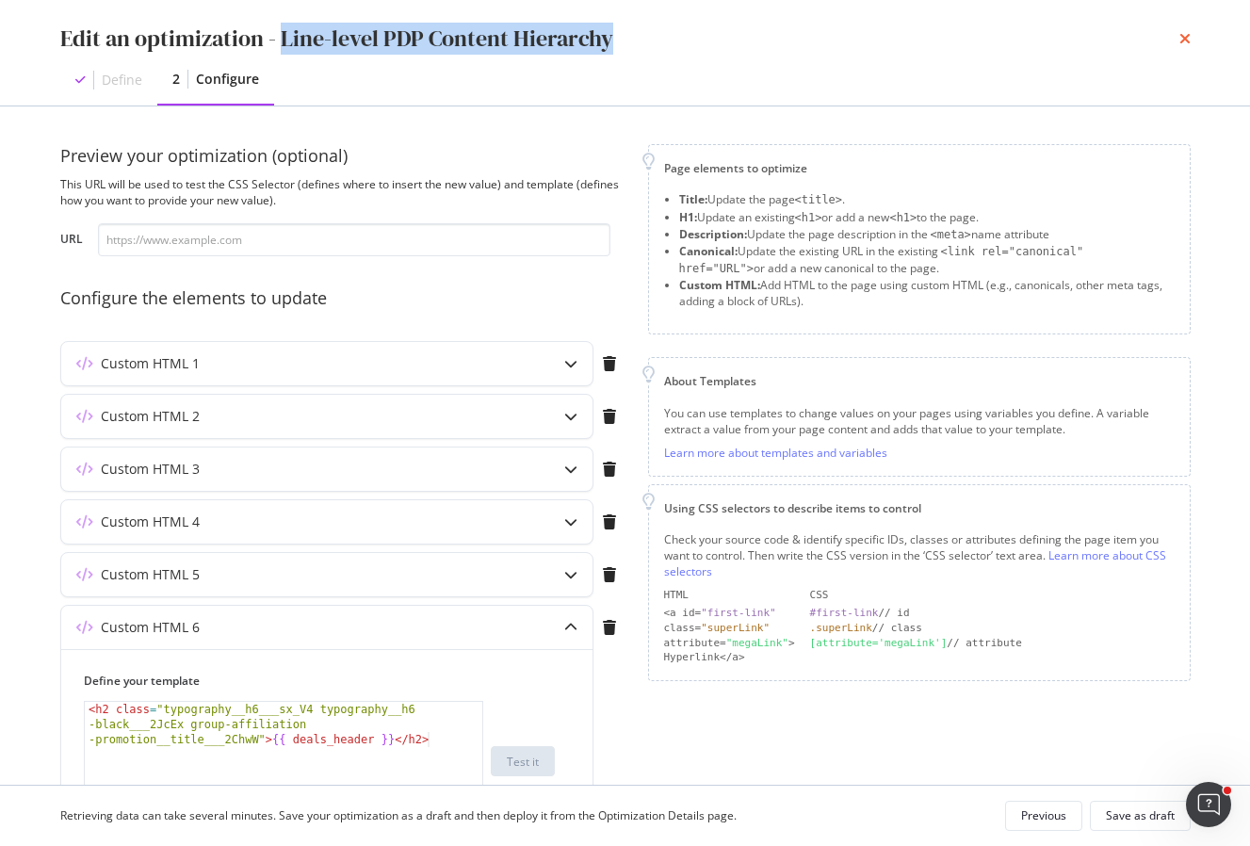
click at [1182, 41] on icon "times" at bounding box center [1184, 38] width 11 height 15
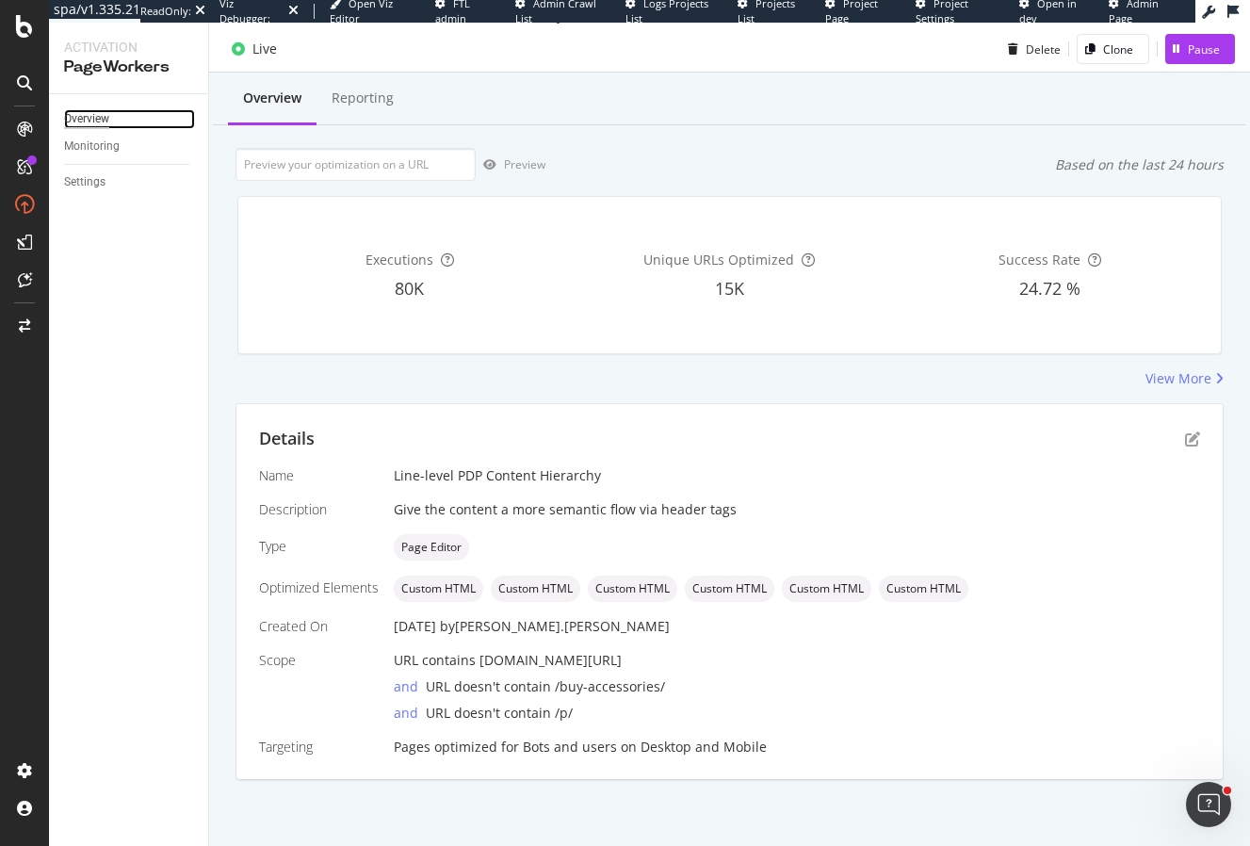
click at [92, 116] on div "Overview" at bounding box center [86, 119] width 45 height 20
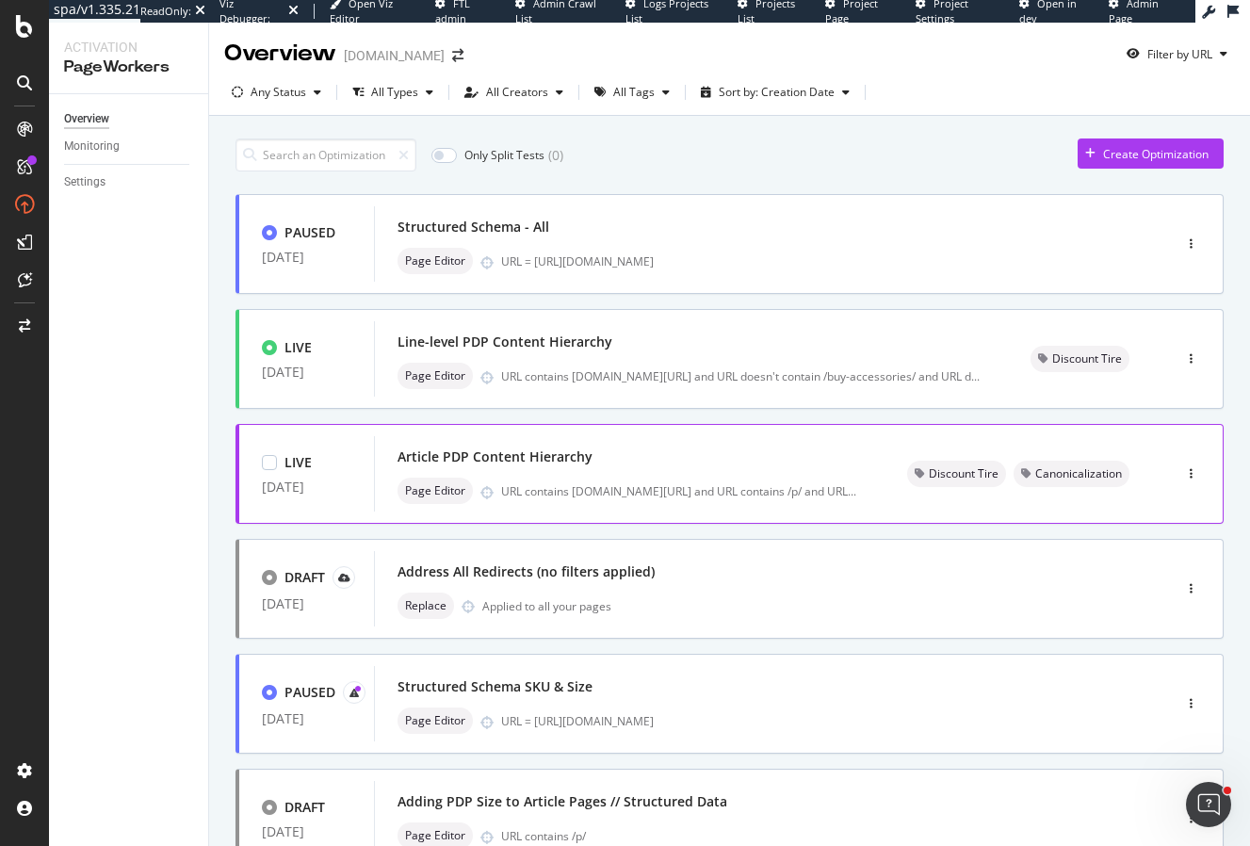
click at [470, 461] on div "Article PDP Content Hierarchy" at bounding box center [495, 456] width 195 height 19
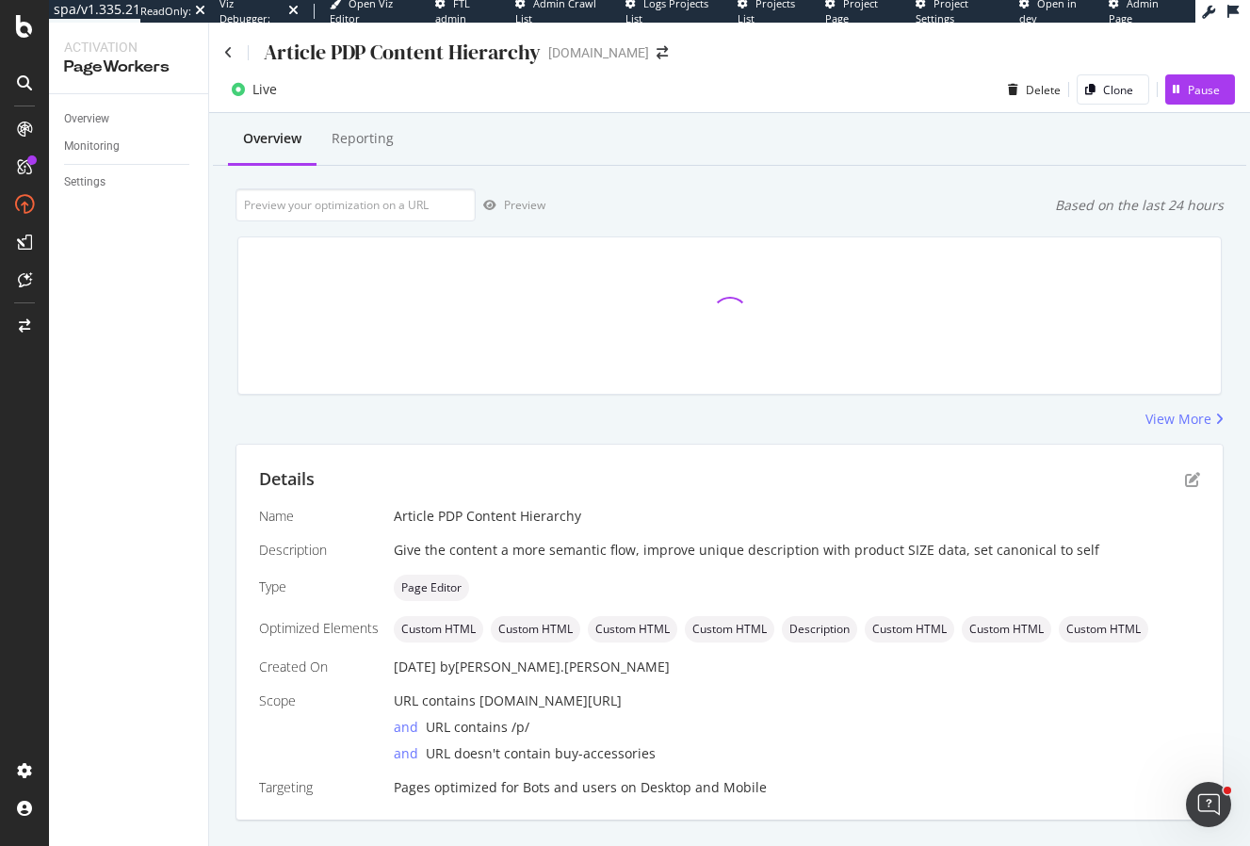
scroll to position [41, 0]
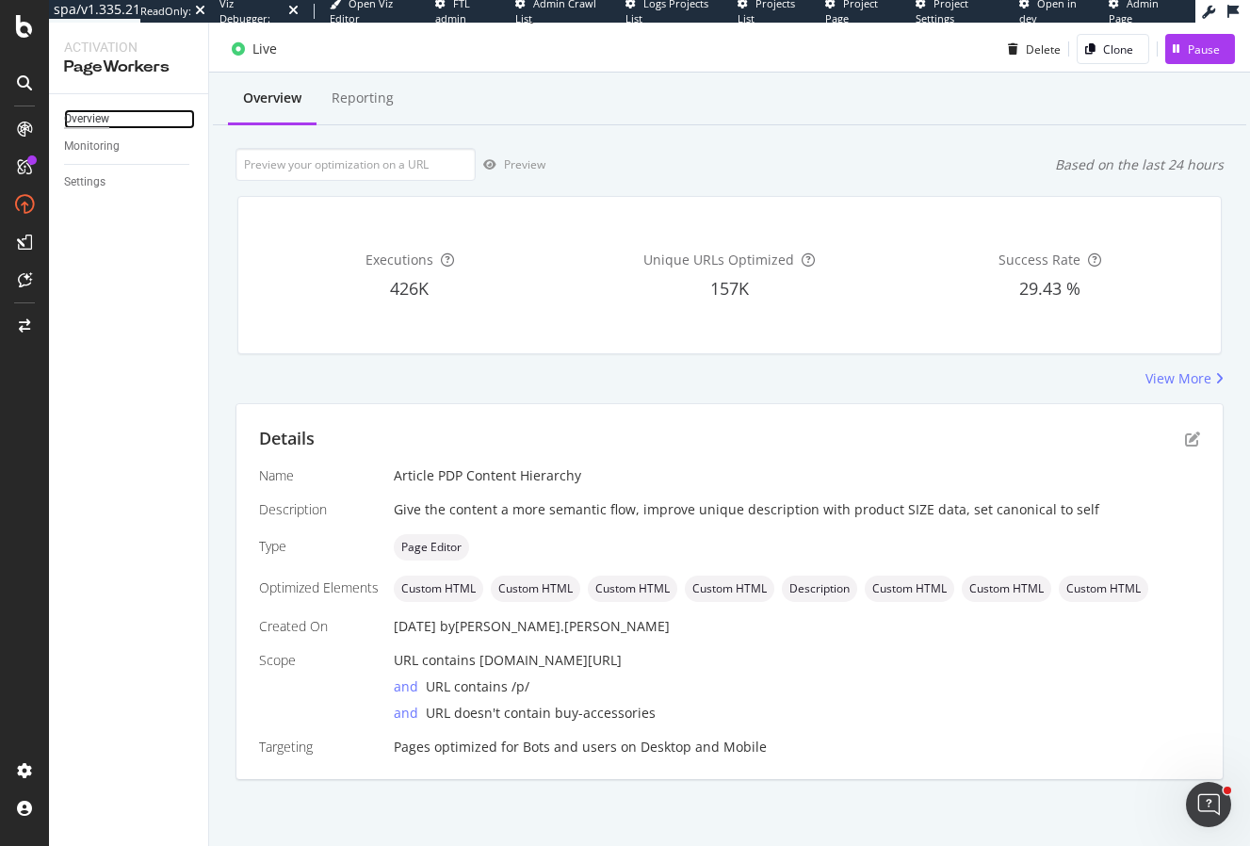
click at [89, 122] on div "Overview" at bounding box center [86, 119] width 45 height 20
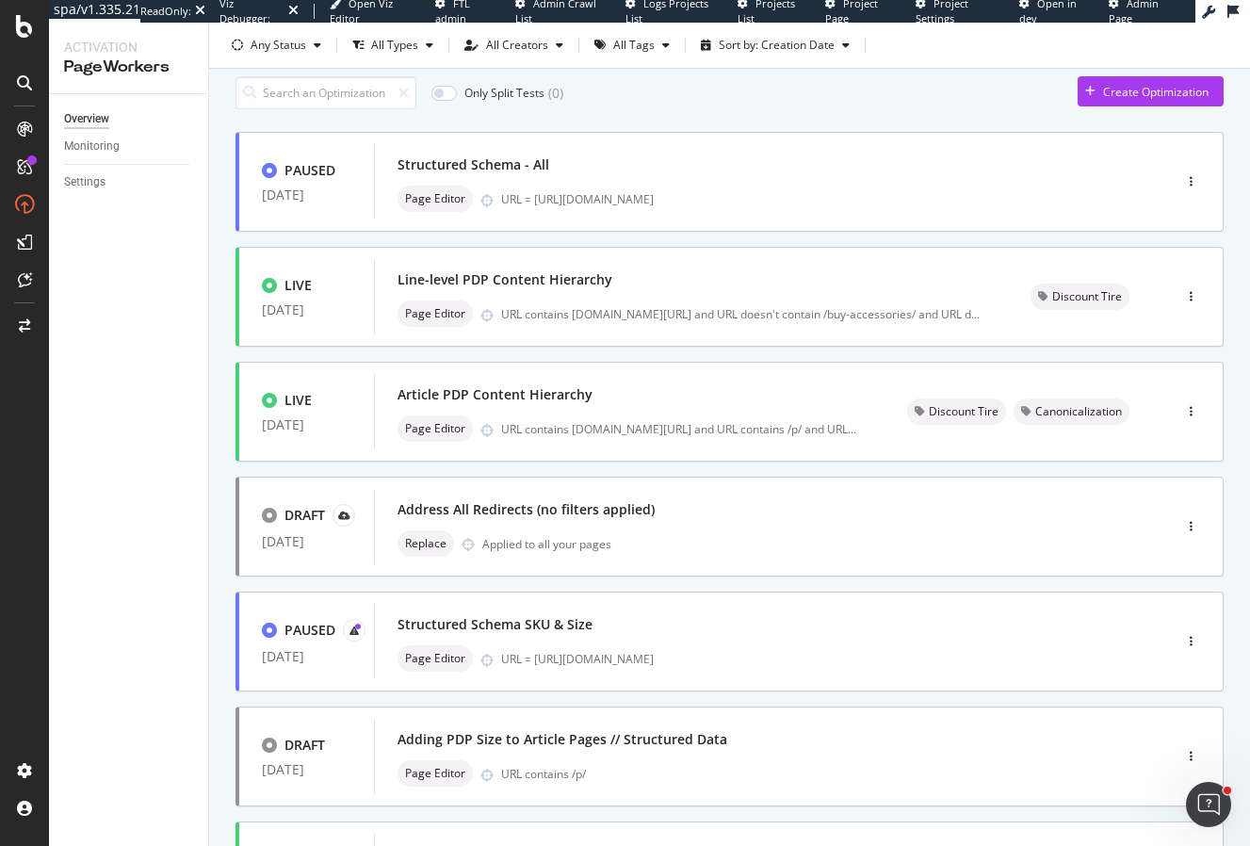
scroll to position [81, 0]
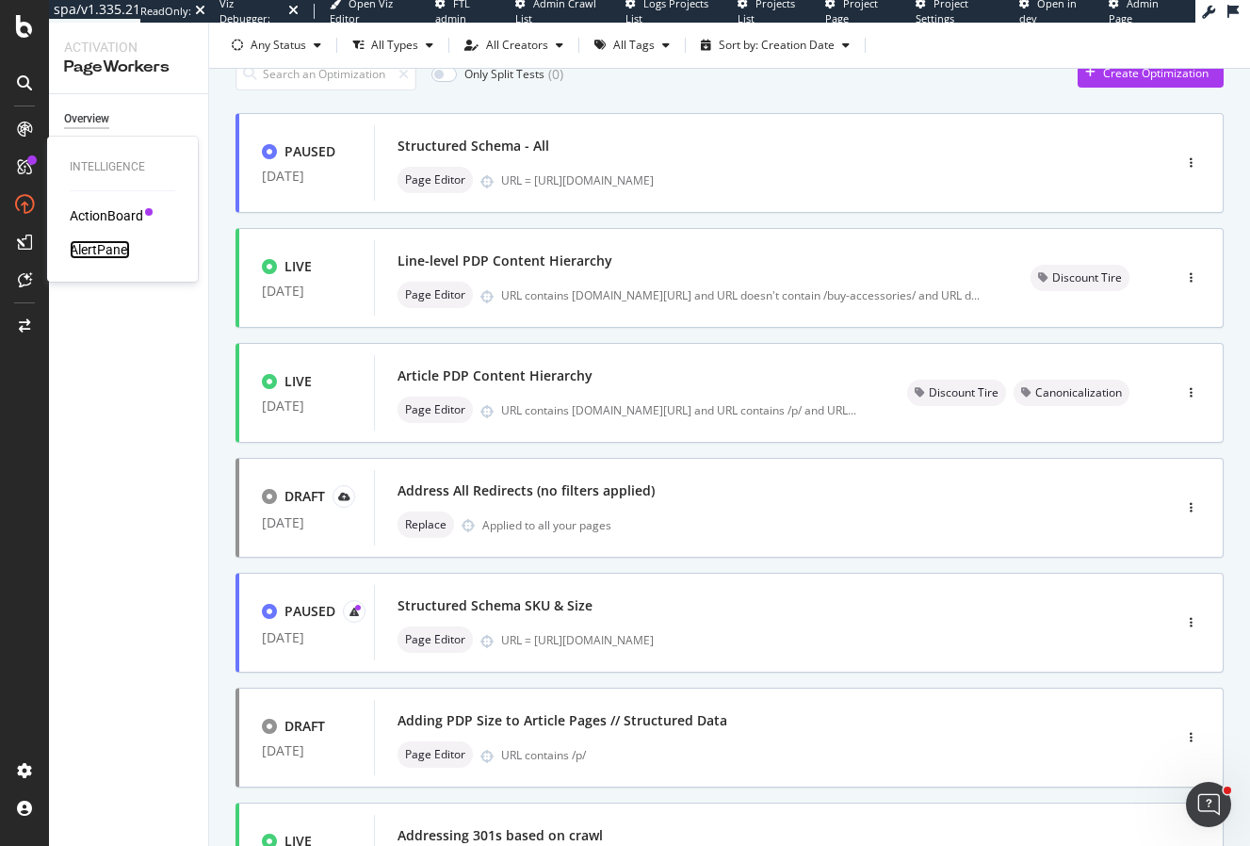
click at [105, 251] on div "AlertPanel" at bounding box center [100, 249] width 60 height 19
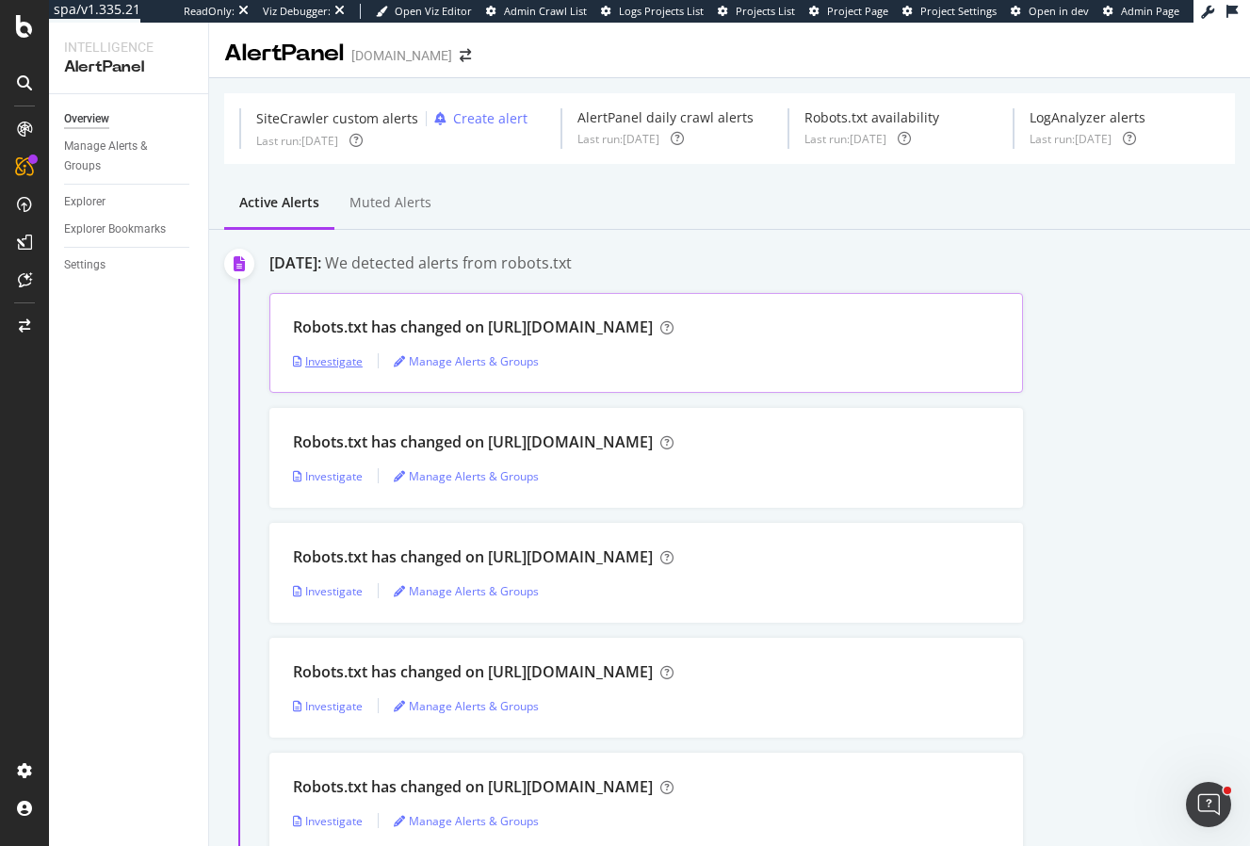
click at [330, 366] on div "Investigate" at bounding box center [328, 361] width 70 height 16
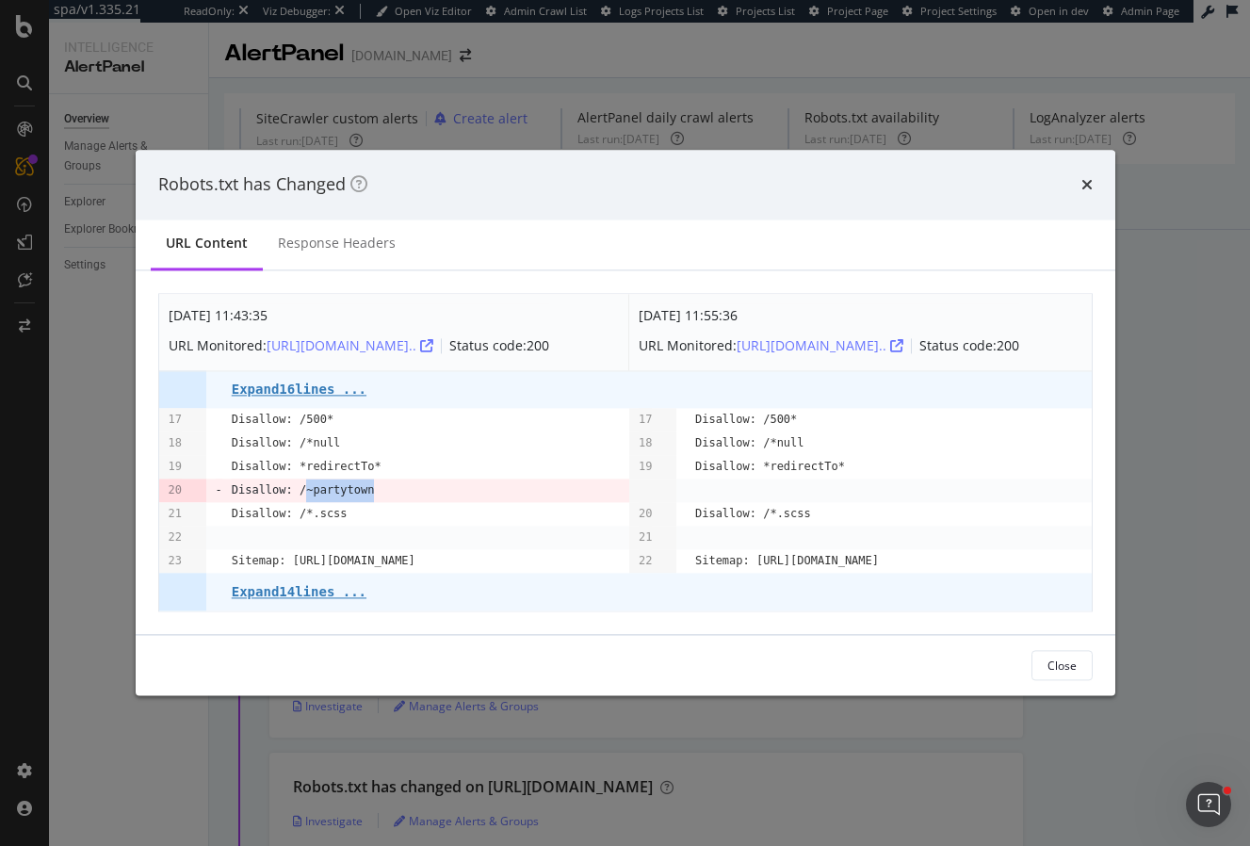
drag, startPoint x: 304, startPoint y: 503, endPoint x: 437, endPoint y: 502, distance: 132.8
click at [438, 502] on td "Disallow: /~partytown" at bounding box center [431, 491] width 398 height 24
click at [415, 501] on td "Disallow: /~partytown" at bounding box center [431, 491] width 398 height 24
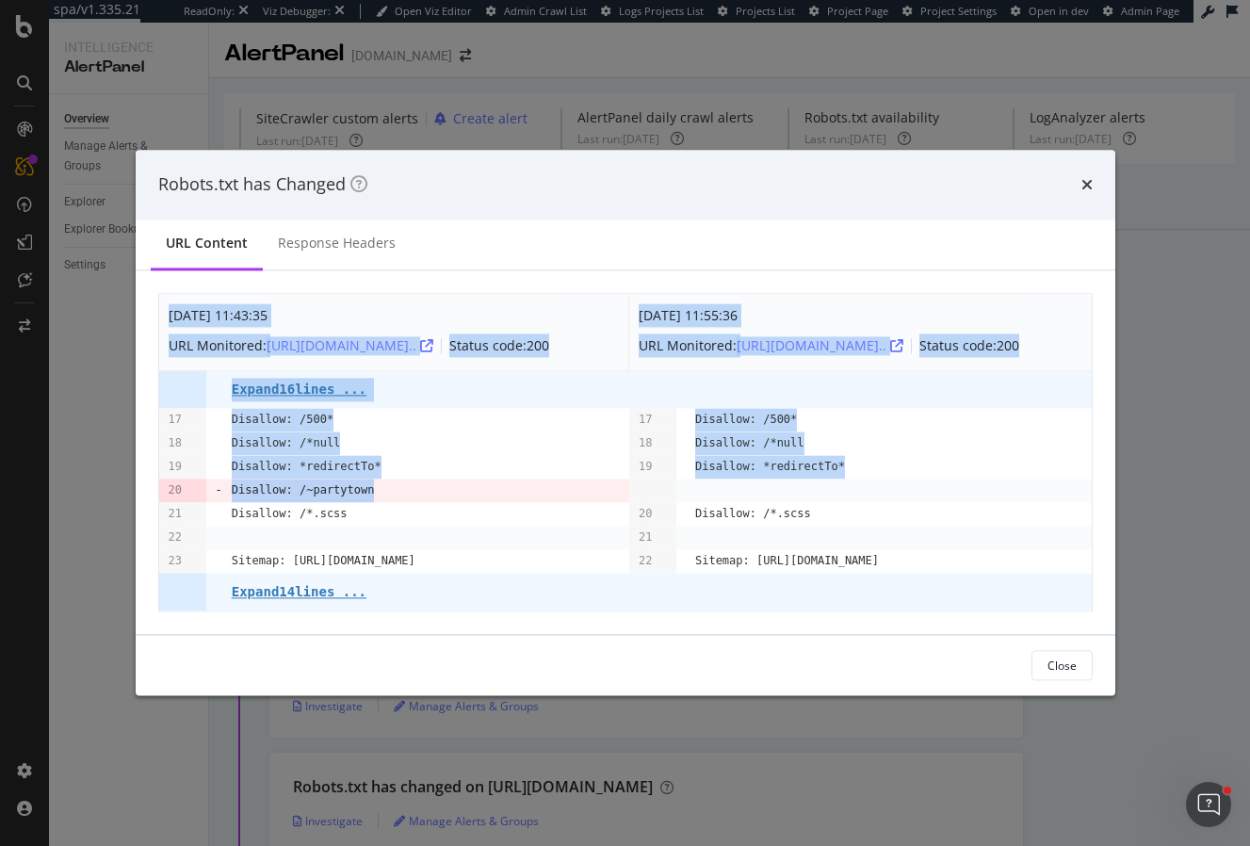
drag, startPoint x: 447, startPoint y: 496, endPoint x: 148, endPoint y: 495, distance: 298.6
click at [148, 495] on div "[DATE] 11:43:35 URL Monitored: [URL][DOMAIN_NAME].. Status code: 200 [DATE] 11:…" at bounding box center [626, 452] width 980 height 365
click at [354, 432] on td "Disallow: /500*" at bounding box center [431, 421] width 398 height 24
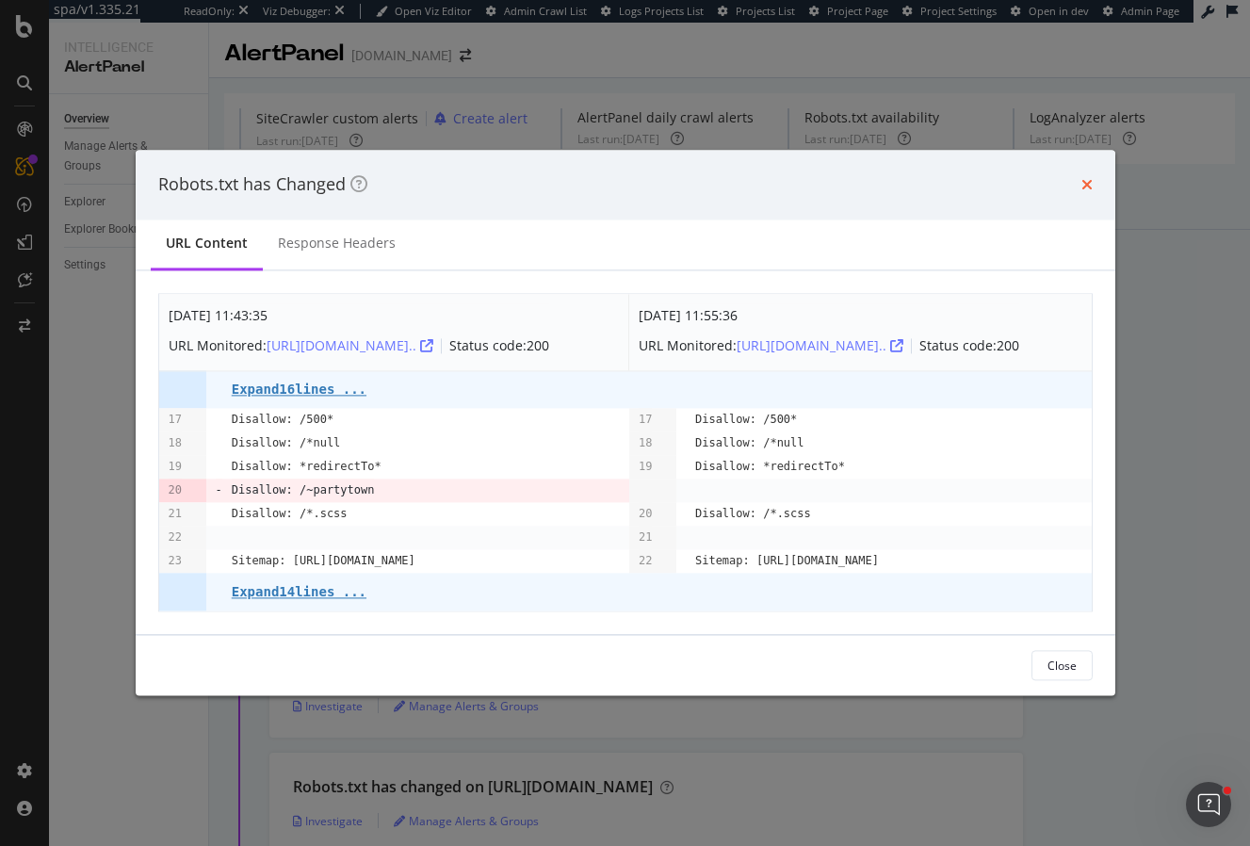
click at [1089, 179] on icon "times" at bounding box center [1086, 184] width 11 height 15
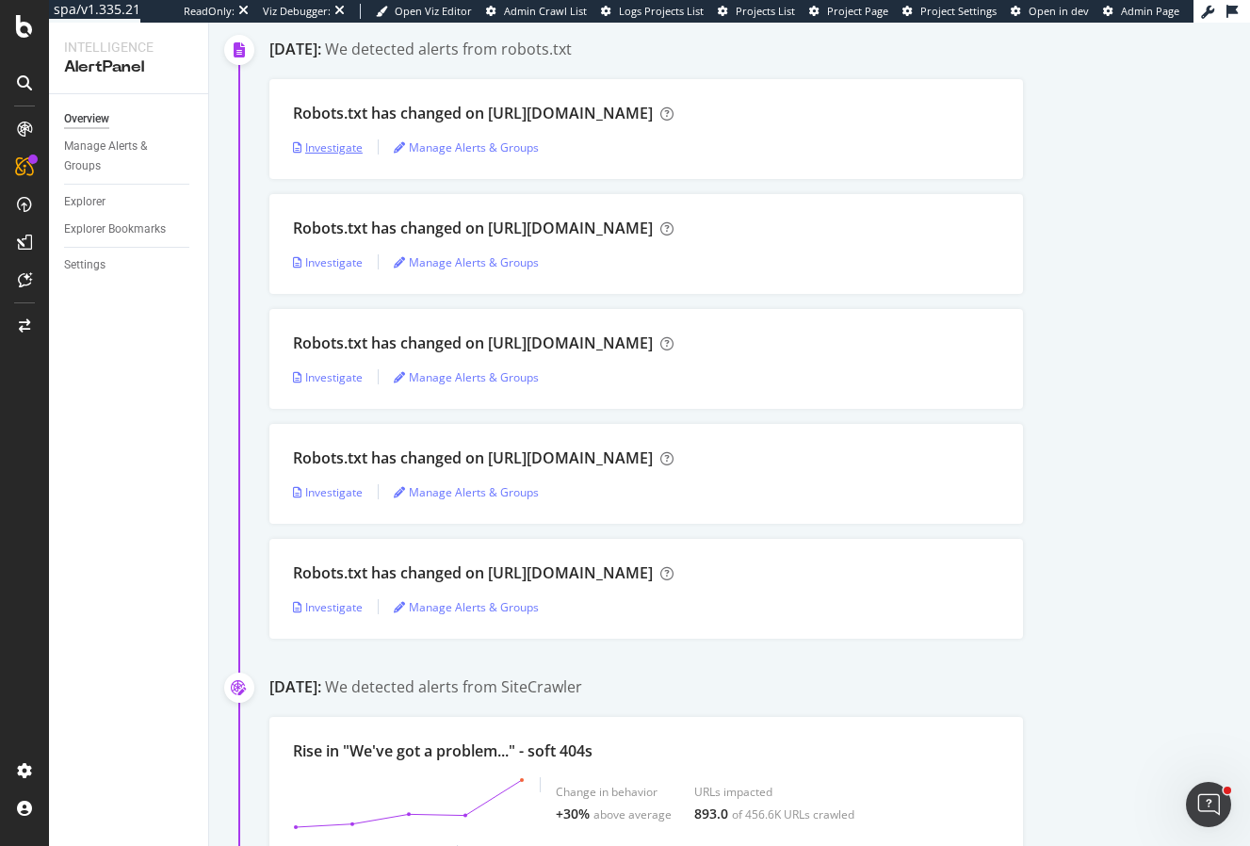
scroll to position [259, 0]
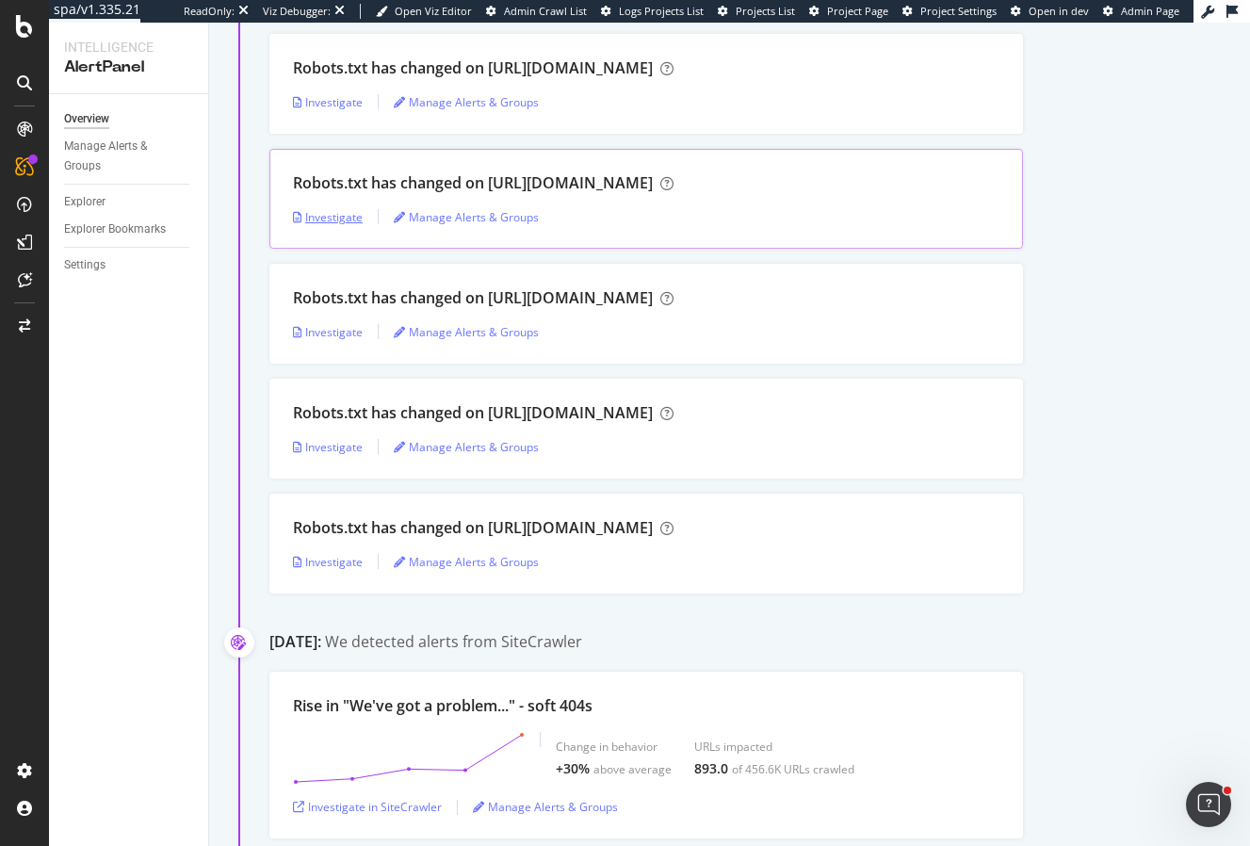
click at [346, 215] on div "Investigate" at bounding box center [328, 217] width 70 height 16
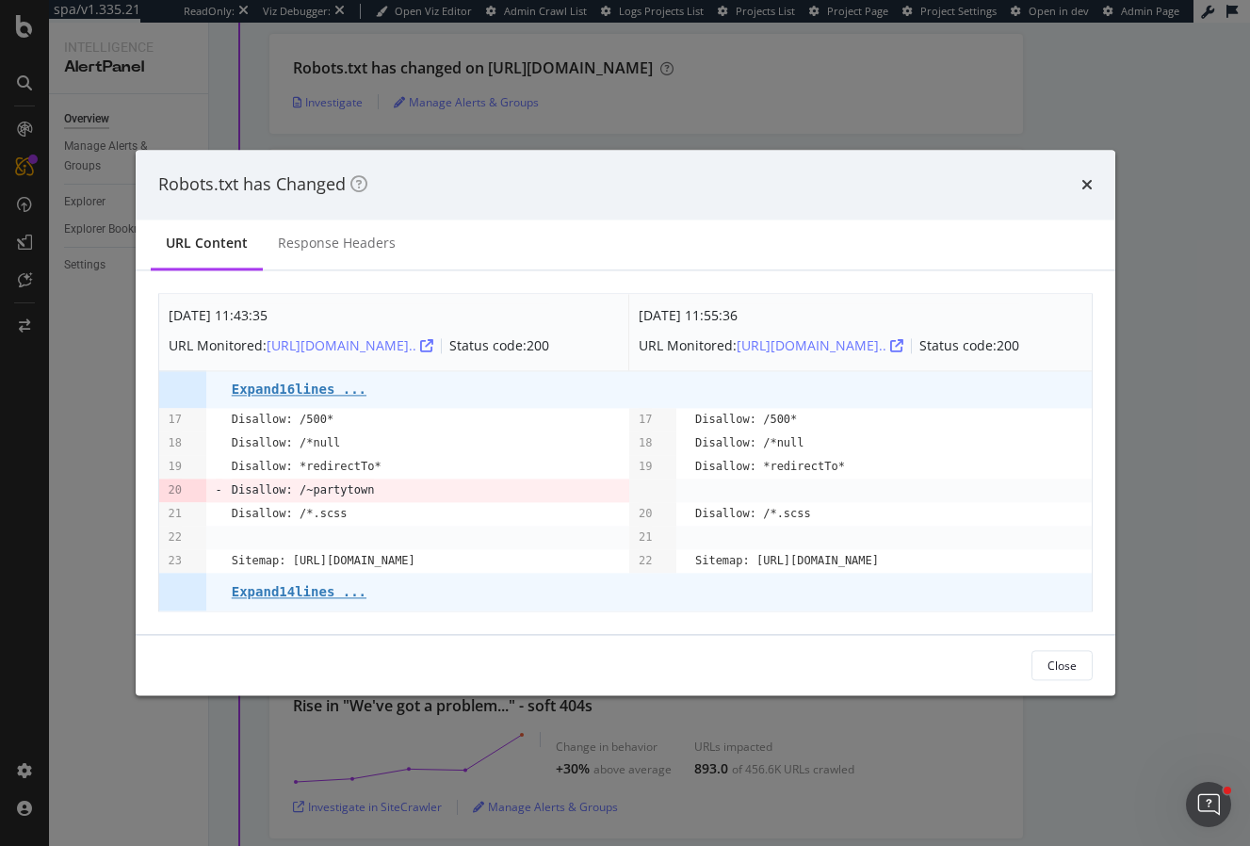
click at [1079, 173] on div "Robots.txt has Changed" at bounding box center [625, 184] width 934 height 24
click at [1080, 172] on div "Robots.txt has Changed" at bounding box center [625, 184] width 934 height 24
click at [1083, 177] on icon "times" at bounding box center [1086, 184] width 11 height 15
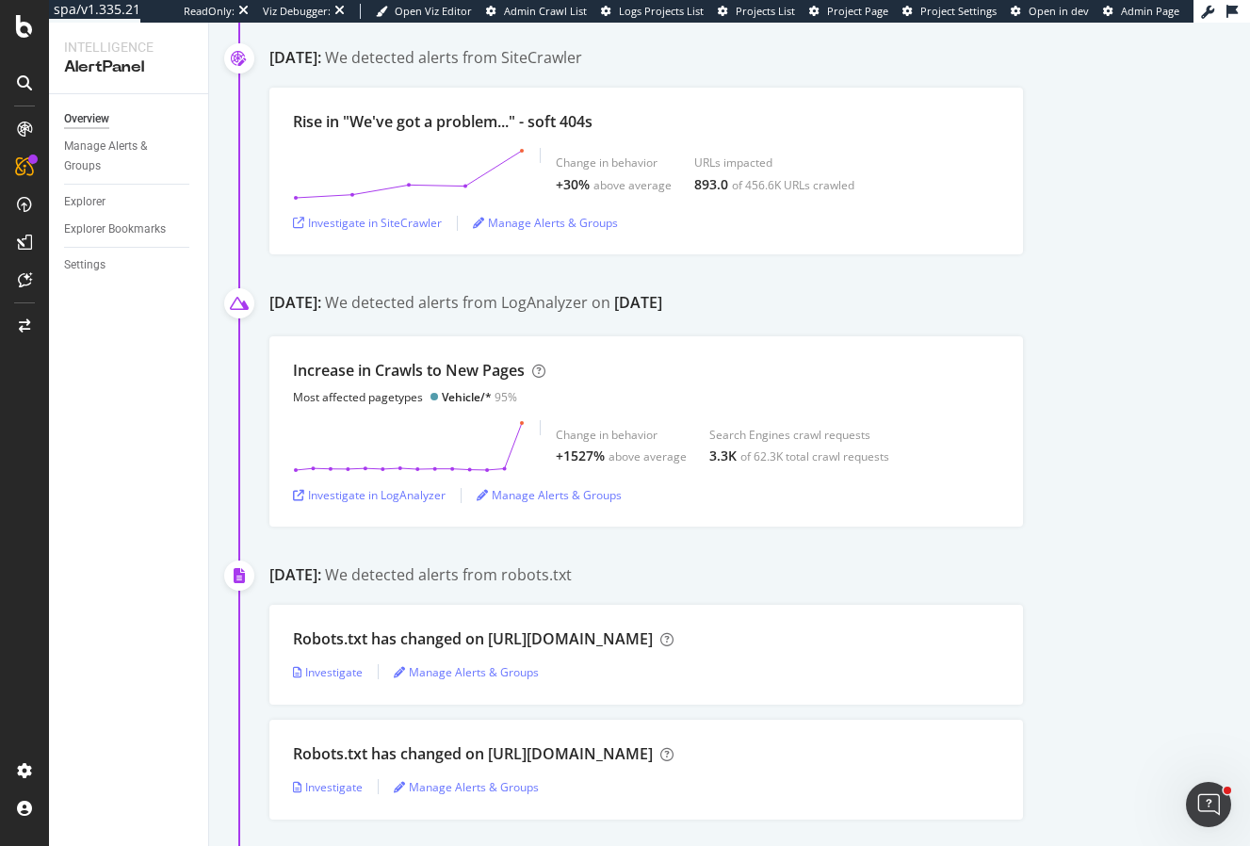
scroll to position [852, 0]
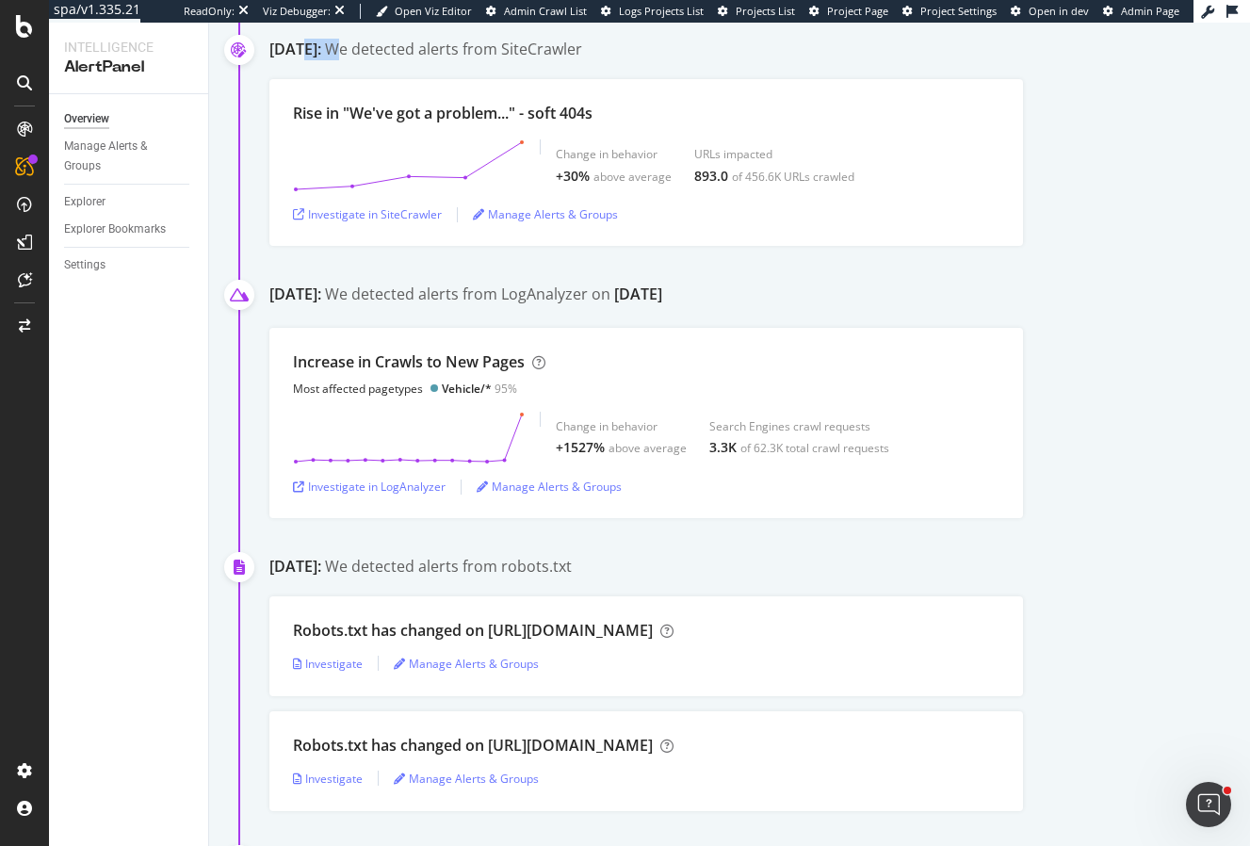
drag, startPoint x: 307, startPoint y: 51, endPoint x: 409, endPoint y: 51, distance: 101.7
click at [410, 51] on div "[DATE]: We detected alerts from SiteCrawler" at bounding box center [759, 51] width 981 height 25
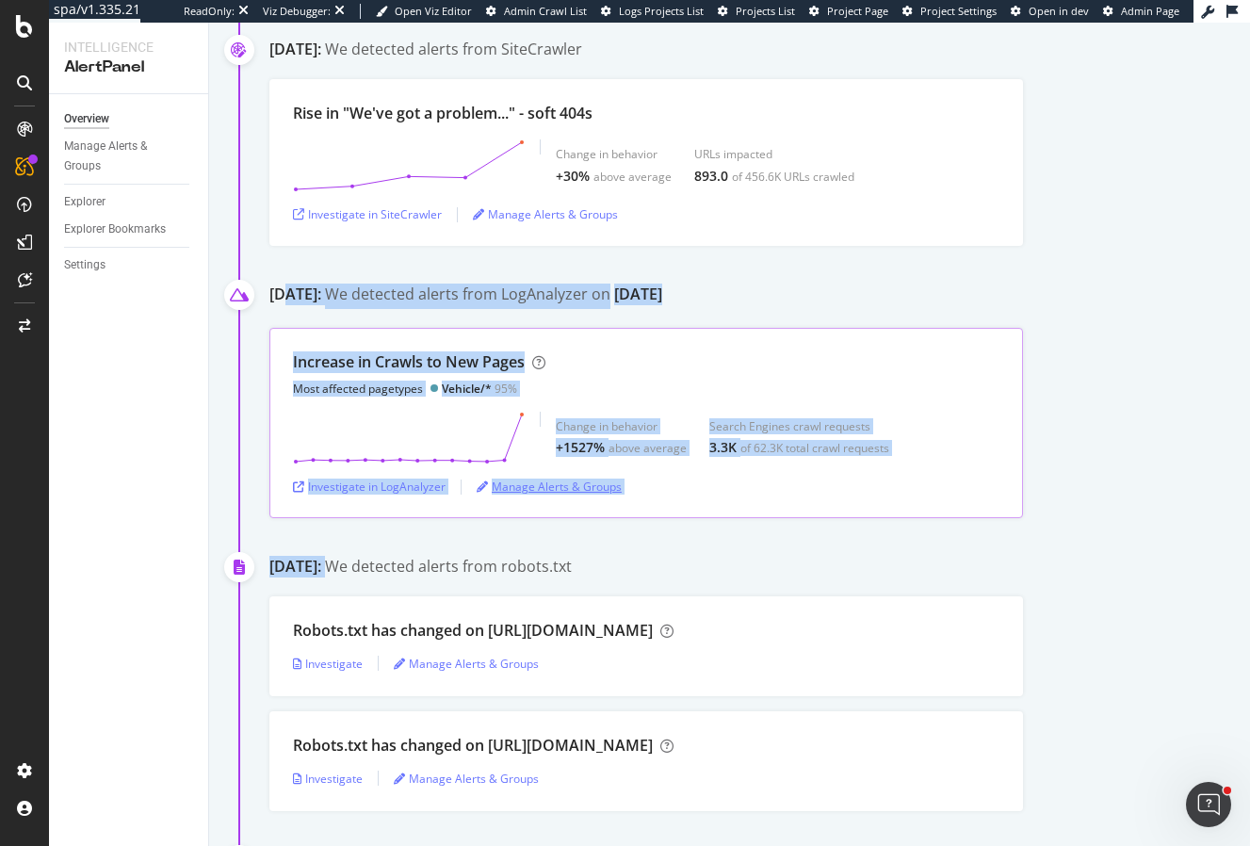
drag, startPoint x: 292, startPoint y: 298, endPoint x: 502, endPoint y: 489, distance: 284.1
click at [505, 496] on div "[DATE]: We detected alerts from LogAnalyzer on [DATE] Increase in [GEOGRAPHIC_D…" at bounding box center [759, 401] width 981 height 235
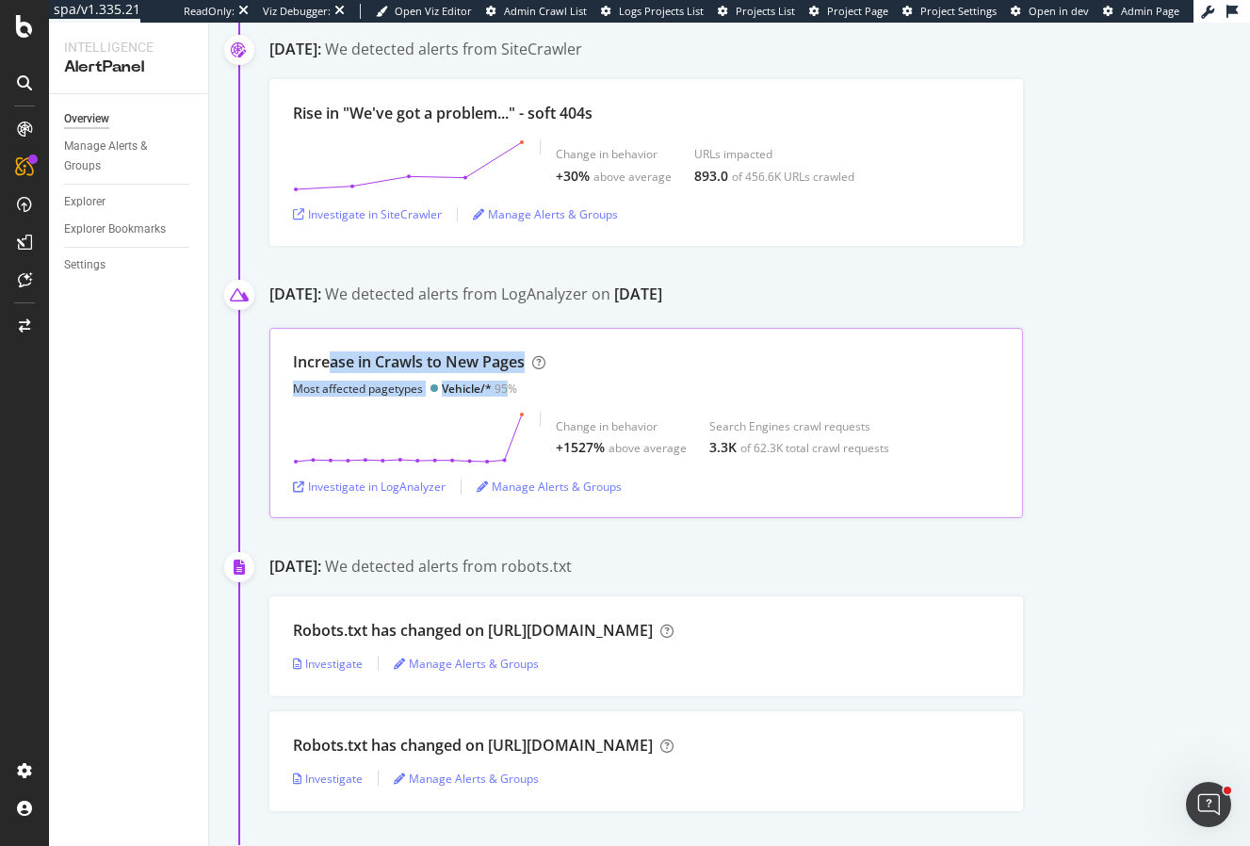
drag, startPoint x: 333, startPoint y: 361, endPoint x: 506, endPoint y: 382, distance: 173.7
click at [507, 383] on div "Increase in Crawls to New Pages Most affected pagetypes Vehicle/* 95%" at bounding box center [419, 373] width 252 height 45
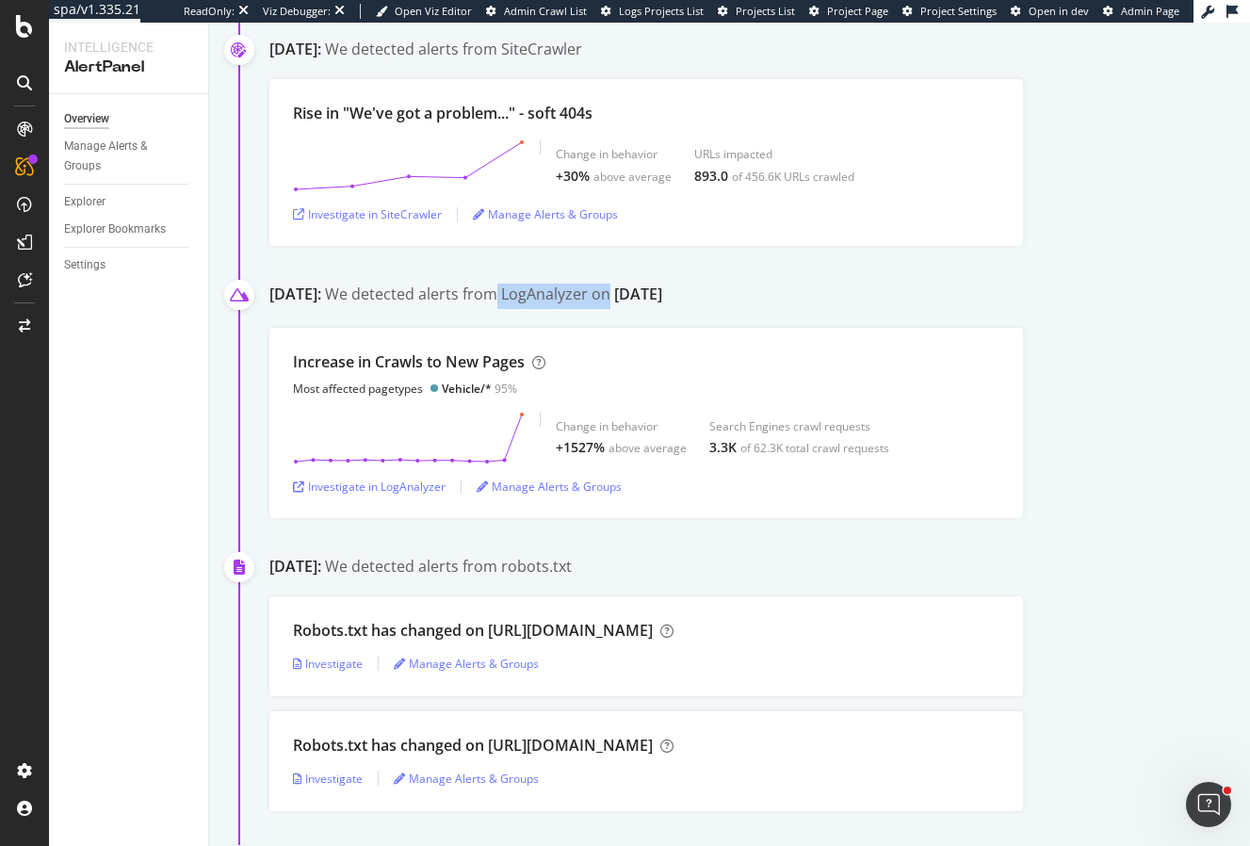
drag, startPoint x: 567, startPoint y: 292, endPoint x: 687, endPoint y: 286, distance: 119.8
click at [662, 287] on div "We detected alerts from LogAnalyzer on [DATE]" at bounding box center [493, 296] width 337 height 25
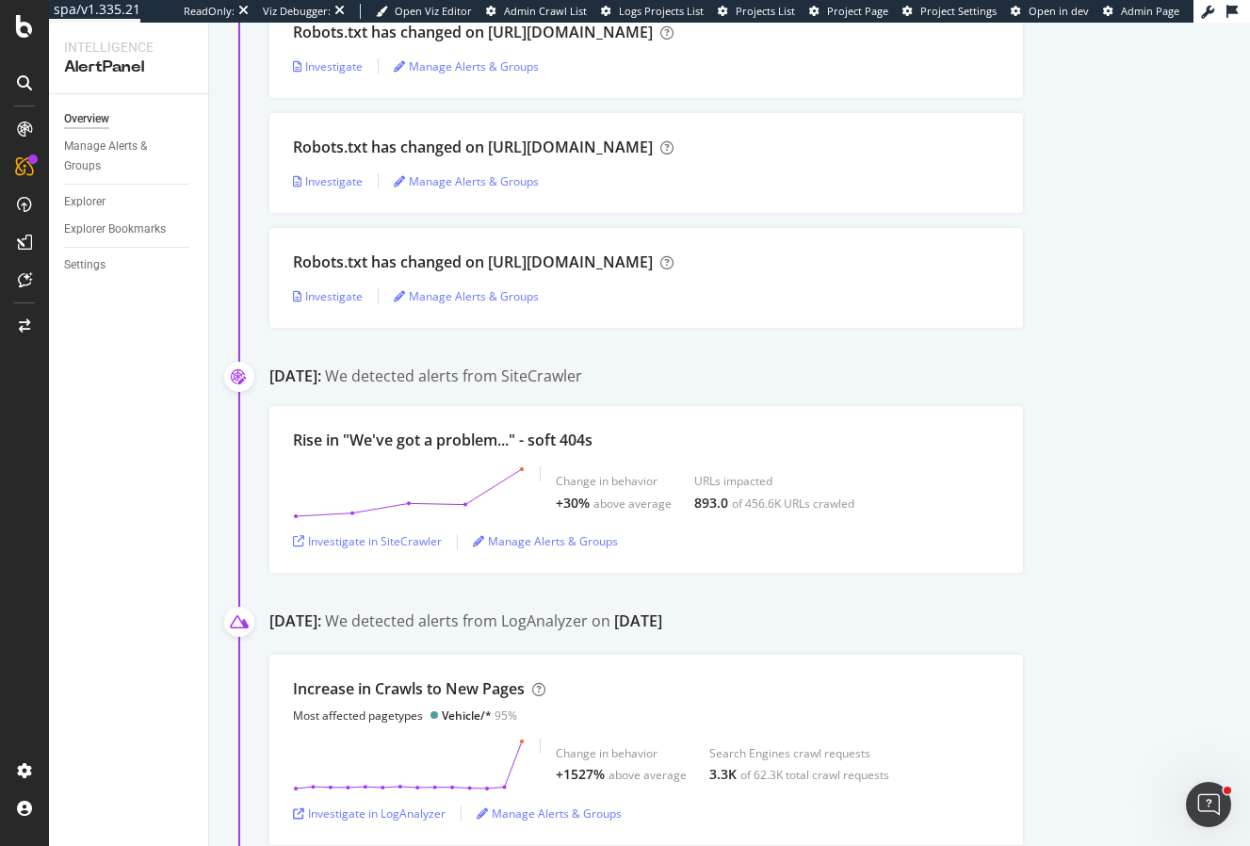
scroll to position [502, 0]
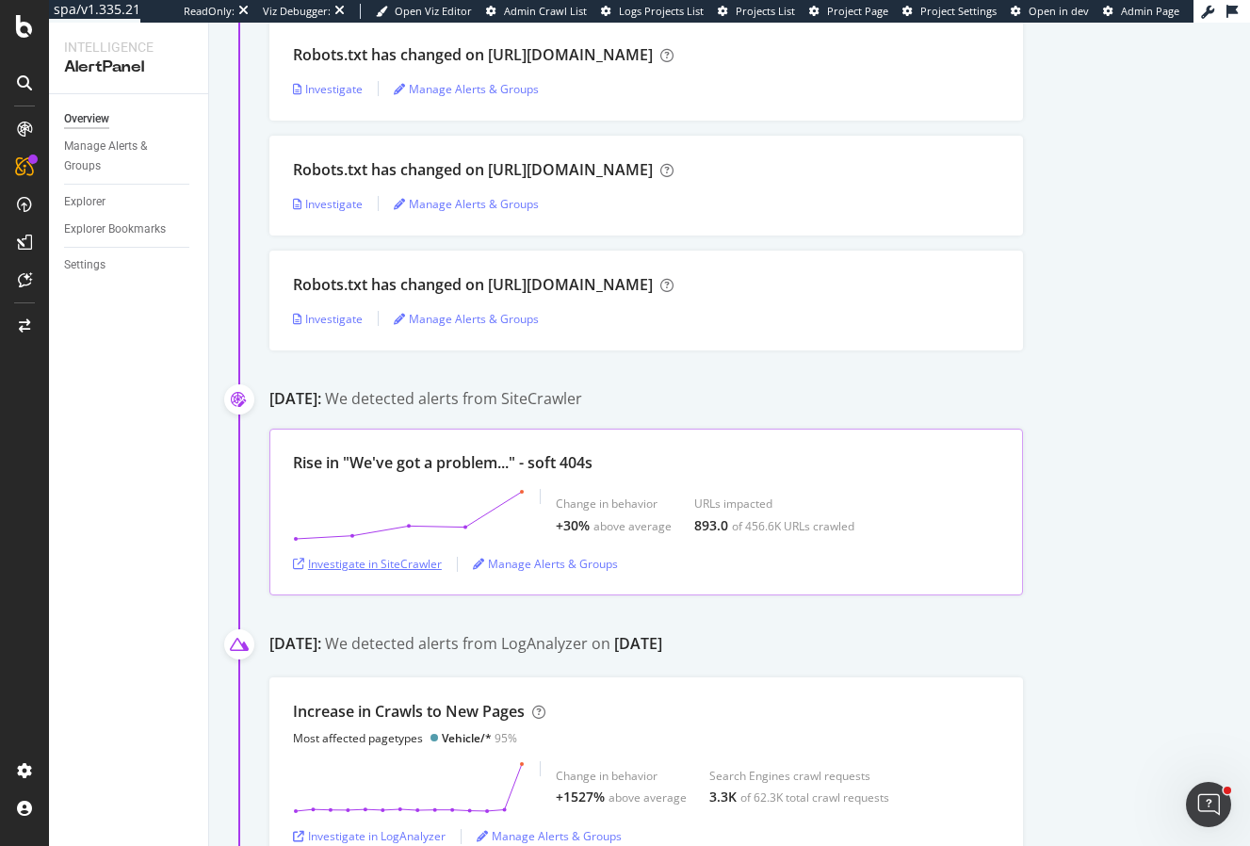
click at [392, 560] on div "Investigate in SiteCrawler" at bounding box center [367, 564] width 149 height 16
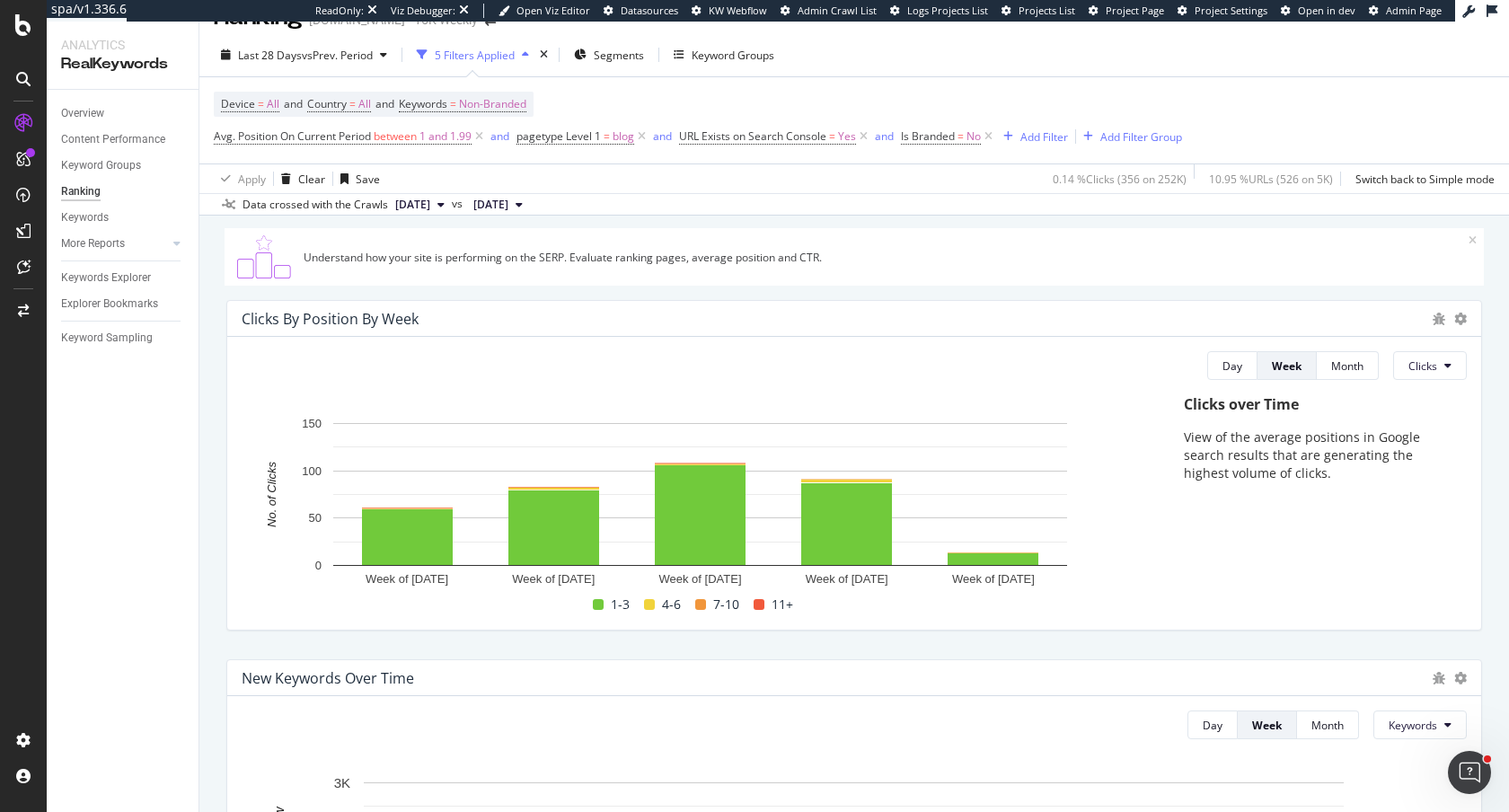
scroll to position [25, 0]
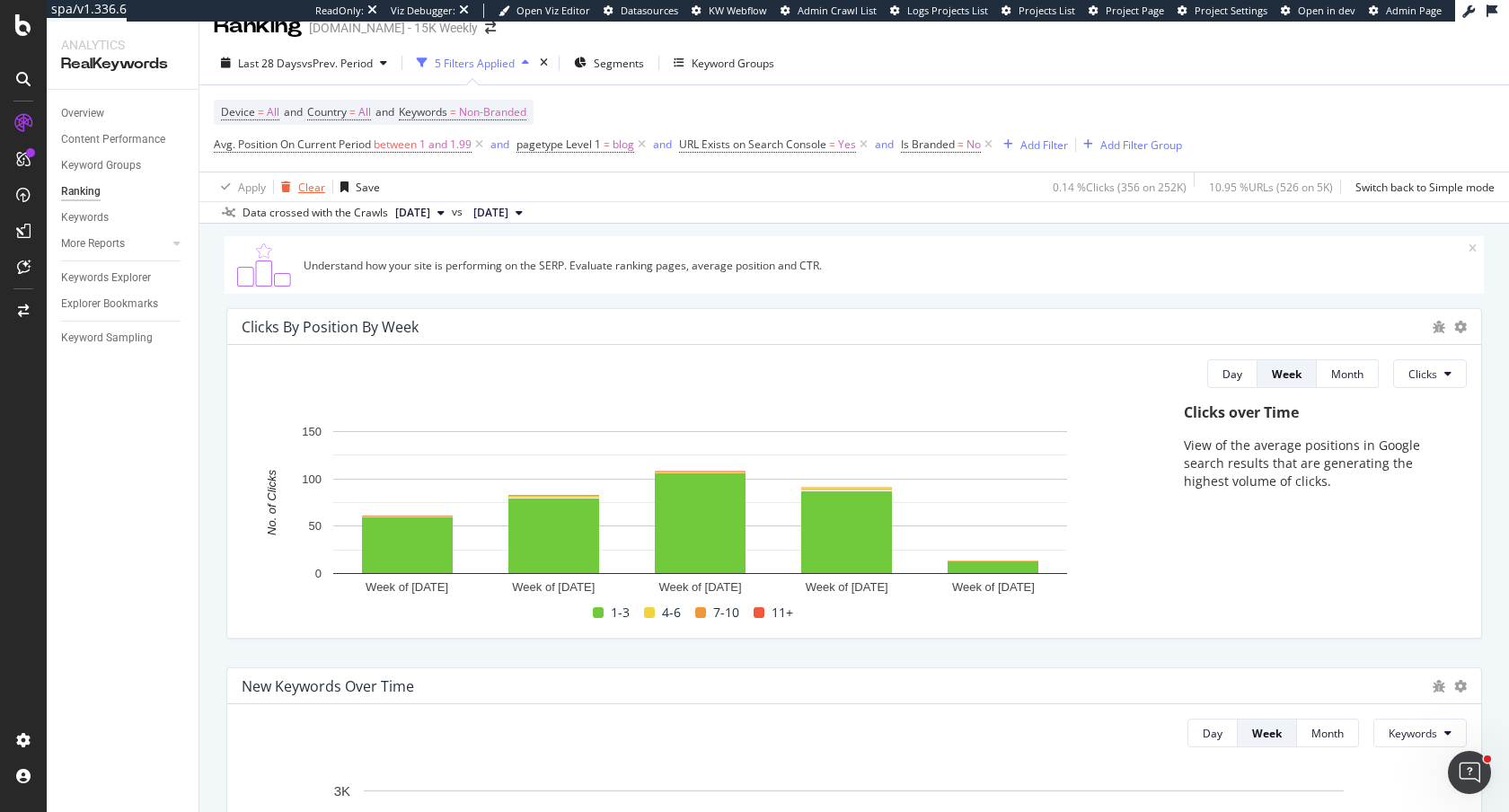
click at [304, 185] on div "Clear" at bounding box center [312, 187] width 27 height 15
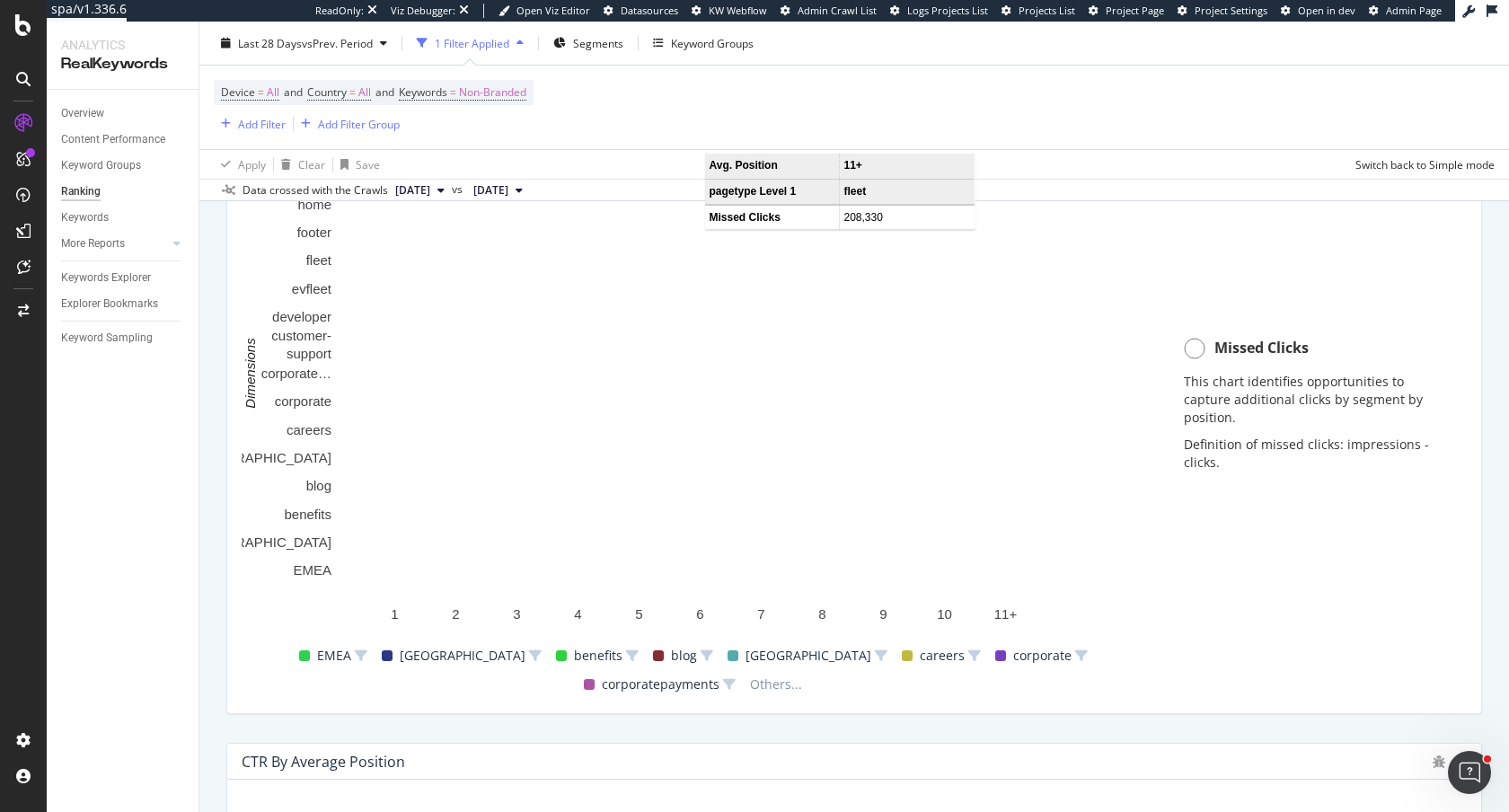
scroll to position [1391, 0]
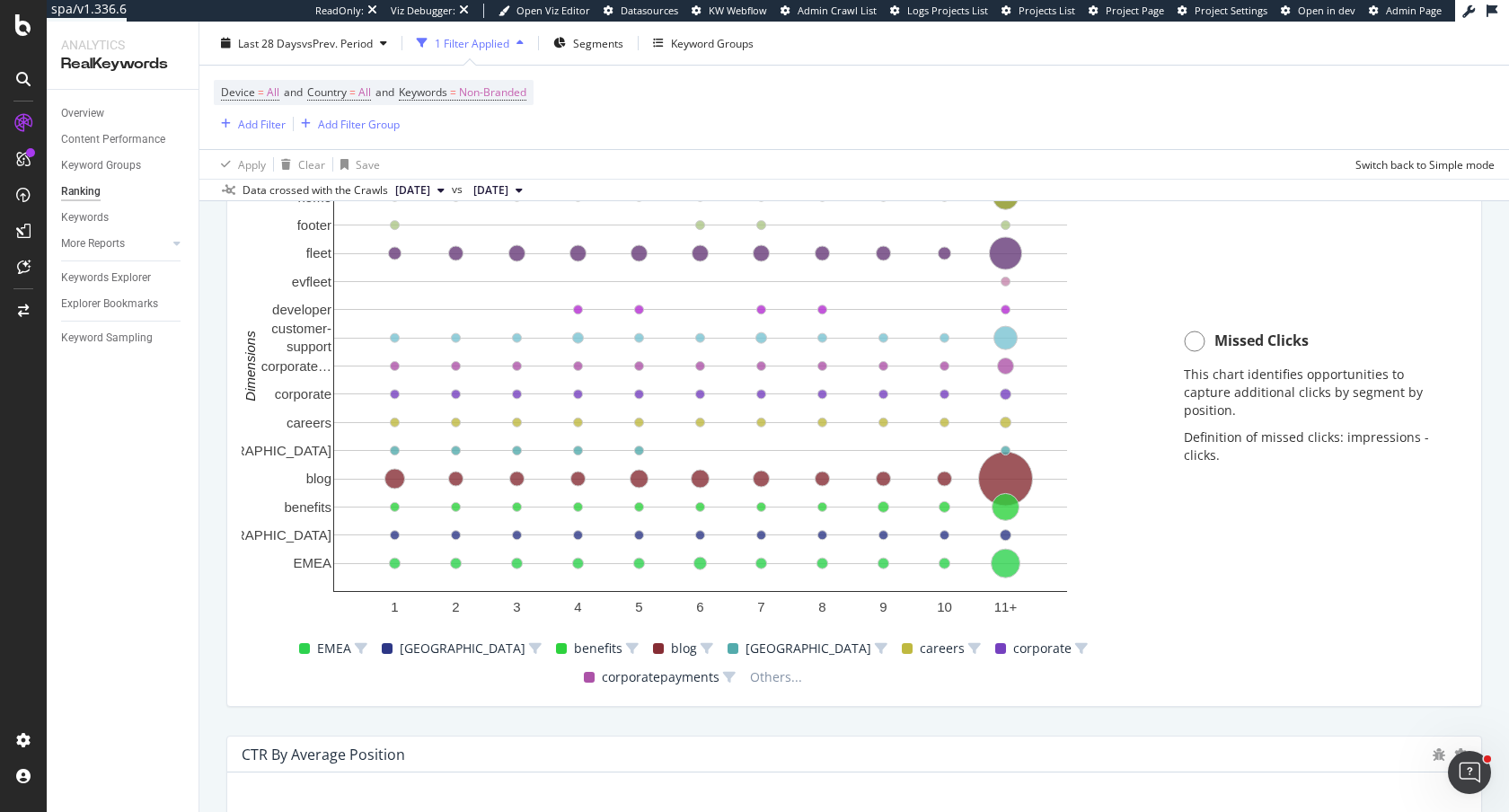
drag, startPoint x: 402, startPoint y: 606, endPoint x: 385, endPoint y: 606, distance: 17.0
click at [384, 606] on rect "A chart." at bounding box center [700, 382] width 917 height 502
drag, startPoint x: 387, startPoint y: 606, endPoint x: 402, endPoint y: 610, distance: 15.5
click at [402, 610] on rect "A chart." at bounding box center [700, 382] width 917 height 502
